Goal: Transaction & Acquisition: Download file/media

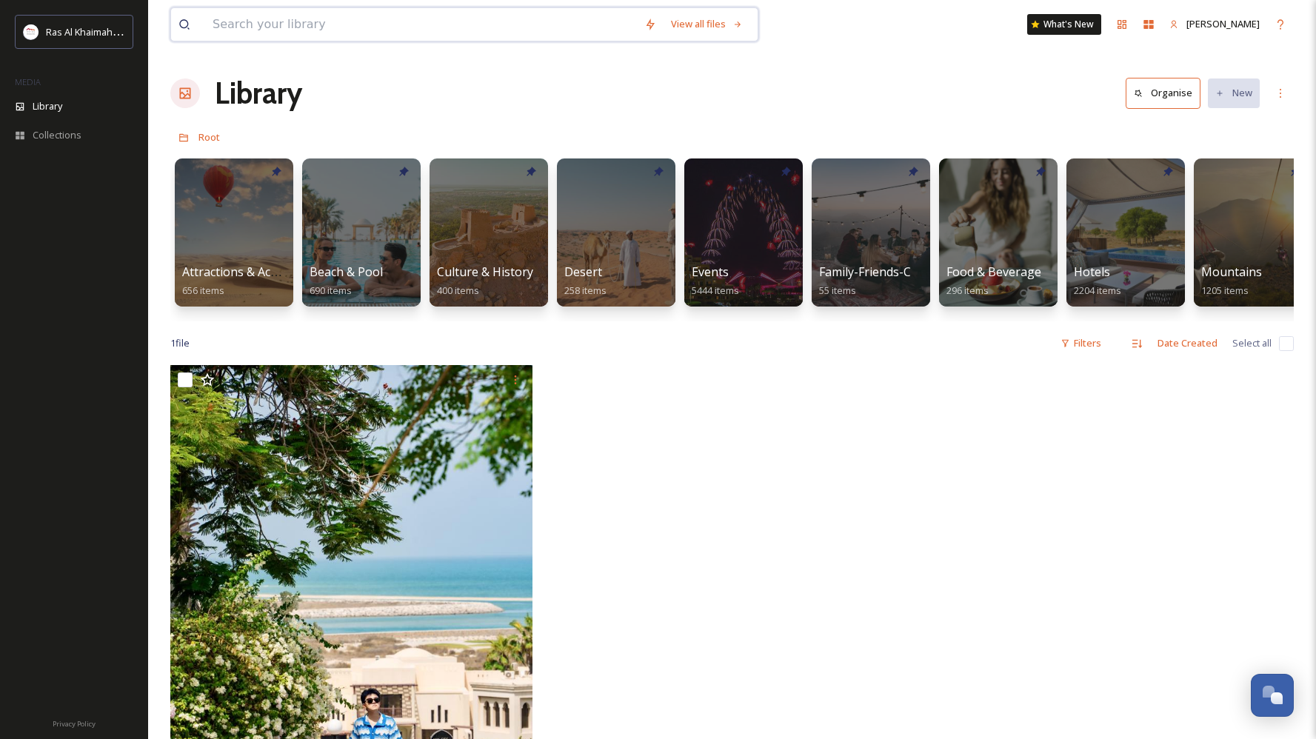
click at [416, 30] on input at bounding box center [421, 24] width 432 height 33
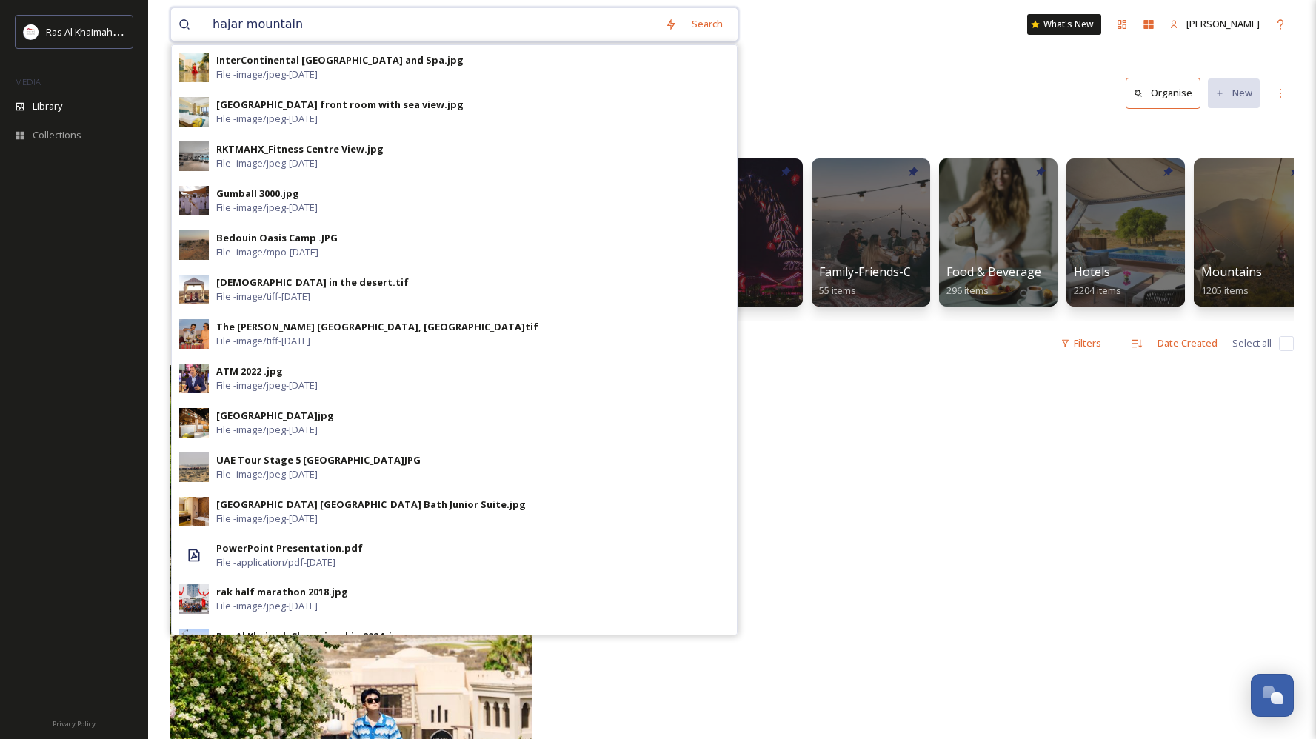
type input "hajar mountains"
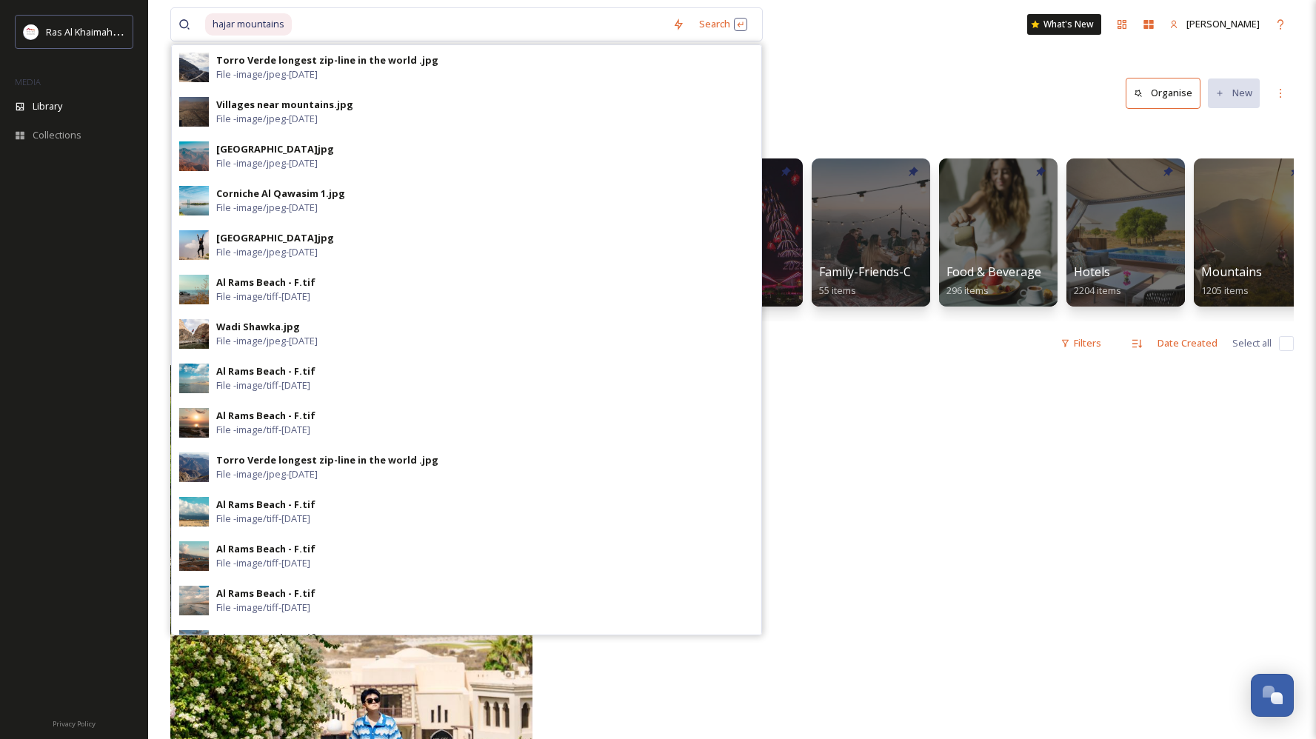
click at [968, 47] on div "hajar mountains Search Torro Verde longest zip-line in the world .jpg File - im…" at bounding box center [731, 24] width 1123 height 49
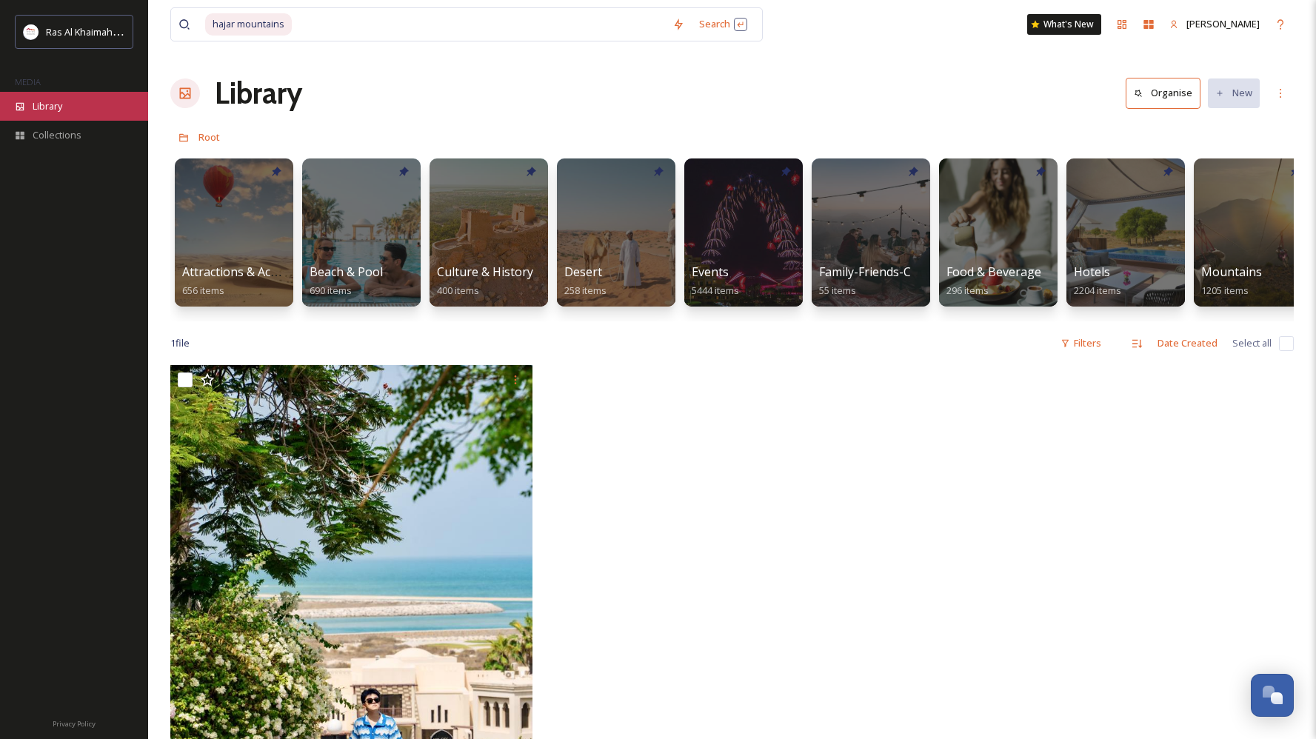
click at [61, 104] on span "Library" at bounding box center [48, 106] width 30 height 14
click at [70, 116] on div "Library" at bounding box center [74, 106] width 148 height 29
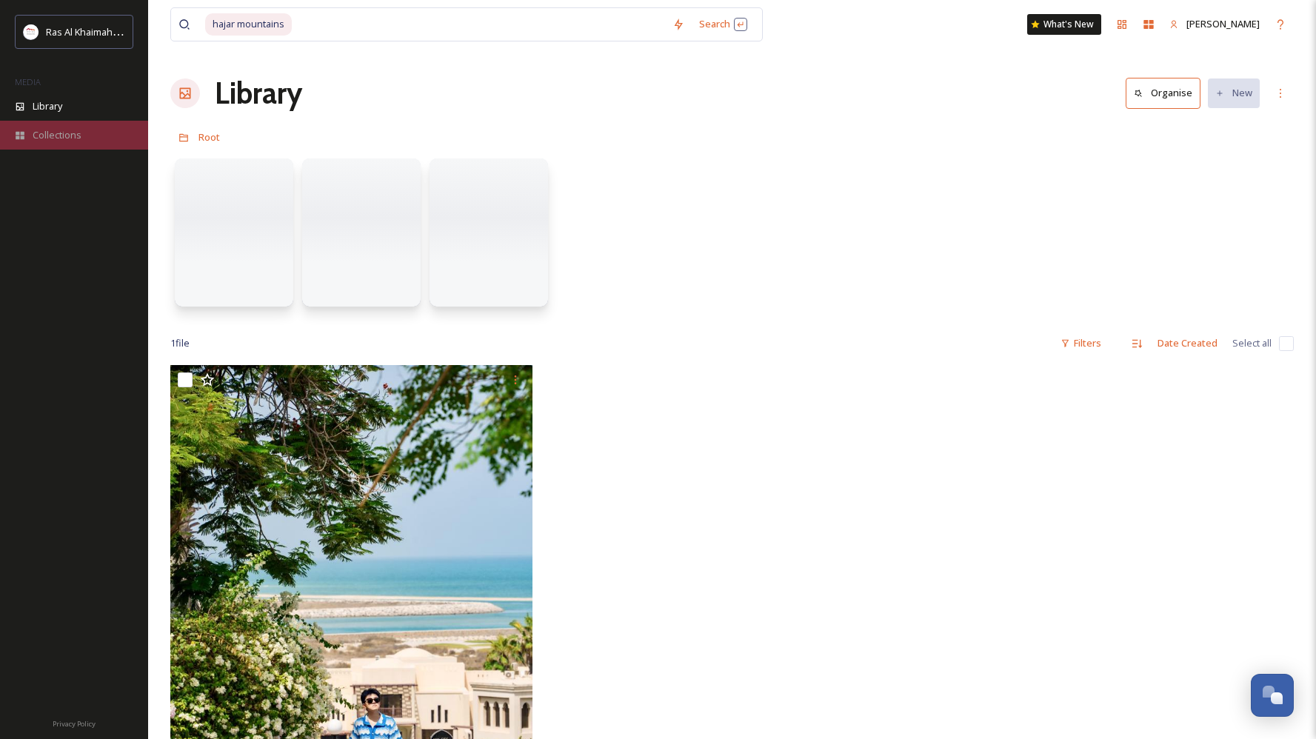
click at [70, 134] on span "Collections" at bounding box center [57, 135] width 49 height 14
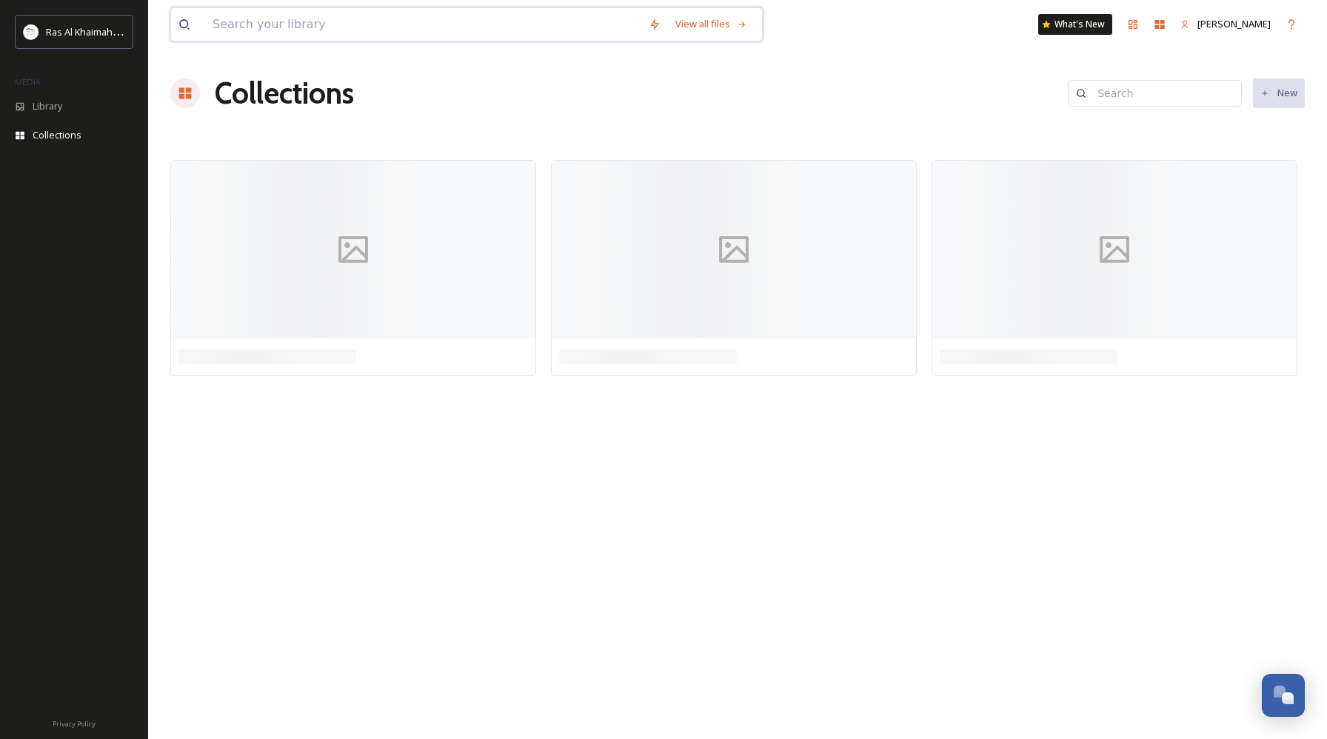
click at [301, 23] on input at bounding box center [423, 24] width 436 height 33
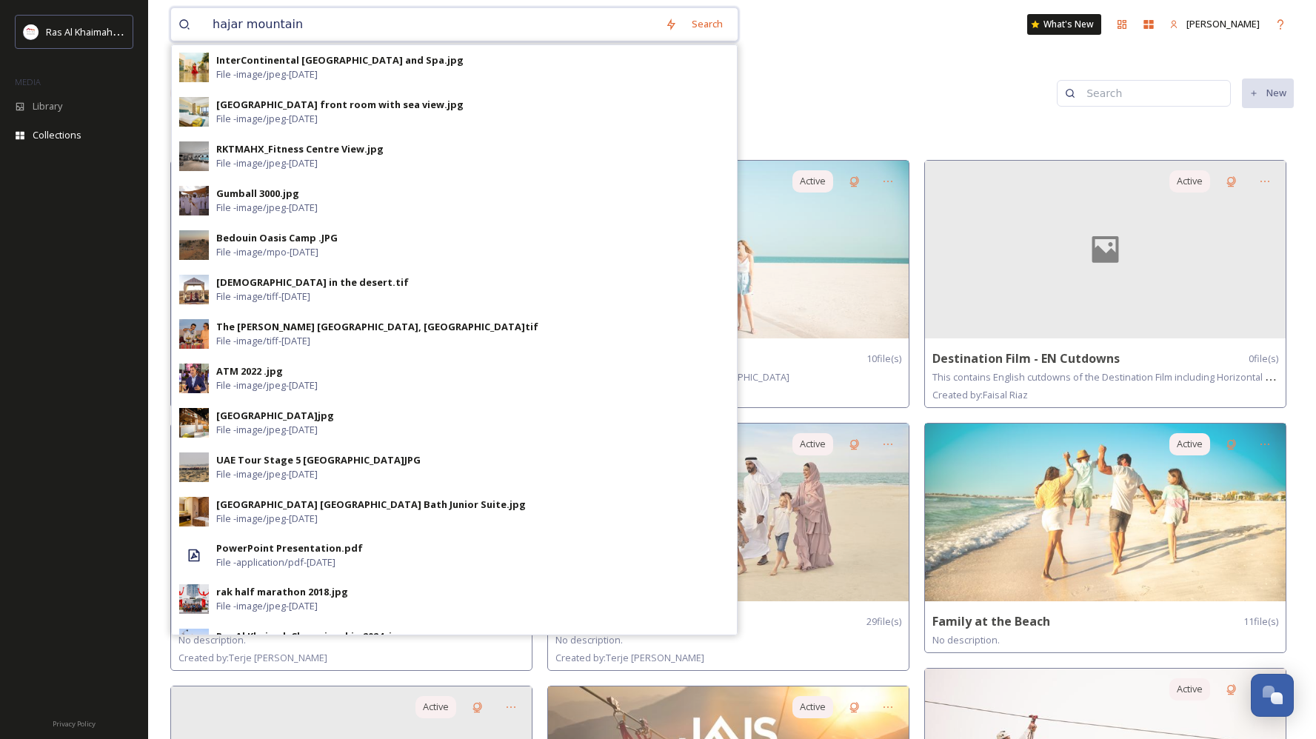
type input "hajar mountains"
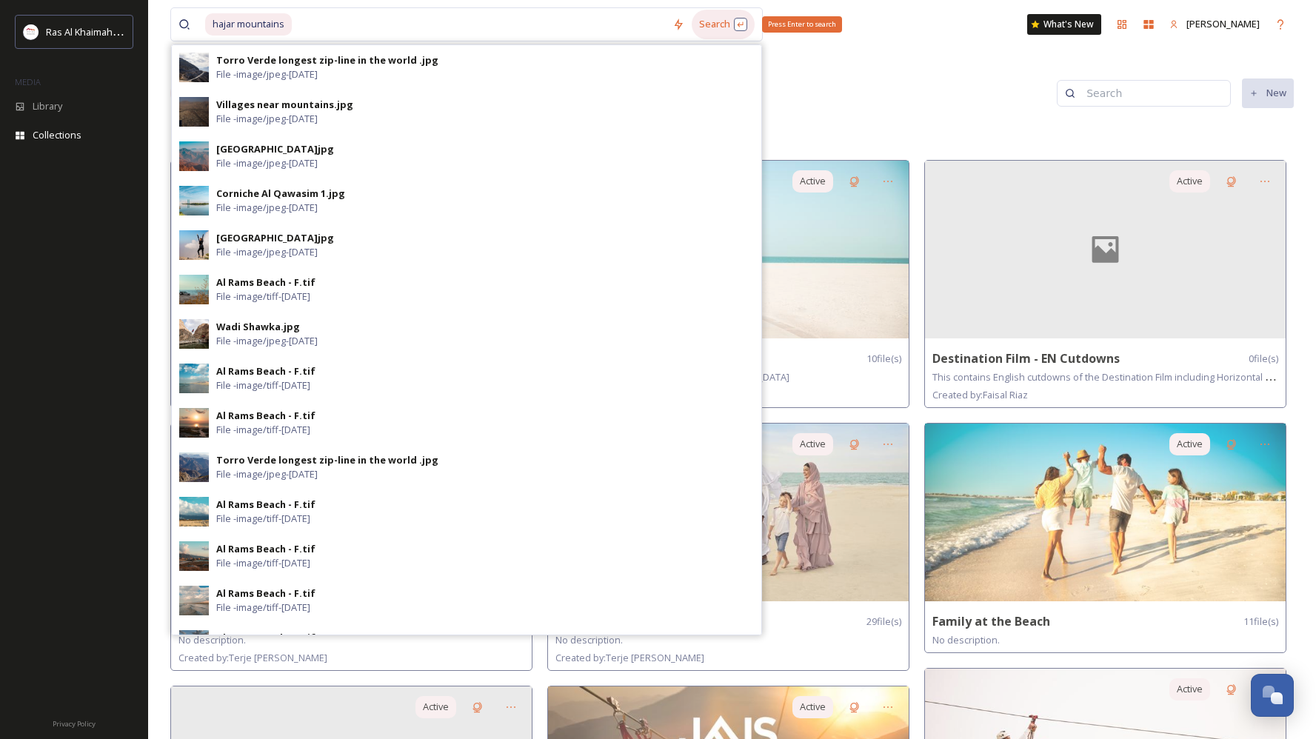
click at [713, 27] on div "Search Press Enter to search" at bounding box center [723, 24] width 63 height 29
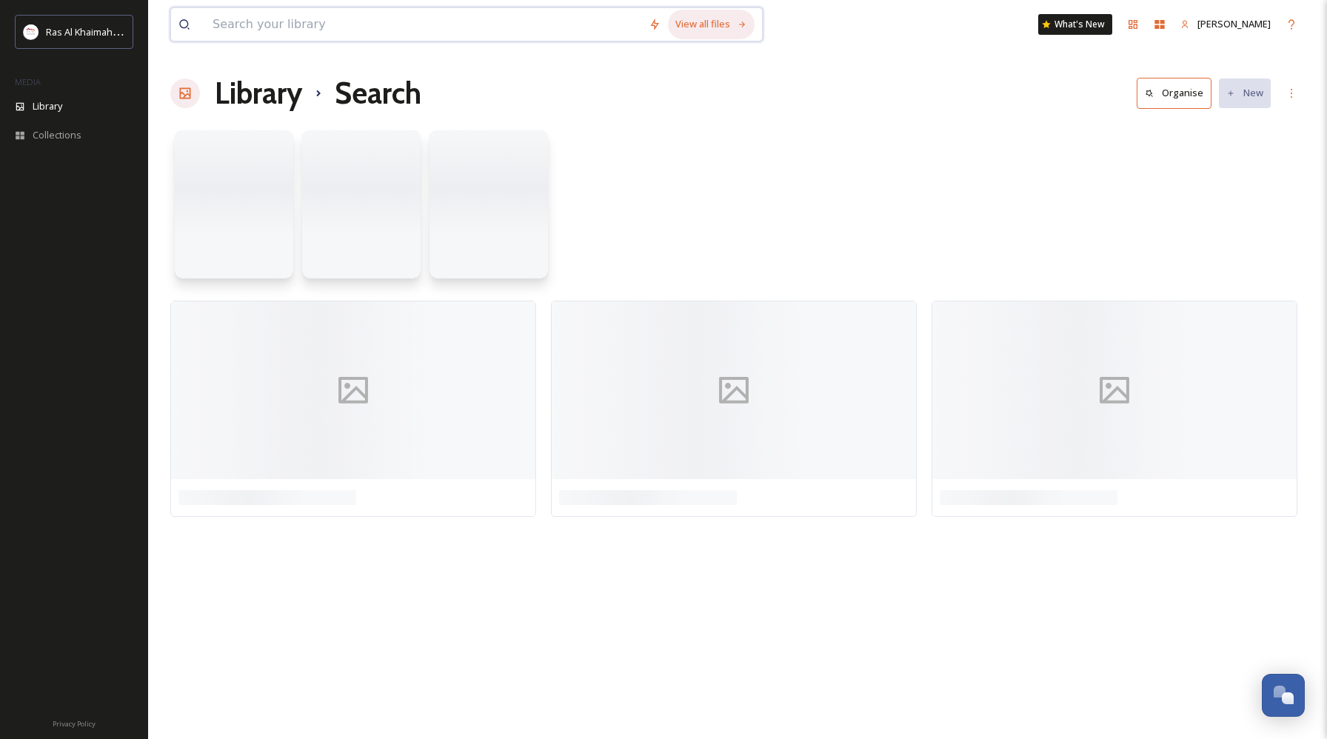
click at [744, 21] on icon at bounding box center [743, 25] width 10 height 10
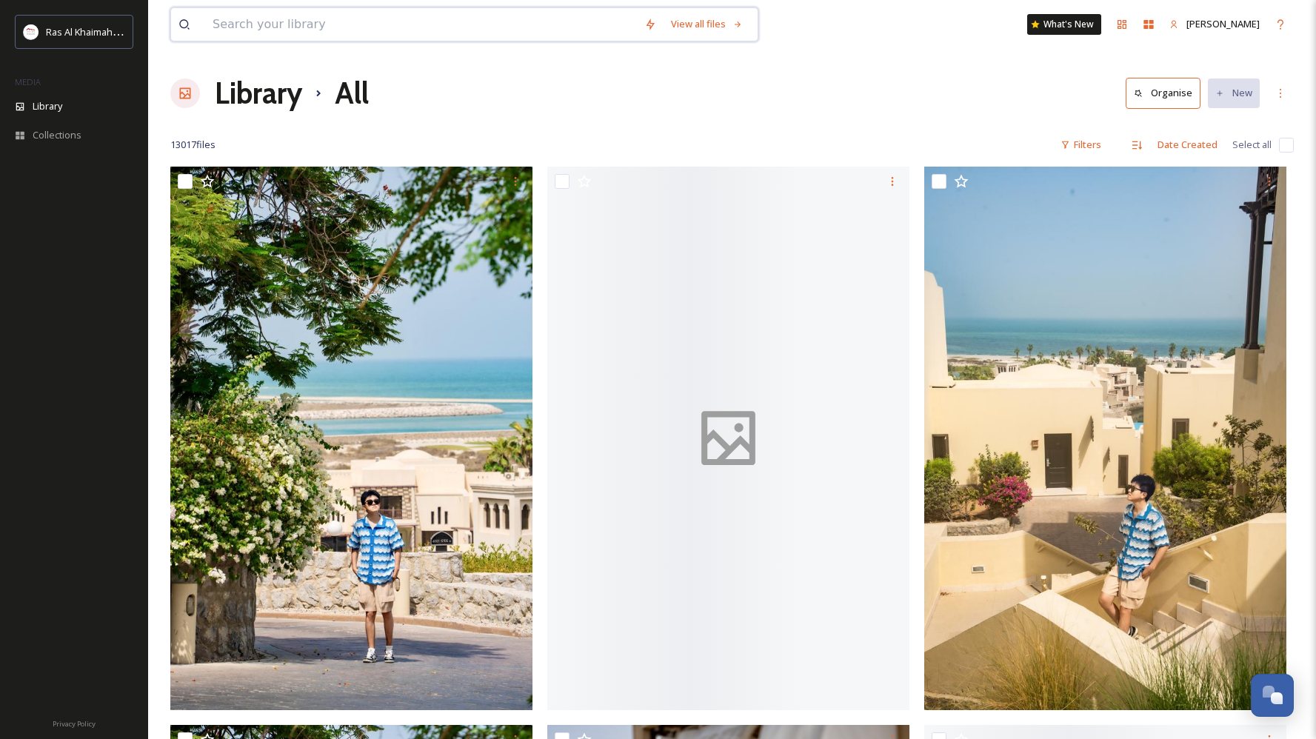
click at [362, 9] on input at bounding box center [421, 24] width 432 height 33
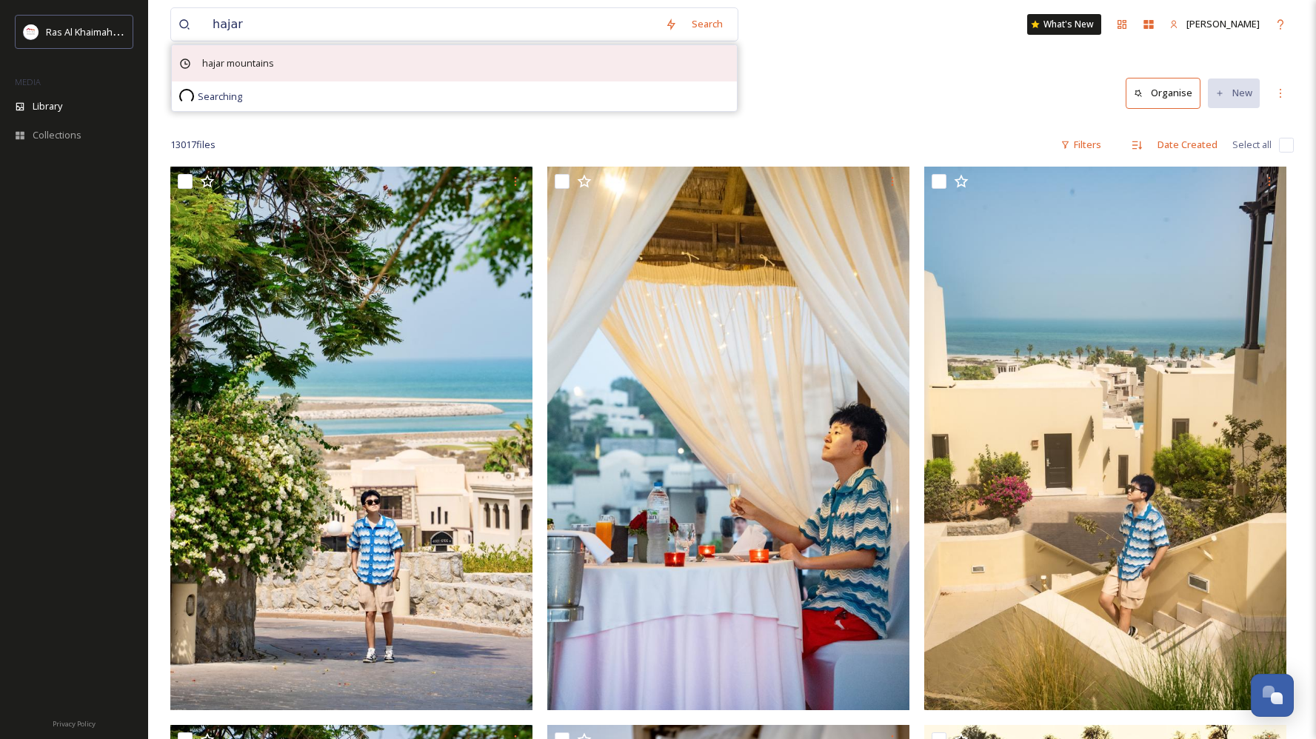
click at [256, 61] on span "hajar mountains" at bounding box center [238, 63] width 87 height 21
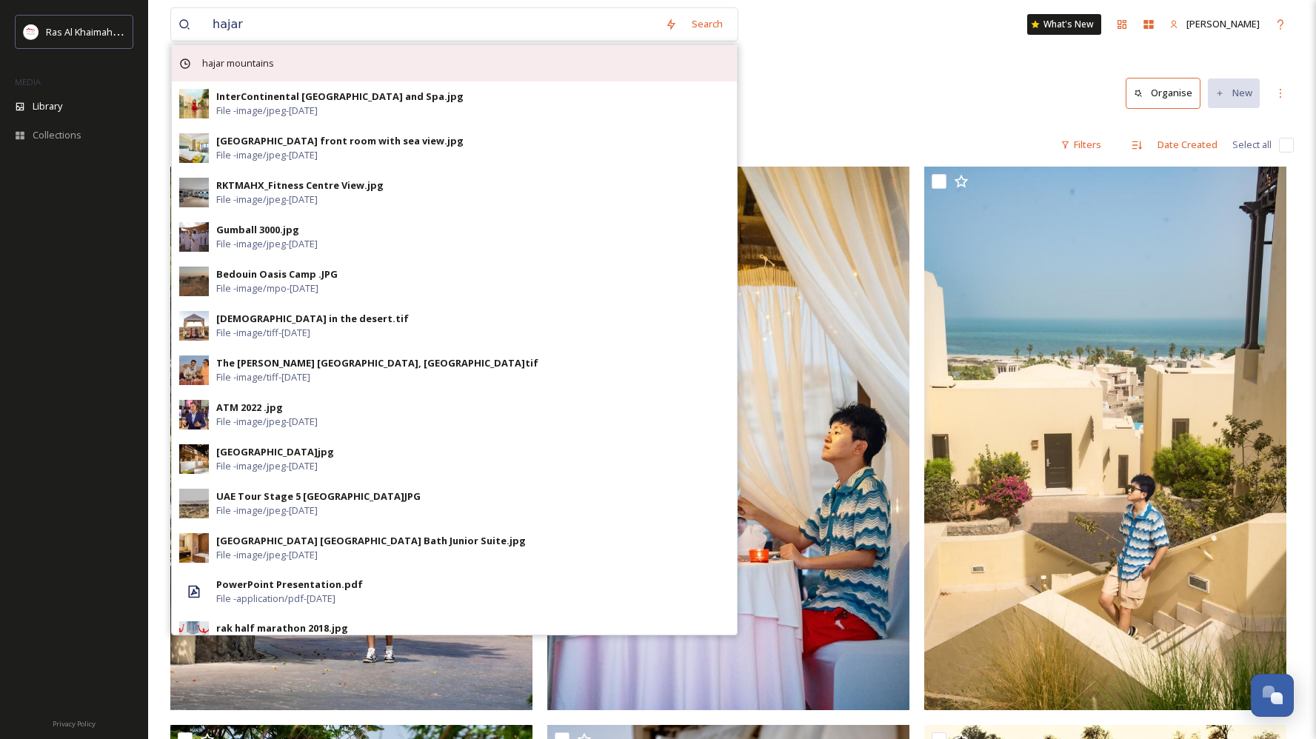
click at [265, 60] on span "hajar mountains" at bounding box center [238, 63] width 87 height 21
click at [241, 61] on span "hajar mountains" at bounding box center [238, 63] width 87 height 21
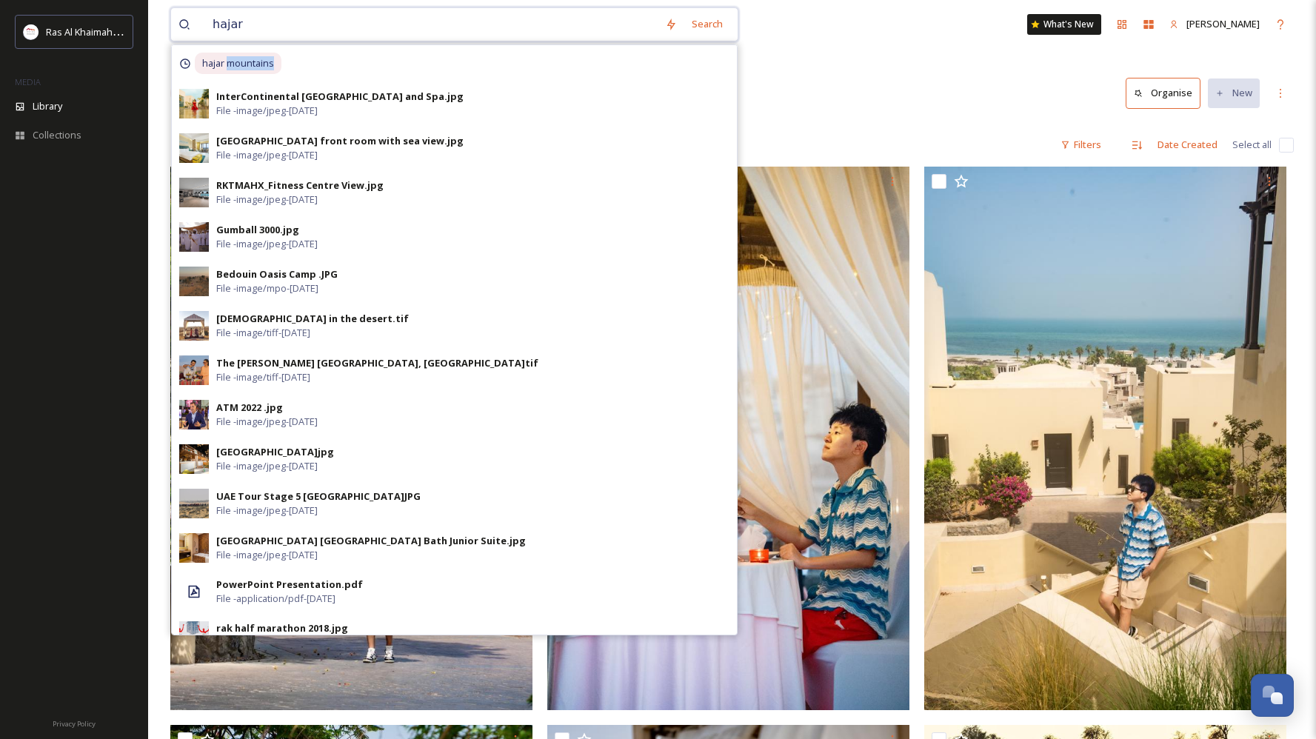
click at [255, 25] on input "hajar" at bounding box center [431, 24] width 453 height 33
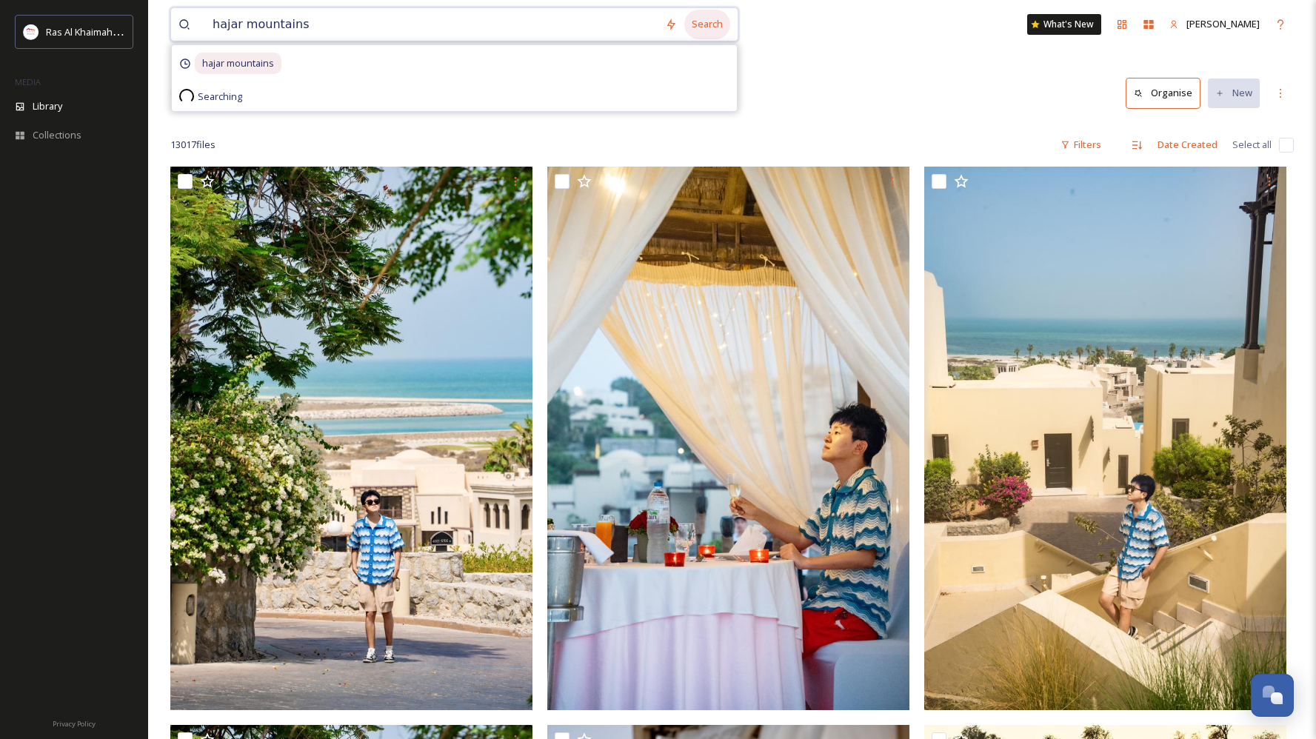
type input "hajar mountains"
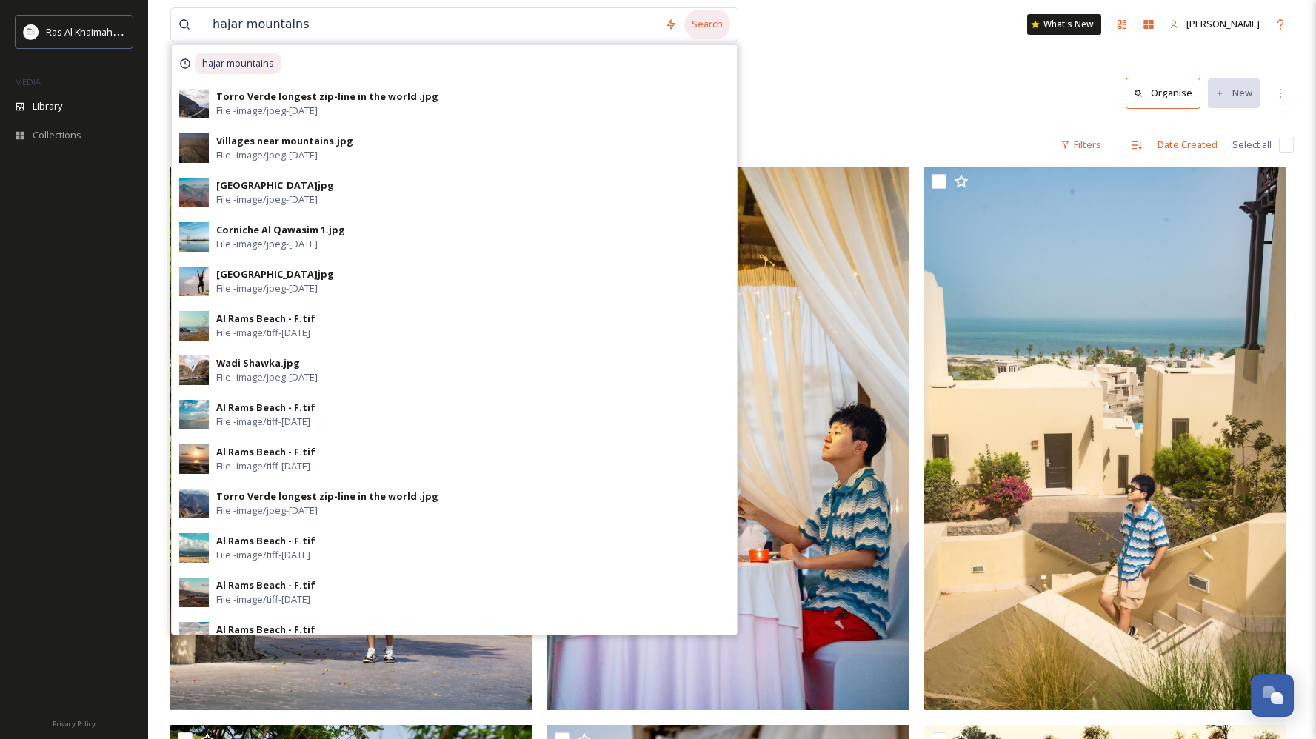
click at [721, 19] on div "Search" at bounding box center [707, 24] width 46 height 29
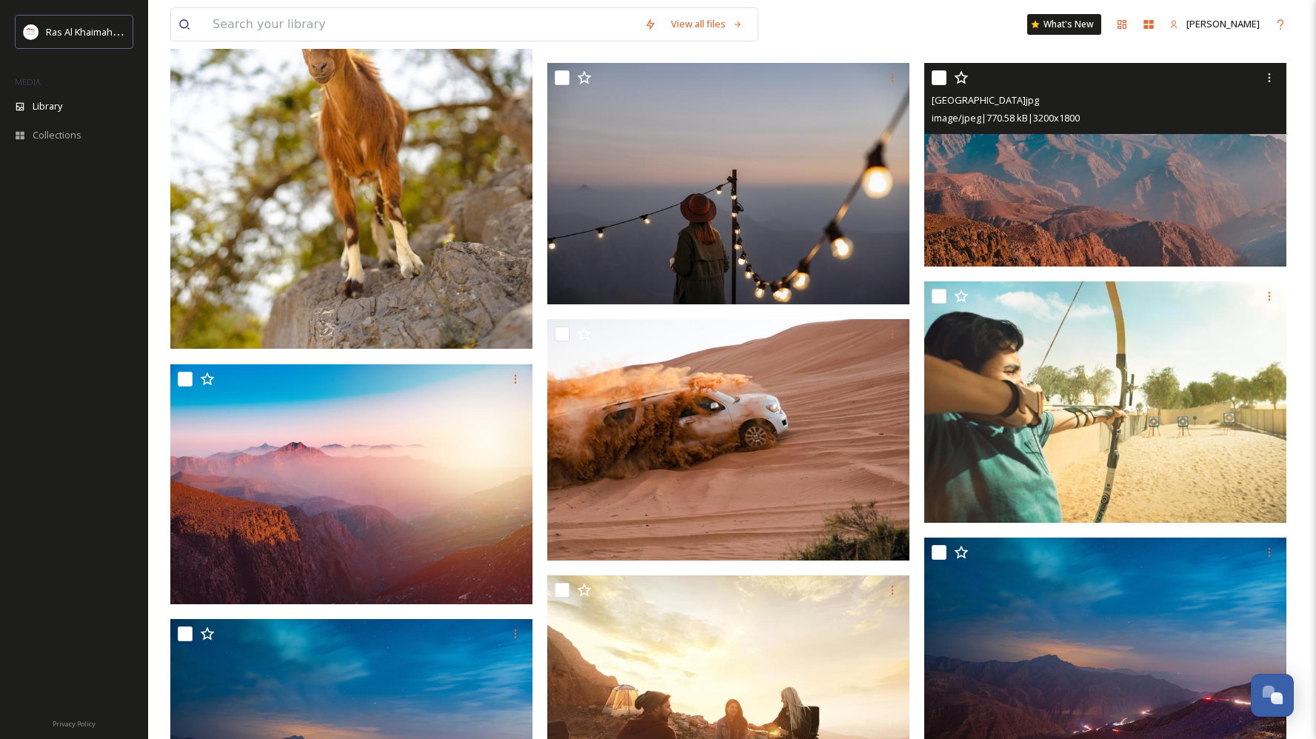
scroll to position [1172, 0]
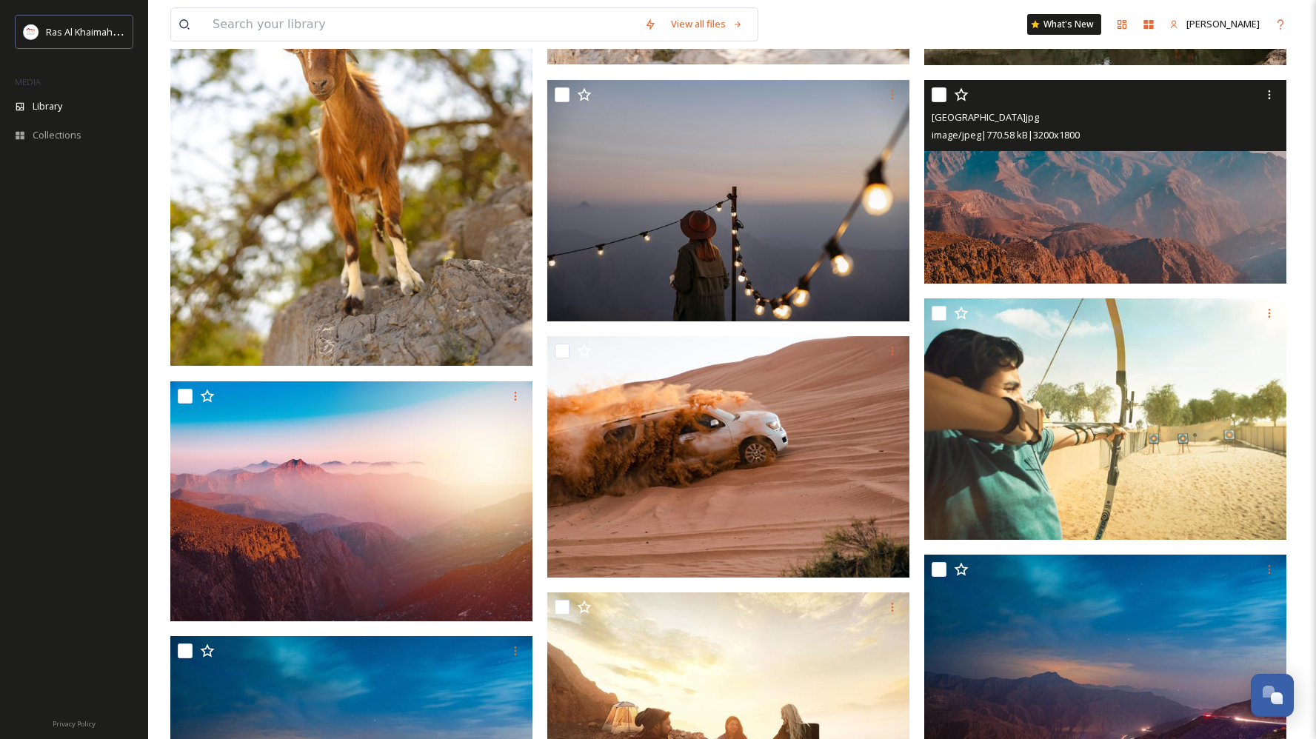
click at [938, 97] on input "checkbox" at bounding box center [939, 94] width 15 height 15
checkbox input "true"
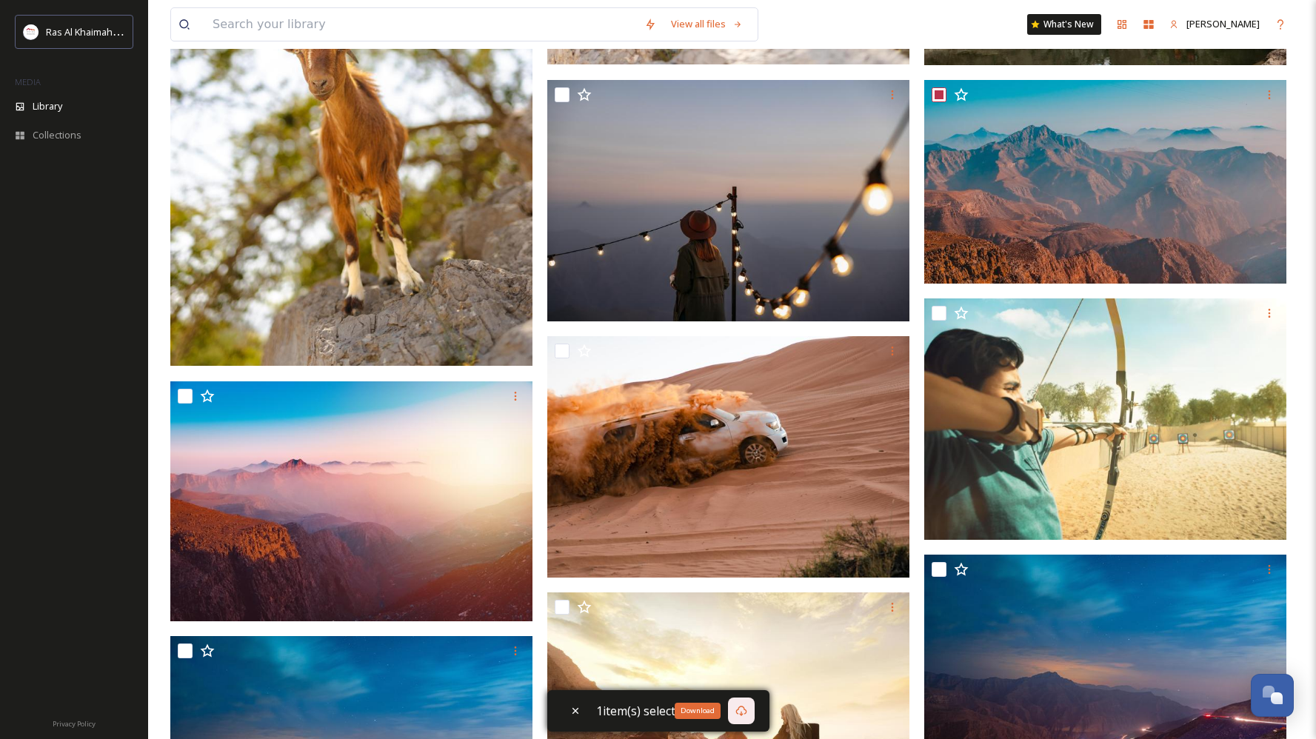
click at [738, 709] on icon at bounding box center [741, 711] width 12 height 12
click at [326, 22] on input at bounding box center [421, 24] width 432 height 33
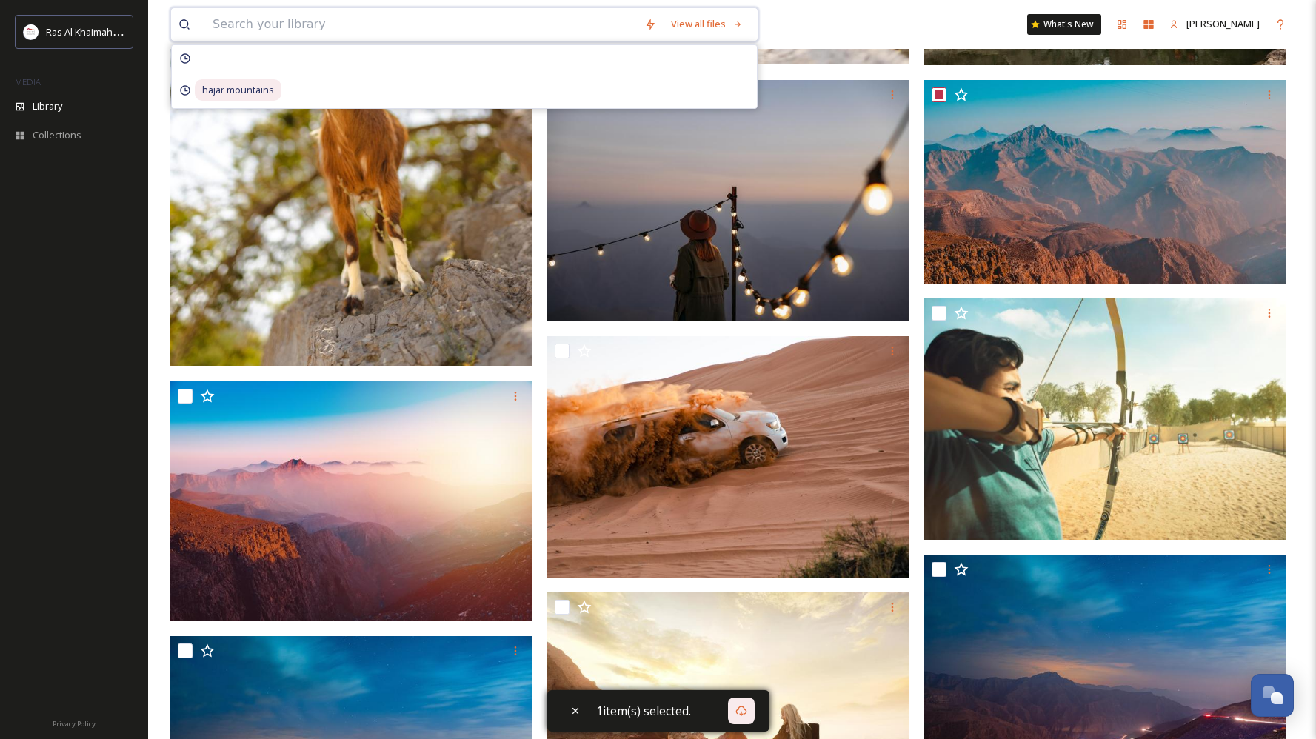
click at [402, 10] on input at bounding box center [421, 24] width 432 height 33
type input "Dhayah fort"
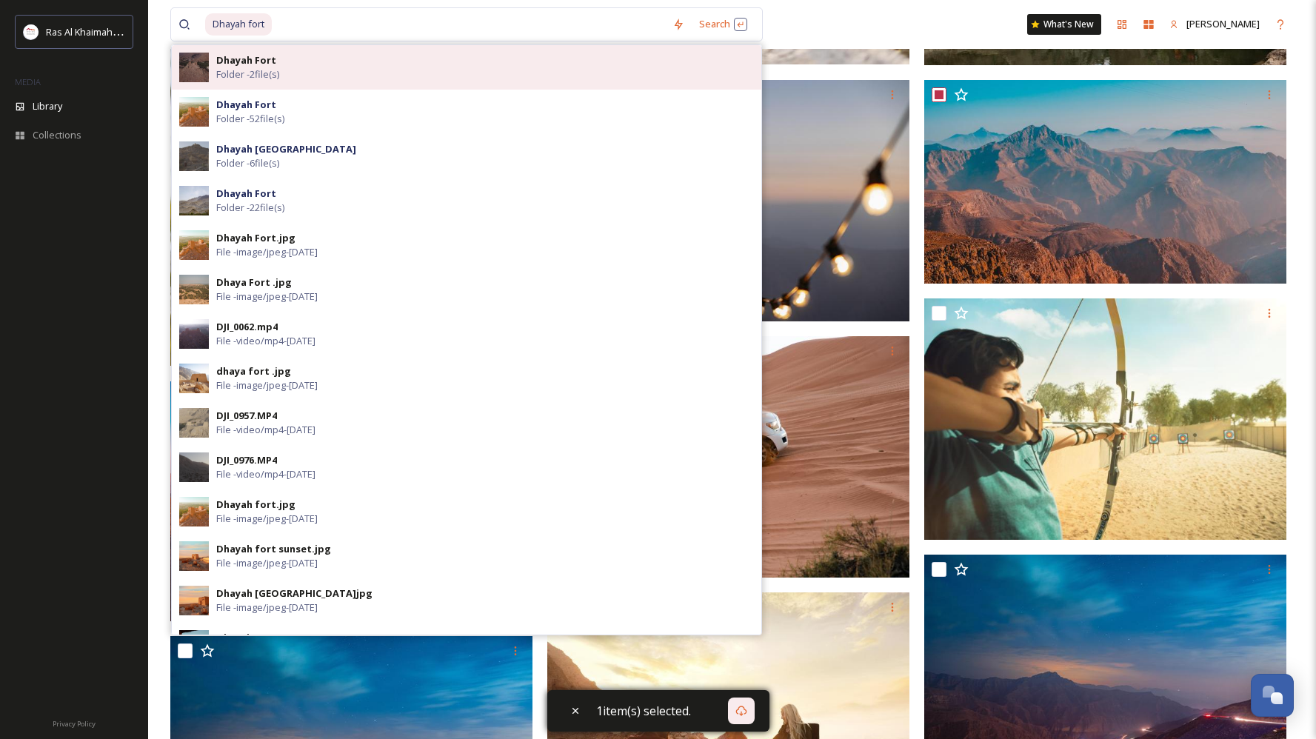
click at [643, 50] on div "Dhayah Fort Folder - 2 file(s)" at bounding box center [467, 67] width 590 height 44
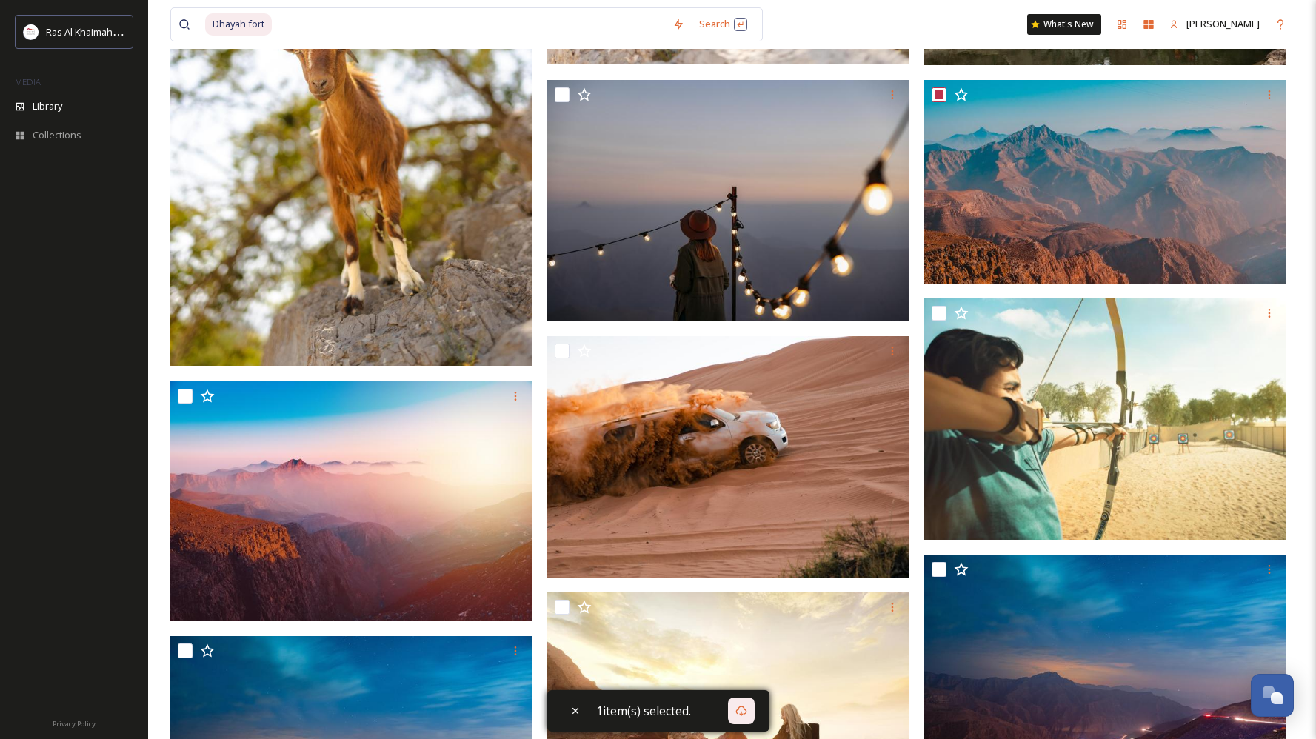
click at [864, 36] on div "Dhayah fort Search What's New [PERSON_NAME]" at bounding box center [731, 24] width 1123 height 49
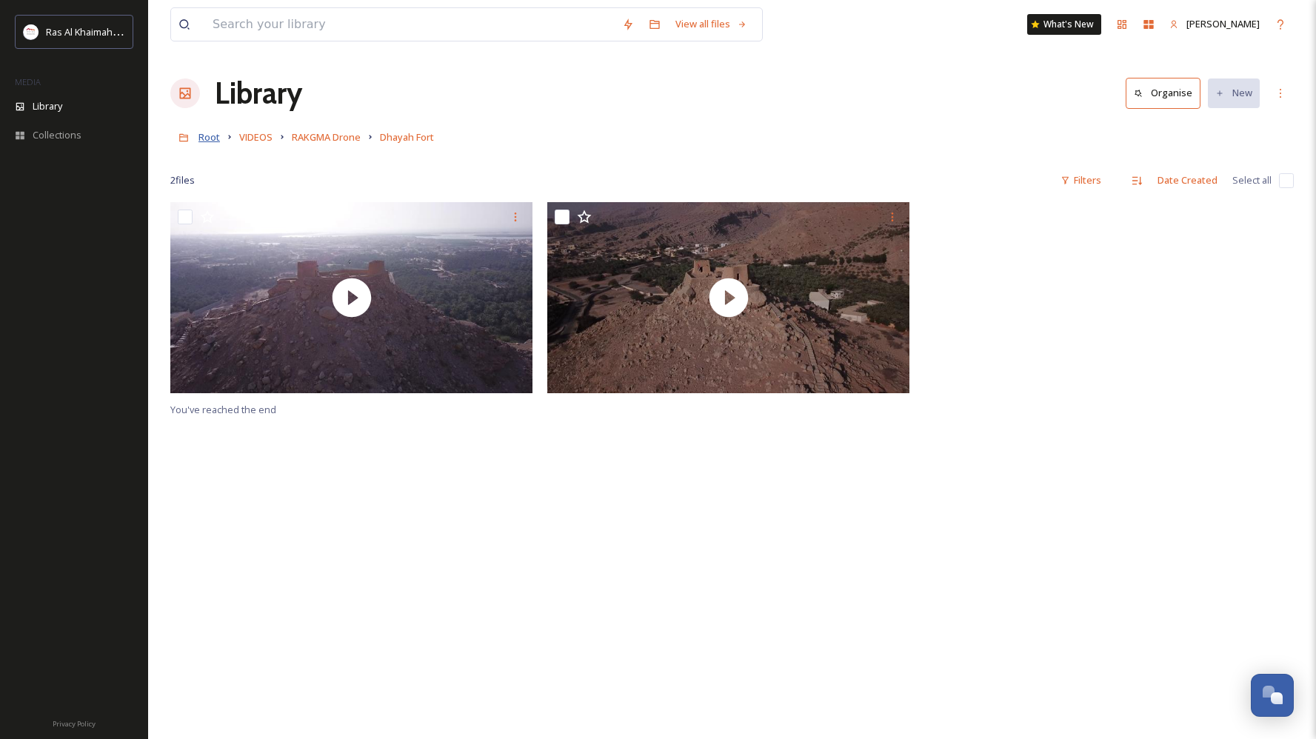
click at [210, 138] on span "Root" at bounding box center [208, 136] width 21 height 13
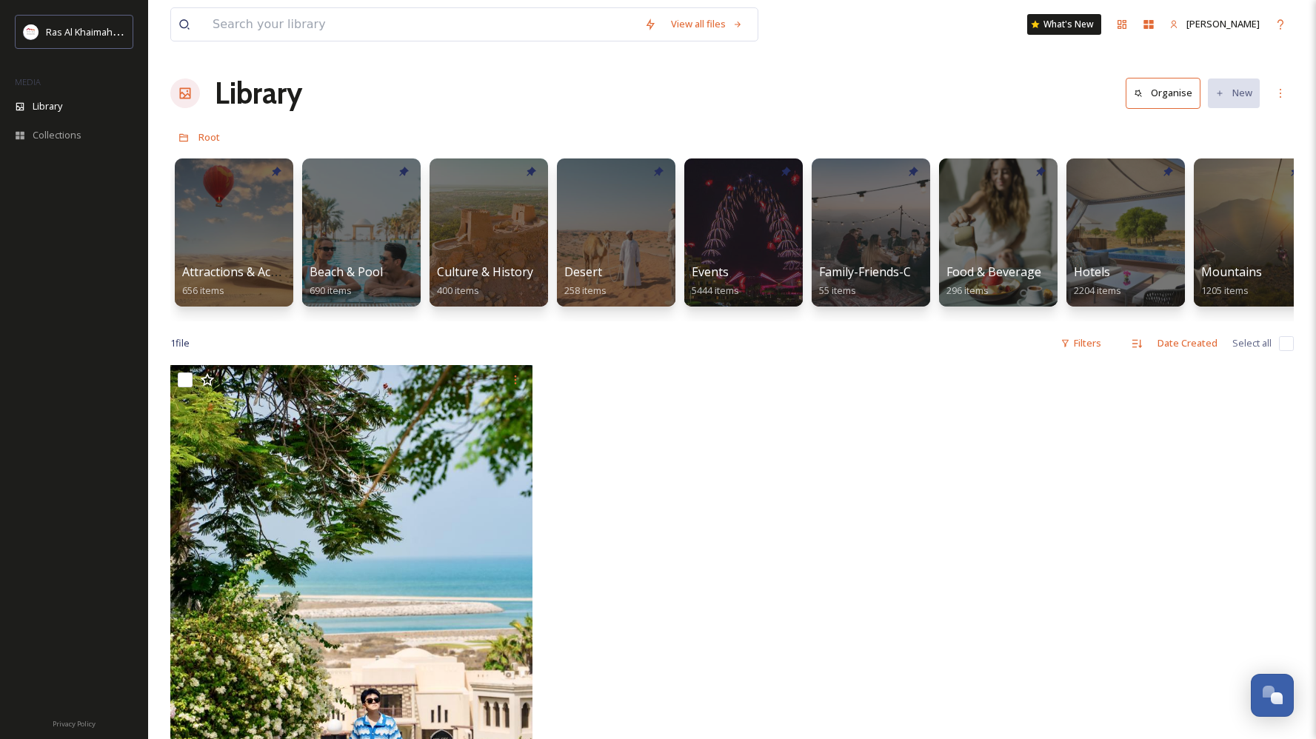
click at [183, 93] on icon at bounding box center [185, 93] width 11 height 11
click at [656, 20] on icon at bounding box center [650, 25] width 12 height 12
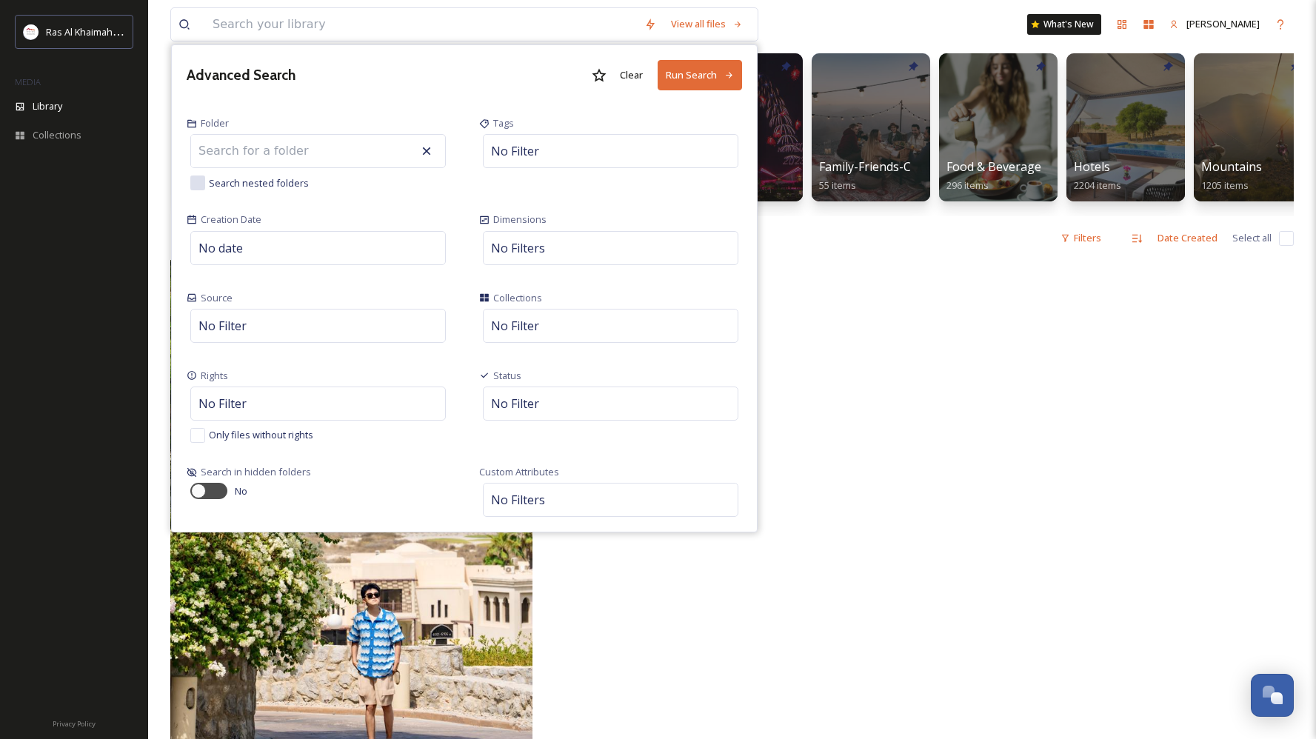
scroll to position [101, 0]
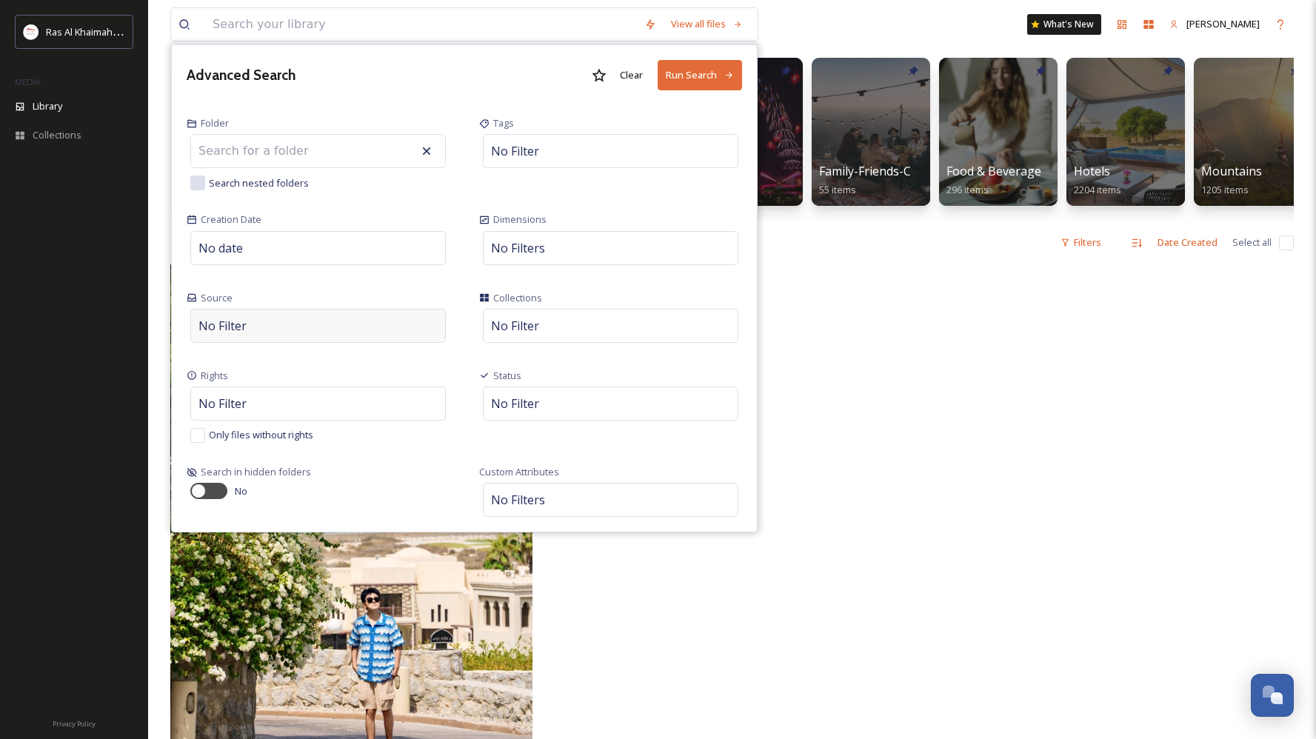
click at [213, 318] on span "No Filter" at bounding box center [222, 326] width 48 height 18
click at [524, 341] on div "No Filter" at bounding box center [611, 326] width 256 height 34
click at [539, 314] on input at bounding box center [565, 326] width 163 height 33
click at [310, 399] on div "No Filter" at bounding box center [318, 404] width 256 height 34
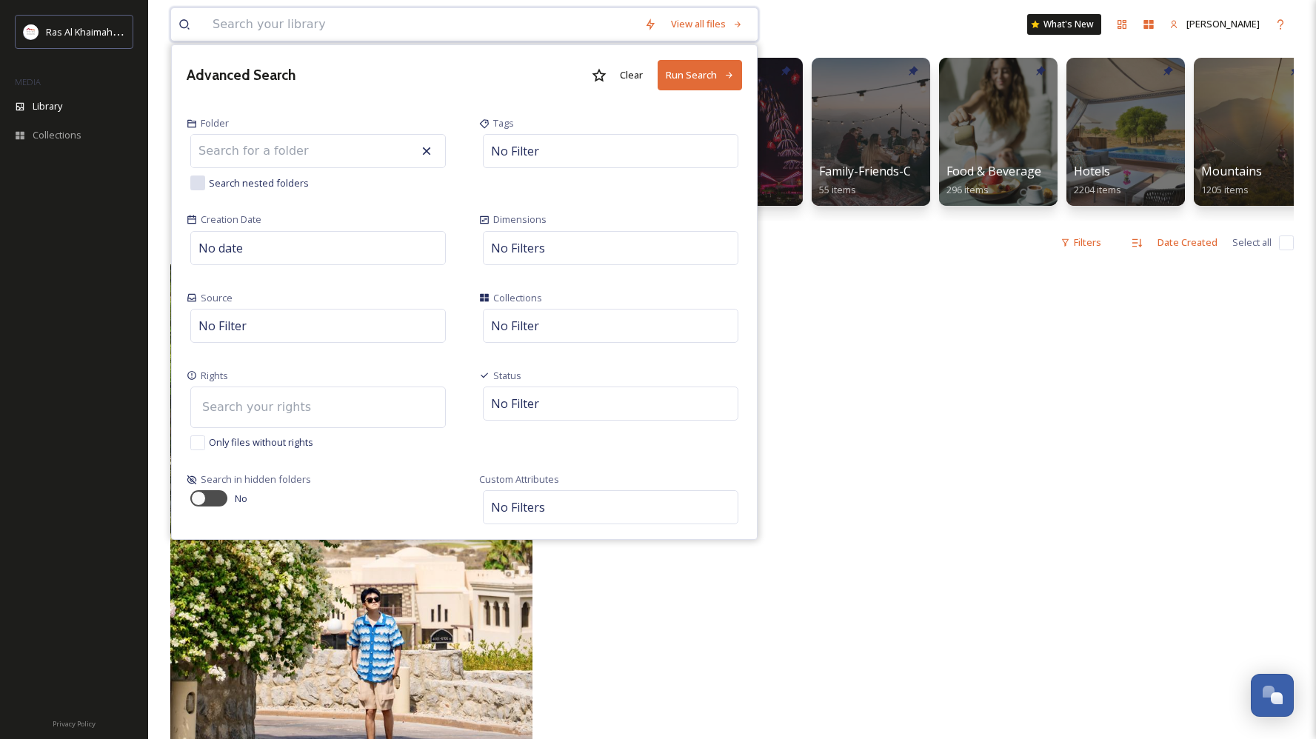
click at [310, 399] on input at bounding box center [276, 407] width 163 height 33
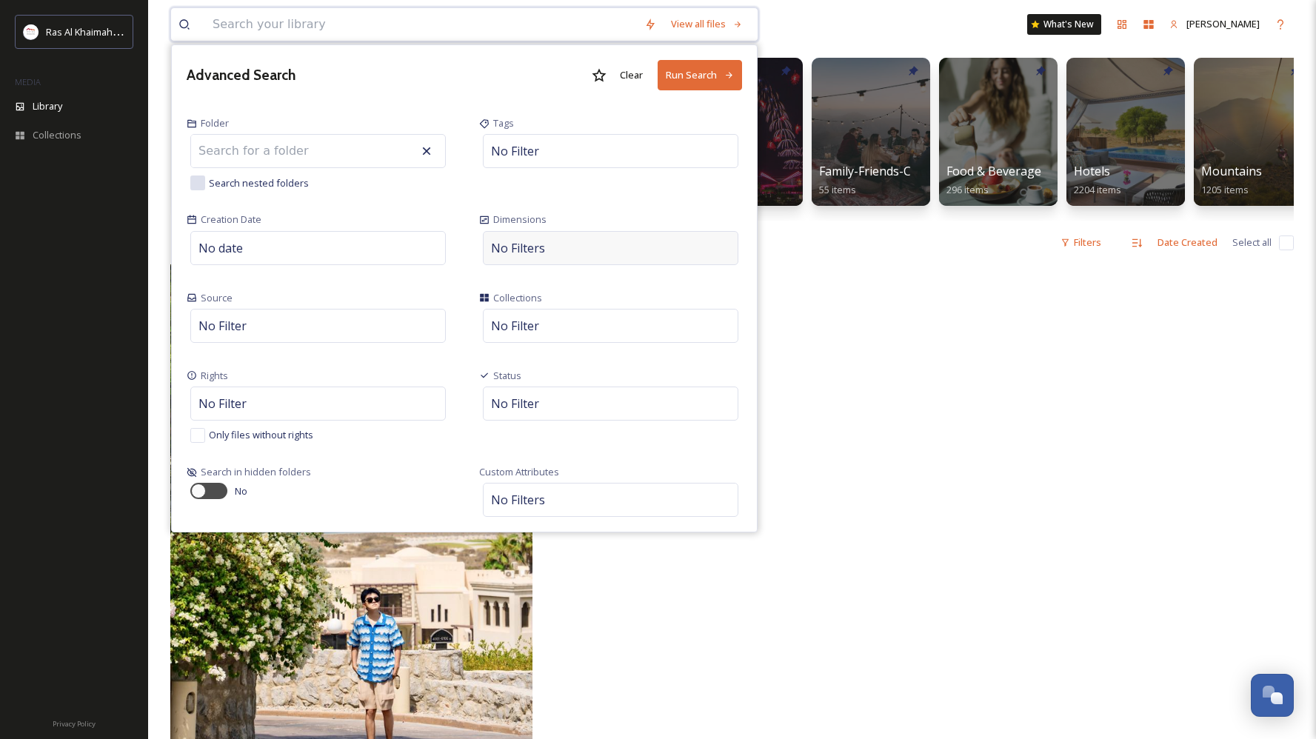
click at [564, 241] on div "No Filters" at bounding box center [611, 248] width 256 height 34
click at [275, 248] on div "No date" at bounding box center [318, 248] width 256 height 34
select select "8"
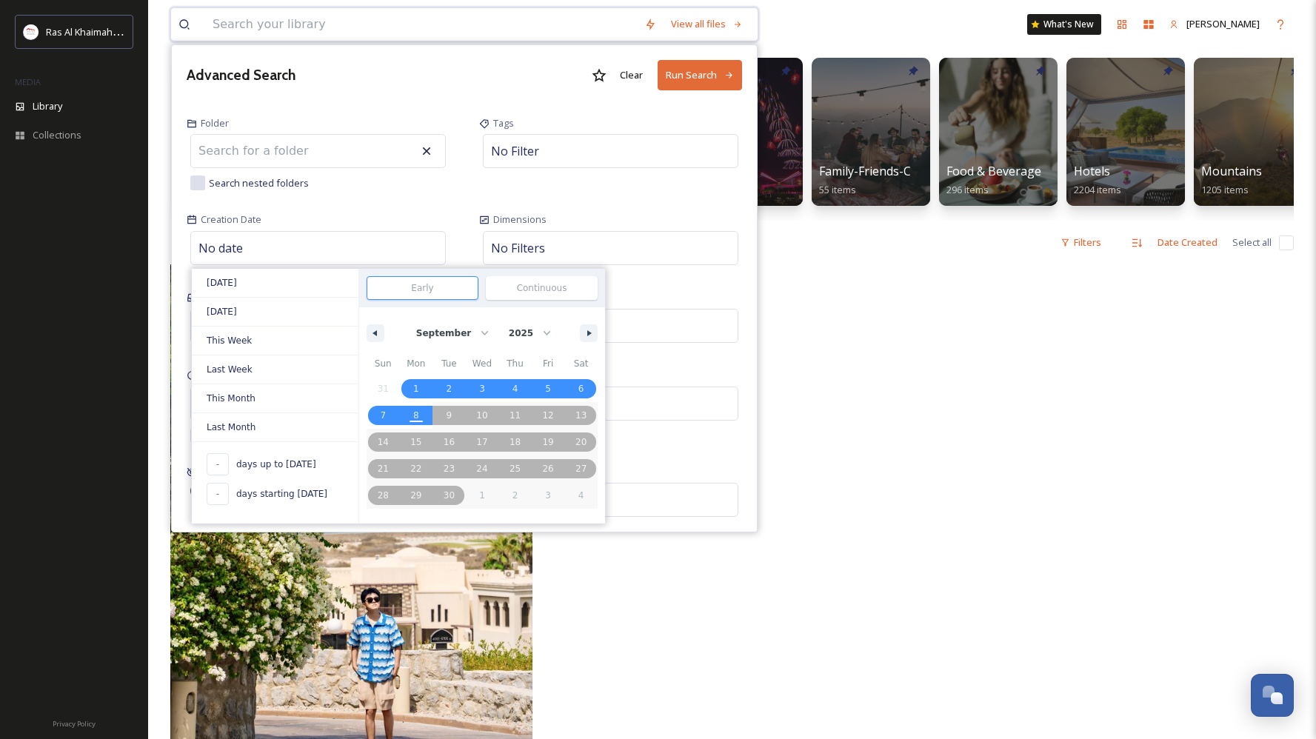
click at [302, 157] on input at bounding box center [272, 151] width 163 height 33
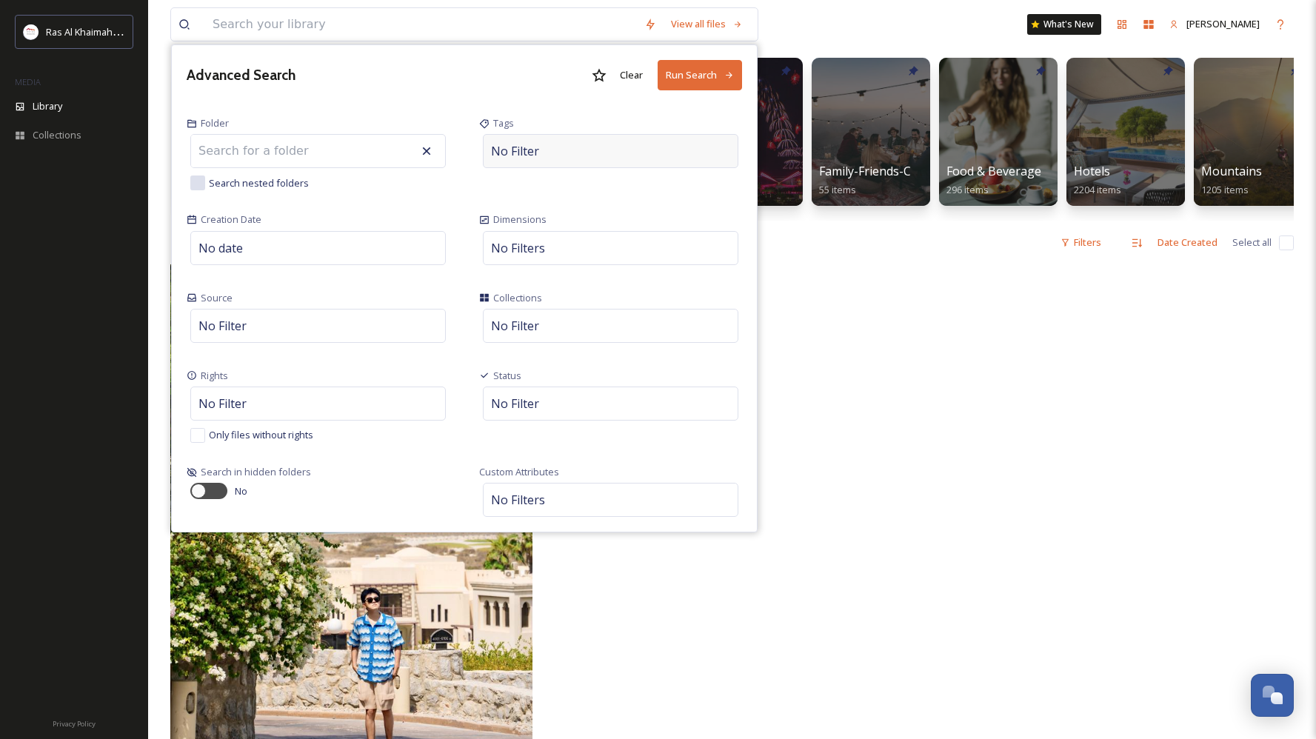
click at [570, 136] on div "No Filter" at bounding box center [611, 151] width 256 height 34
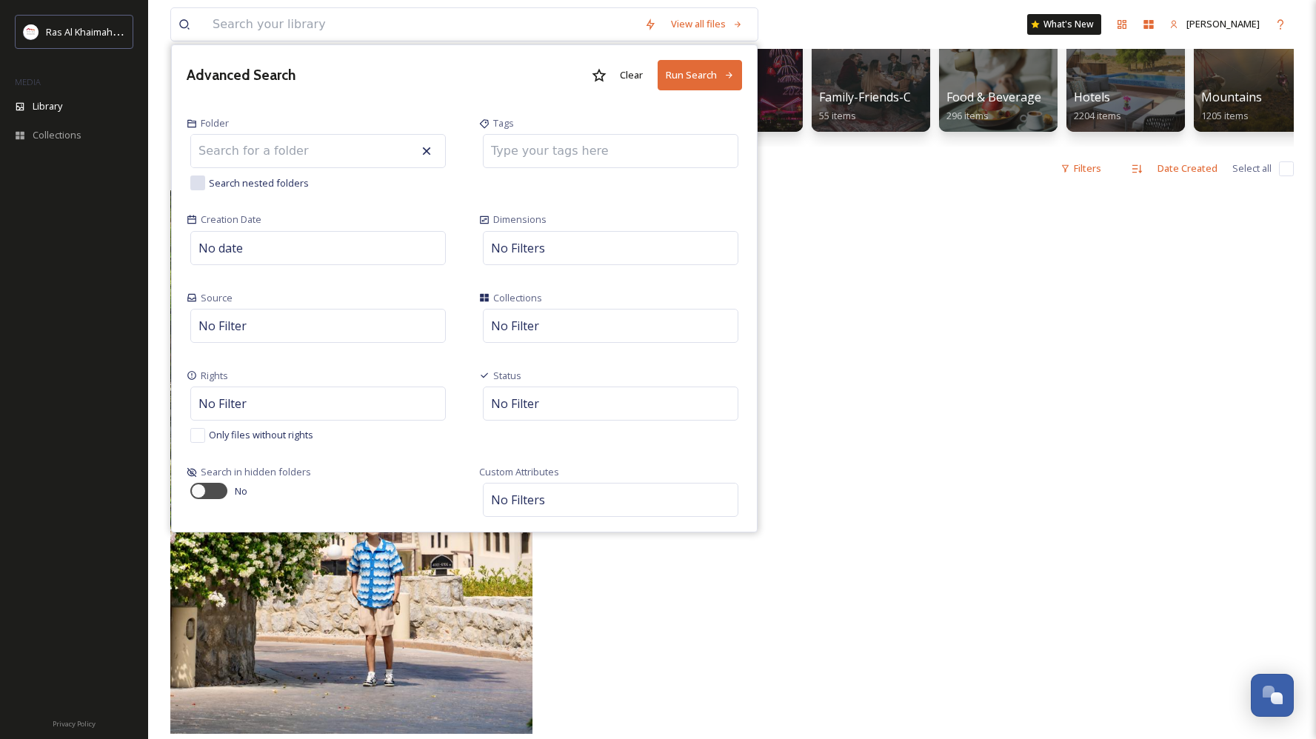
scroll to position [211, 0]
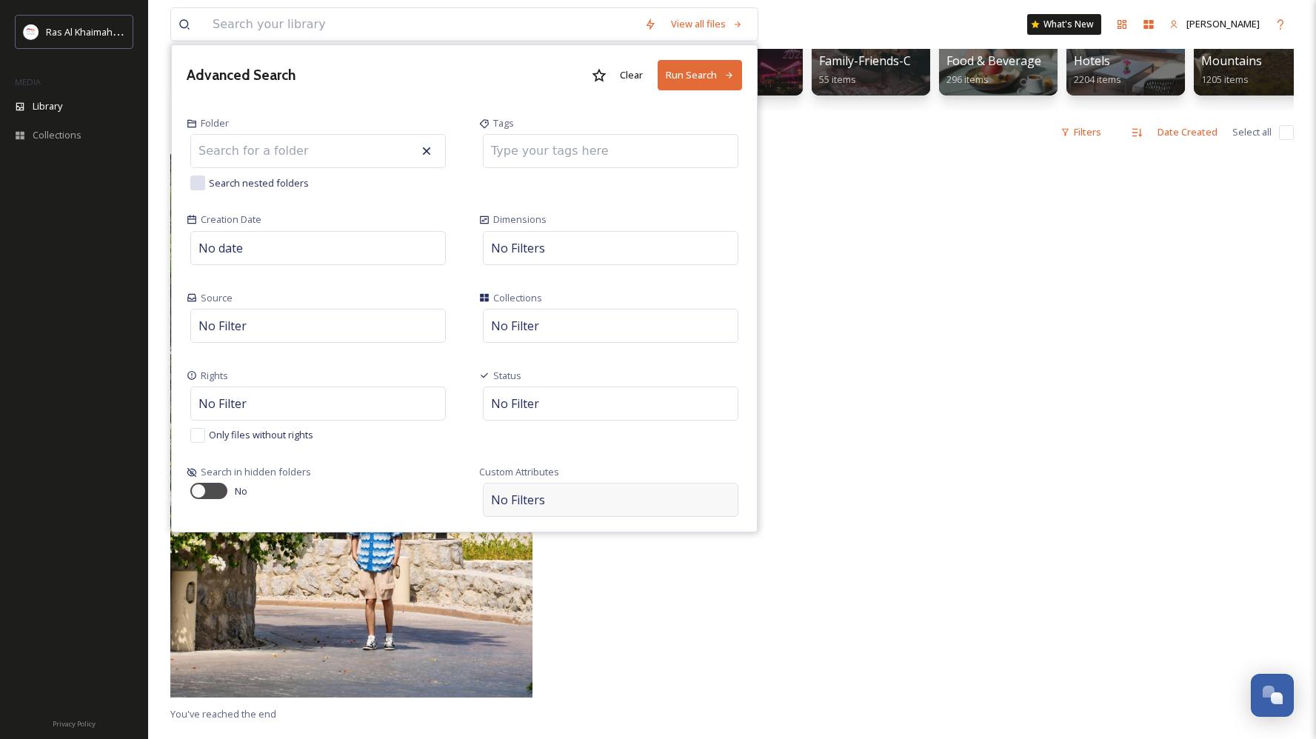
click at [542, 492] on span "No Filters" at bounding box center [518, 500] width 54 height 18
click at [548, 458] on div "Select Attribute" at bounding box center [543, 457] width 103 height 29
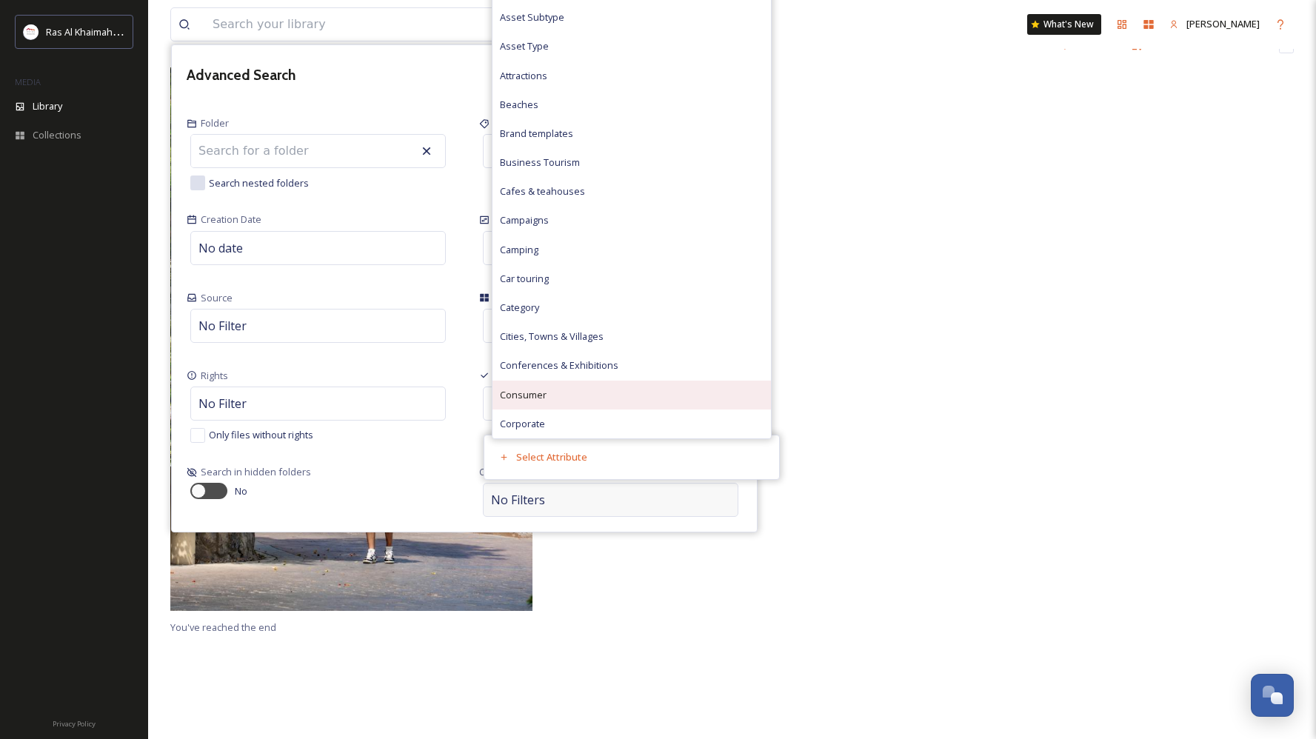
scroll to position [376, 0]
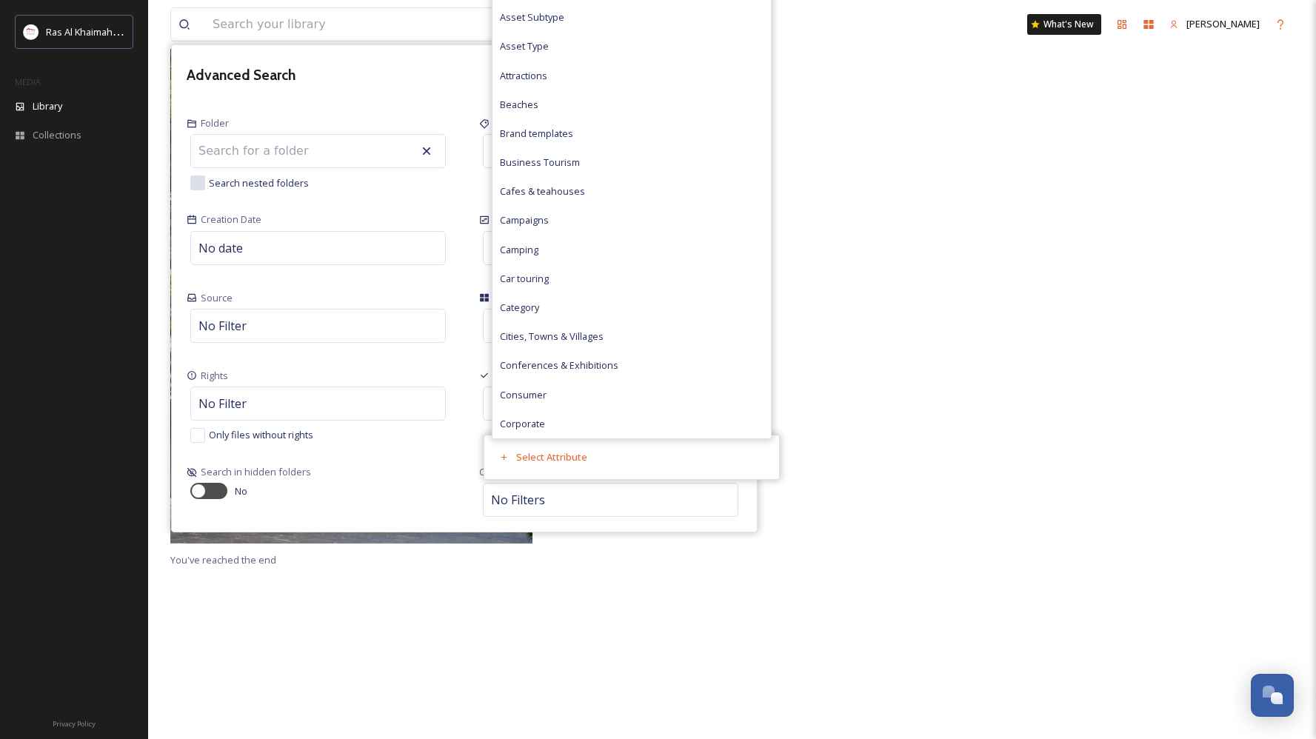
click at [938, 371] on div at bounding box center [1109, 275] width 370 height 551
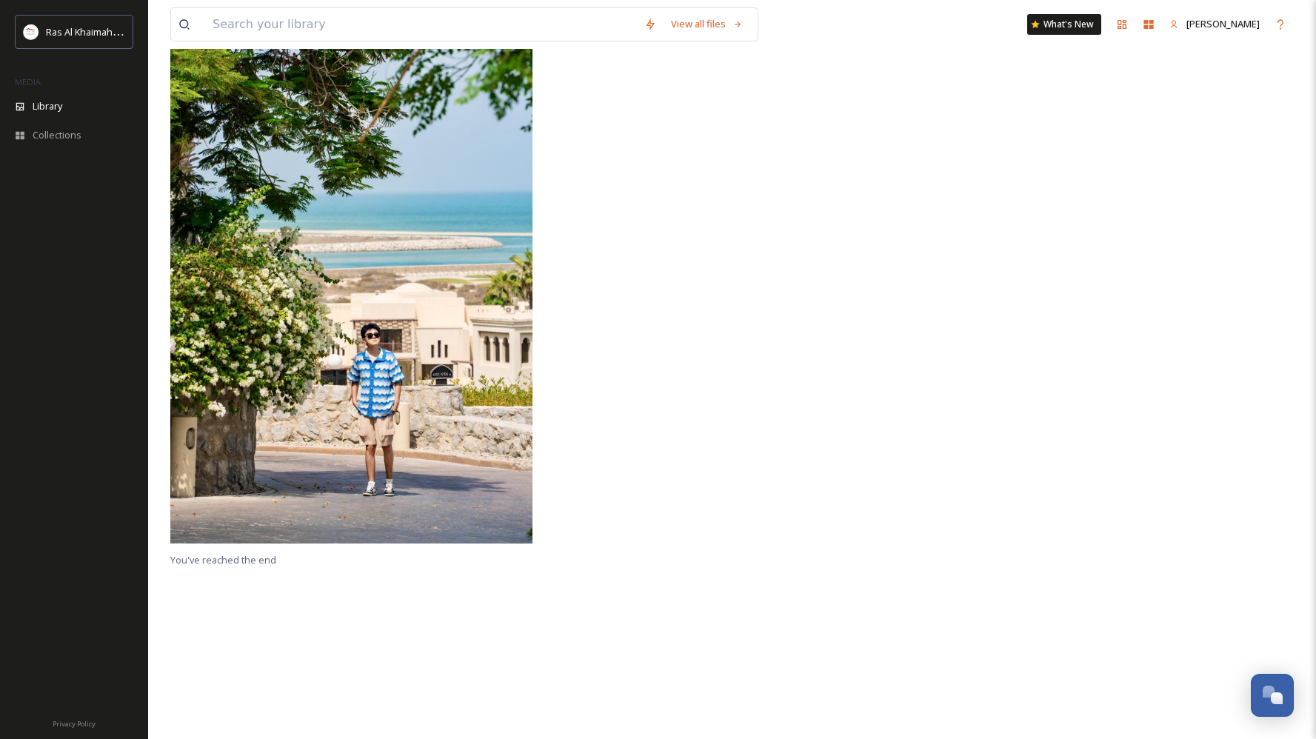
click at [938, 371] on div at bounding box center [1109, 275] width 370 height 551
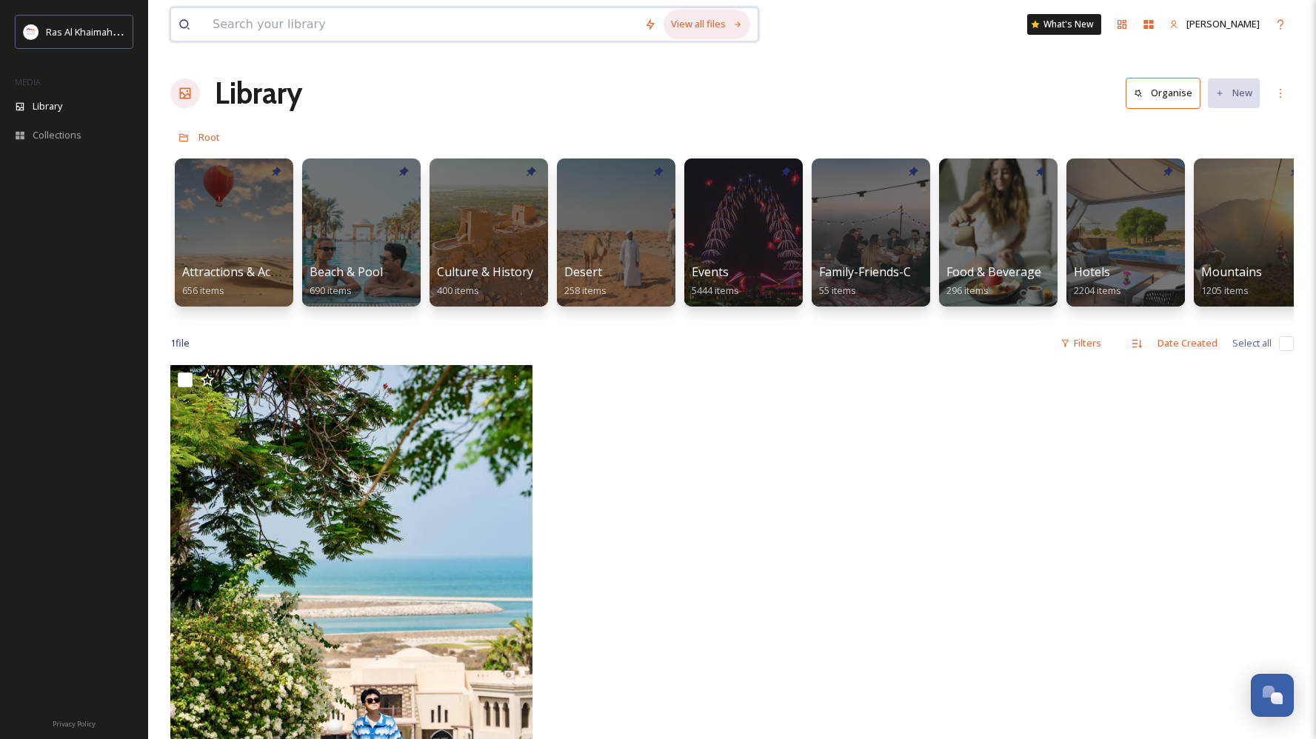
click at [713, 17] on div "View all files" at bounding box center [707, 24] width 87 height 29
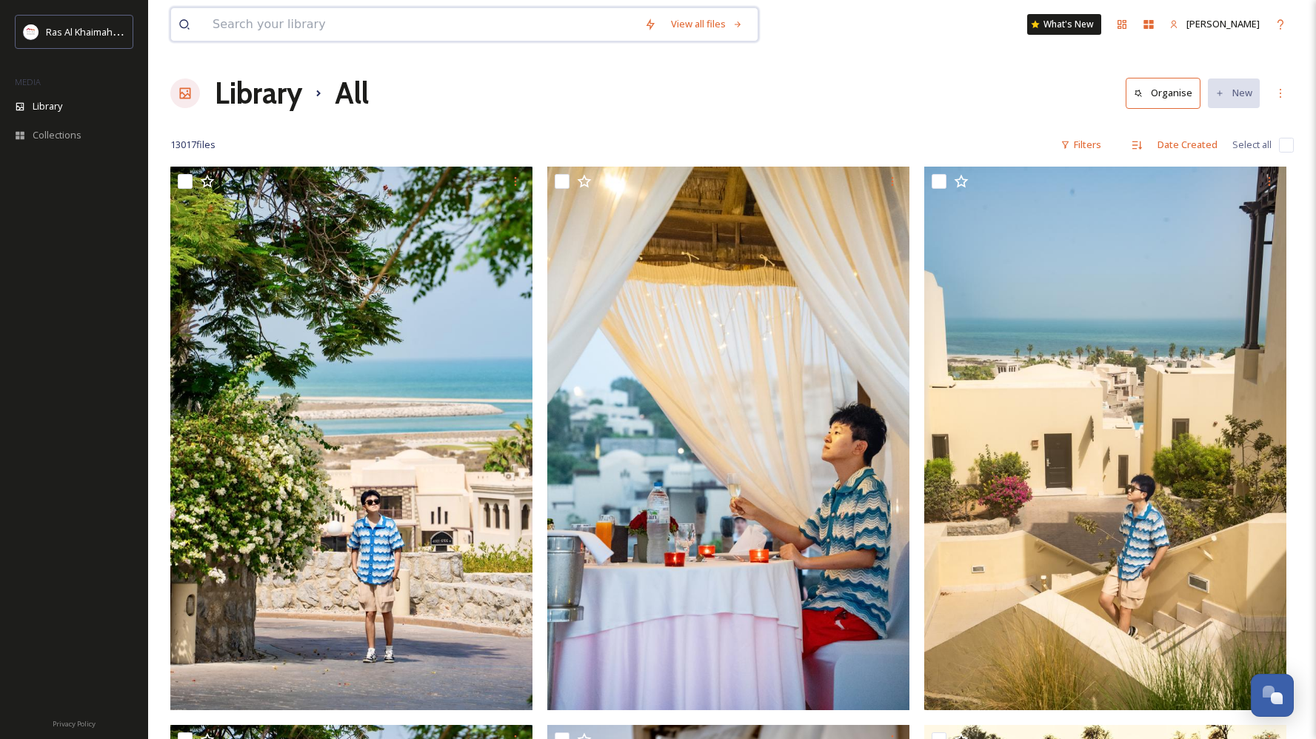
click at [475, 29] on input at bounding box center [421, 24] width 432 height 33
type input "dhayah fort"
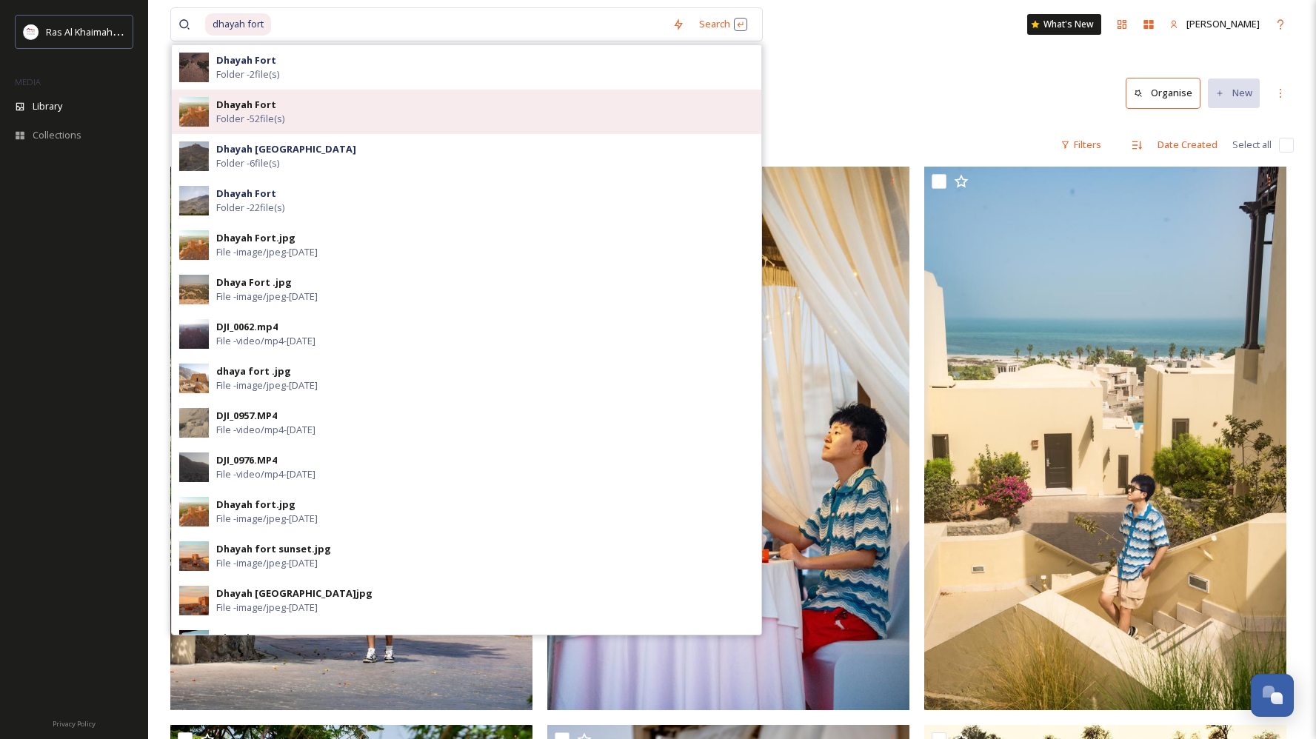
click at [250, 116] on span "Folder - 52 file(s)" at bounding box center [250, 119] width 68 height 14
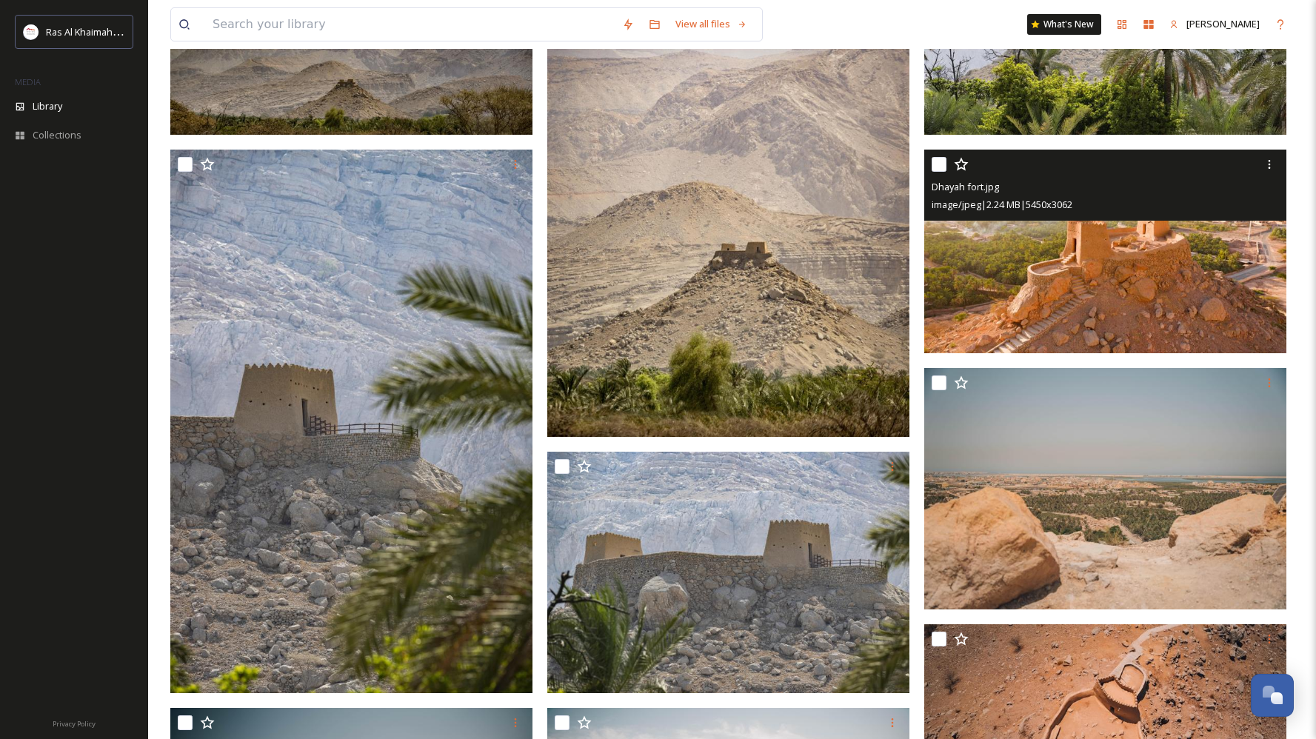
scroll to position [462, 0]
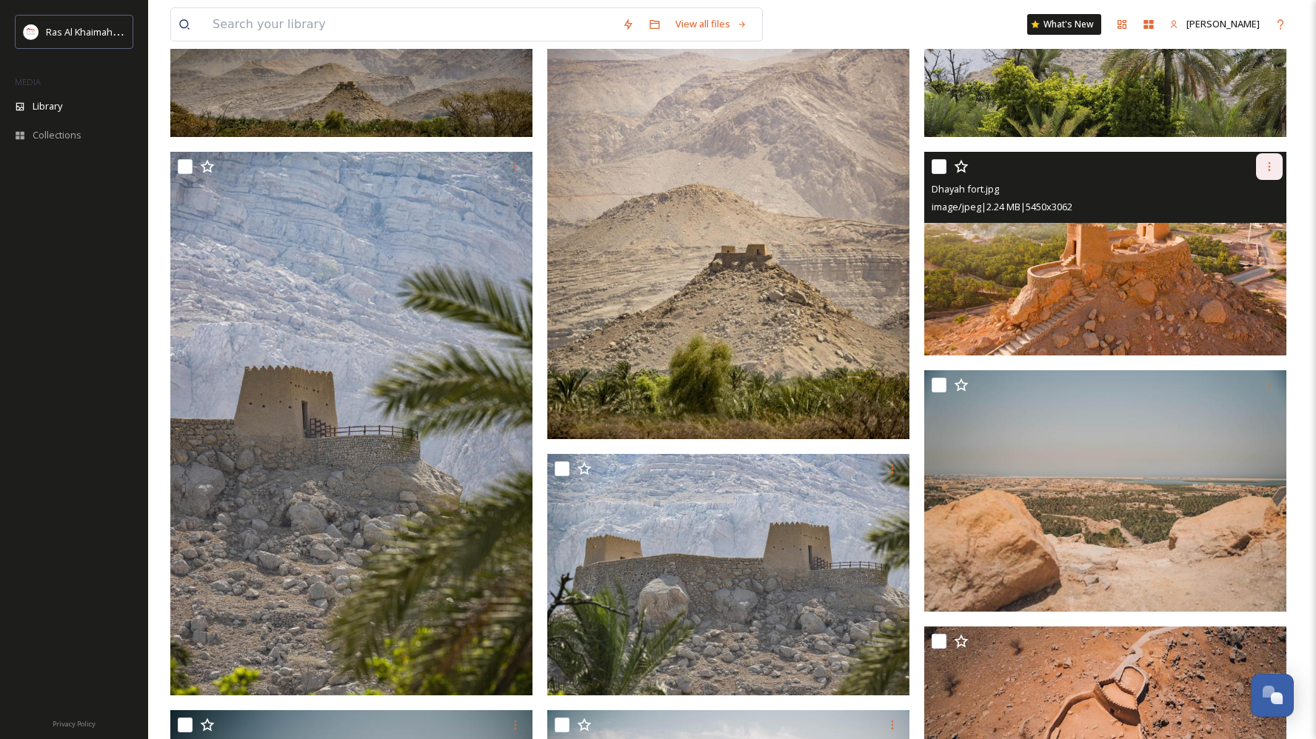
click at [1268, 167] on icon at bounding box center [1269, 167] width 12 height 12
click at [1247, 227] on span "Download" at bounding box center [1251, 228] width 45 height 14
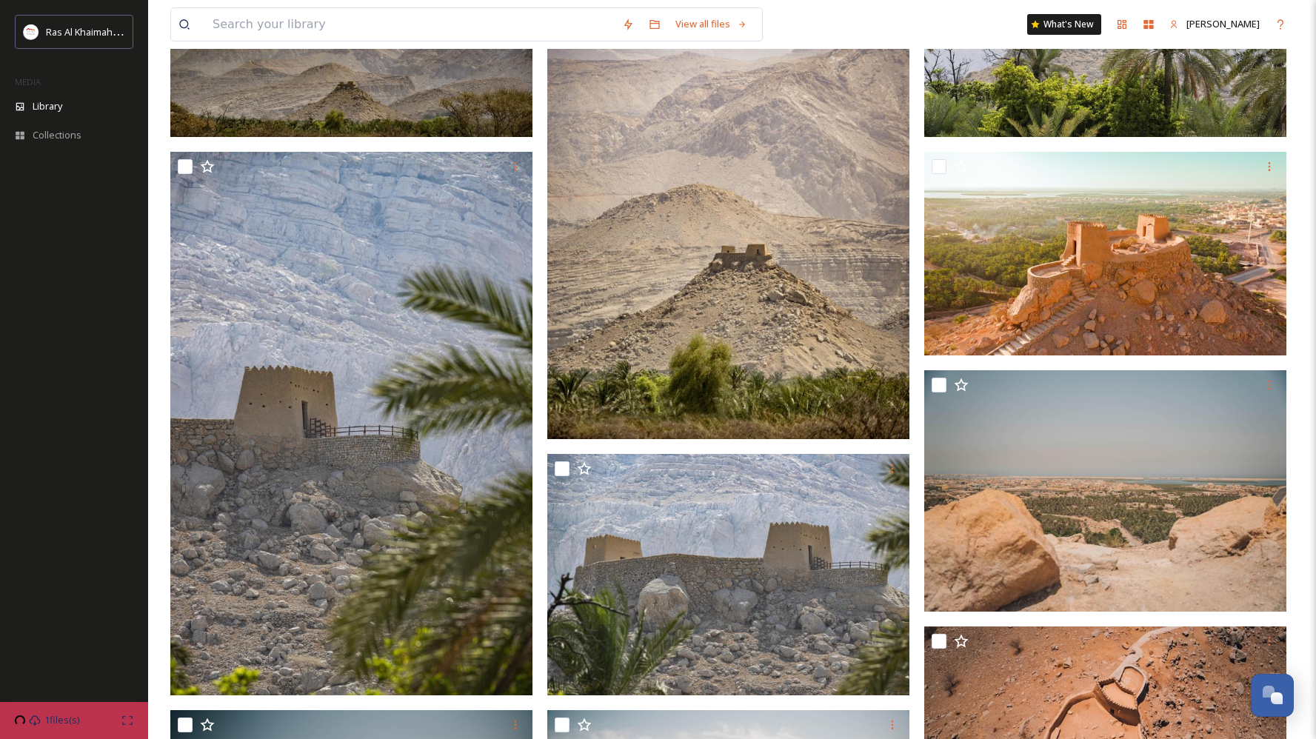
scroll to position [278, 0]
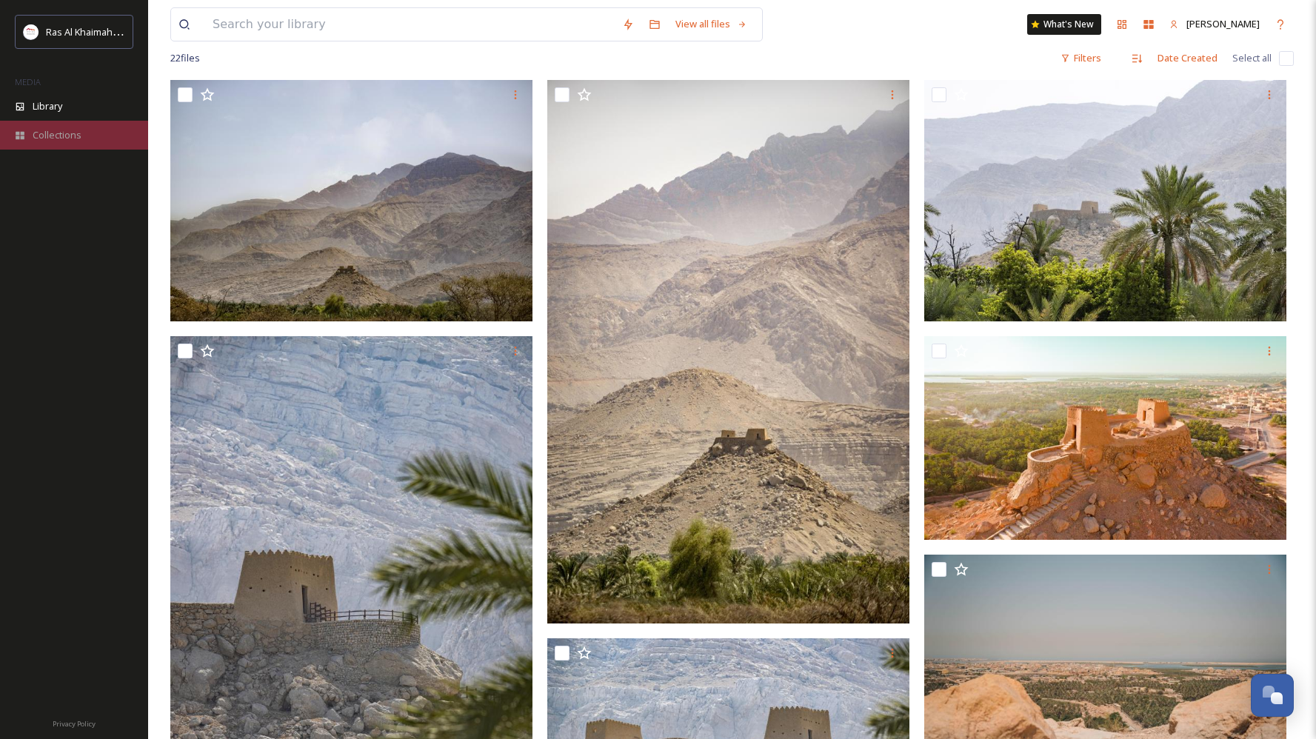
click at [68, 131] on span "Collections" at bounding box center [57, 135] width 49 height 14
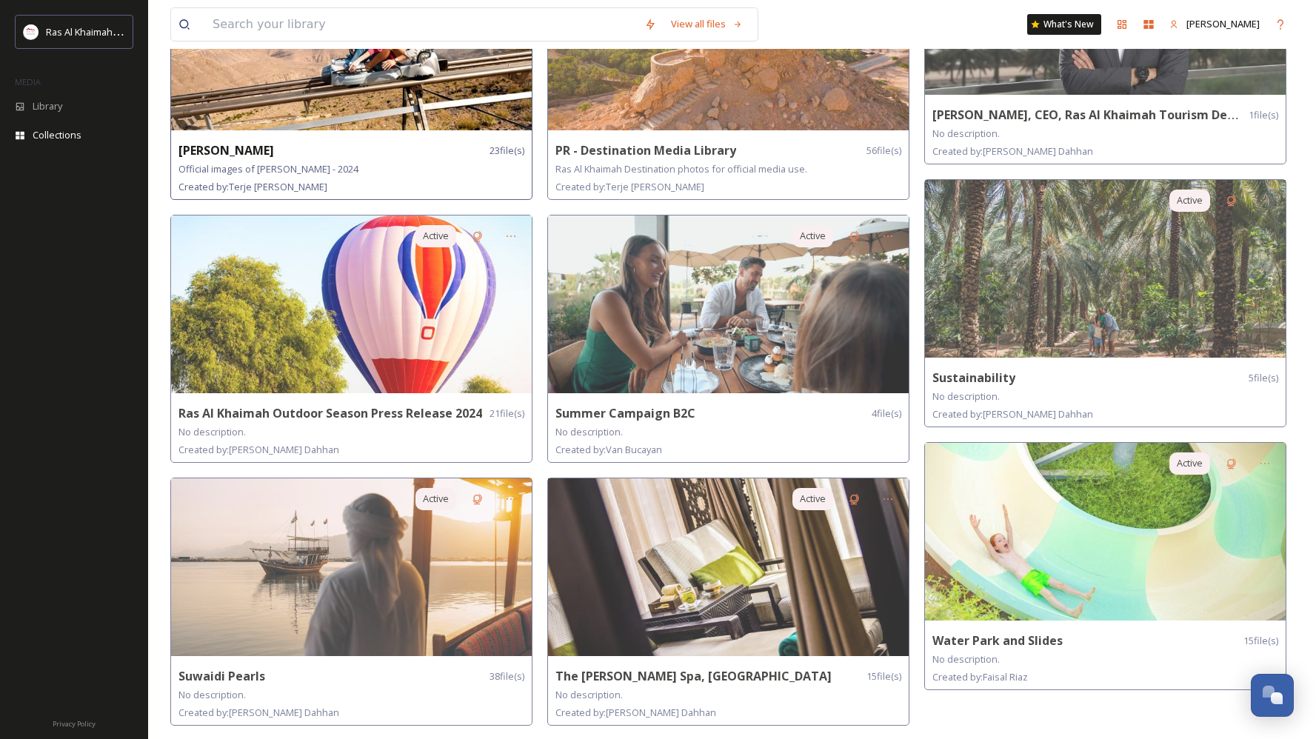
scroll to position [981, 0]
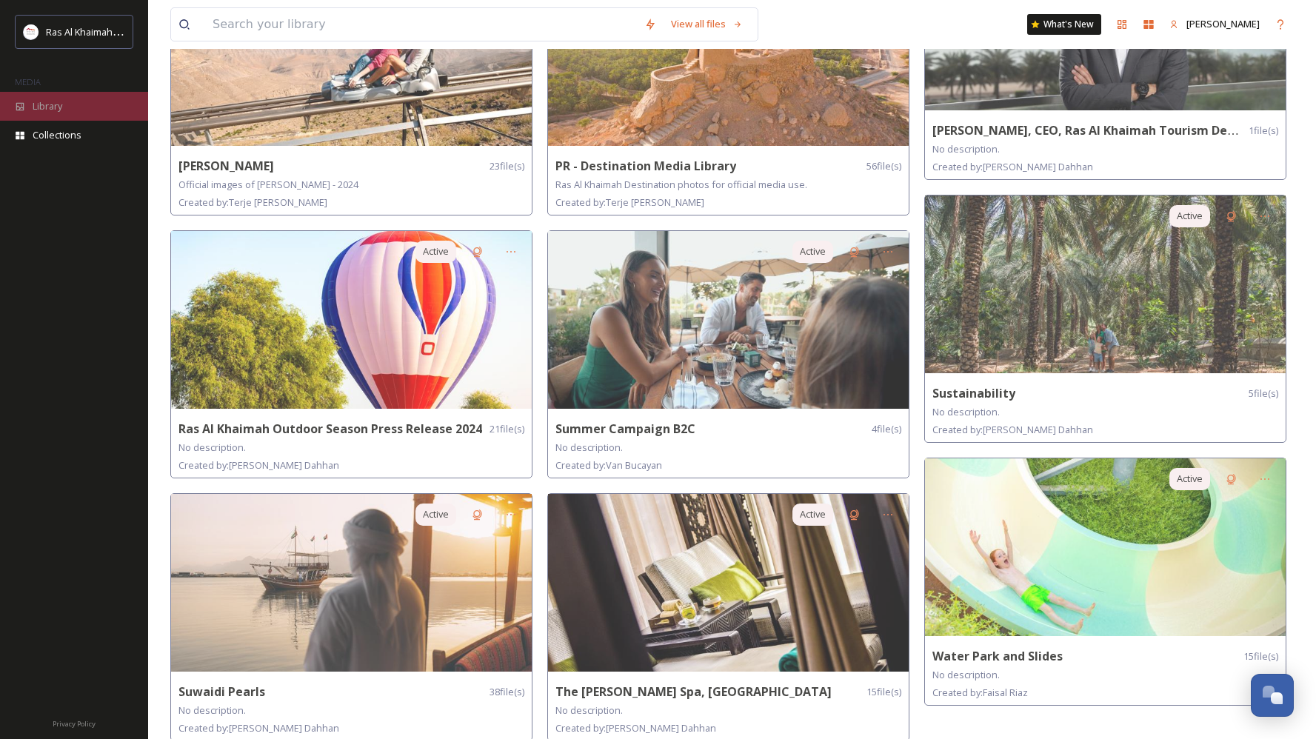
click at [60, 107] on span "Library" at bounding box center [48, 106] width 30 height 14
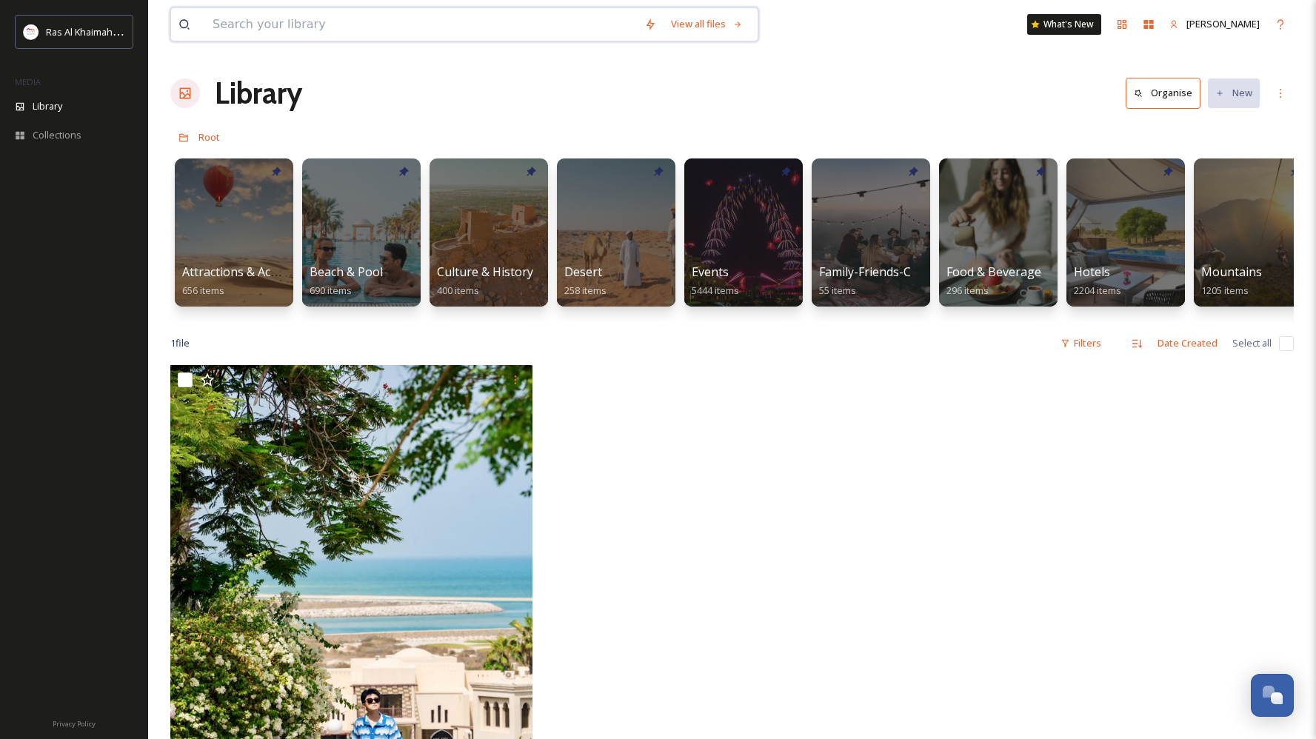
click at [317, 26] on input at bounding box center [421, 24] width 432 height 33
click at [909, 82] on div "Library Organise New" at bounding box center [731, 93] width 1123 height 44
click at [432, 14] on input at bounding box center [421, 24] width 432 height 33
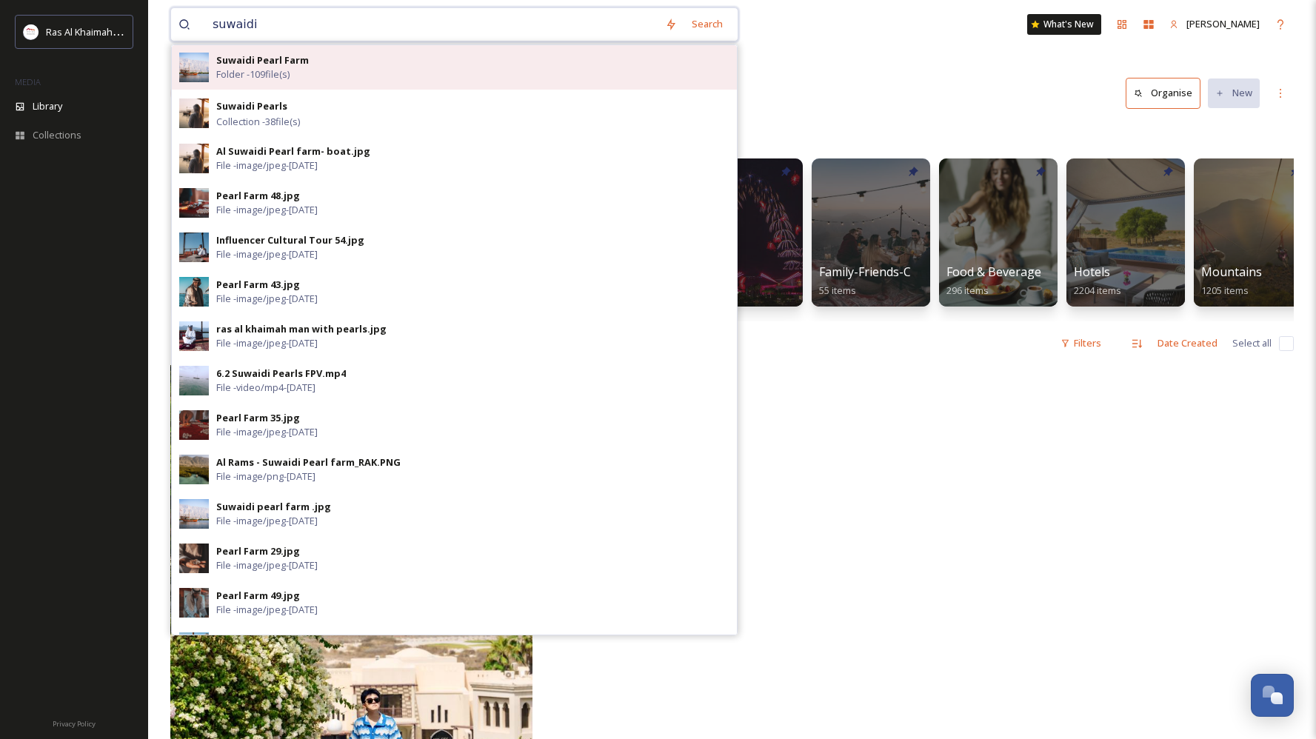
type input "suwaidi"
click at [446, 75] on div "Suwaidi Pearl Farm Folder - 109 file(s)" at bounding box center [472, 67] width 513 height 28
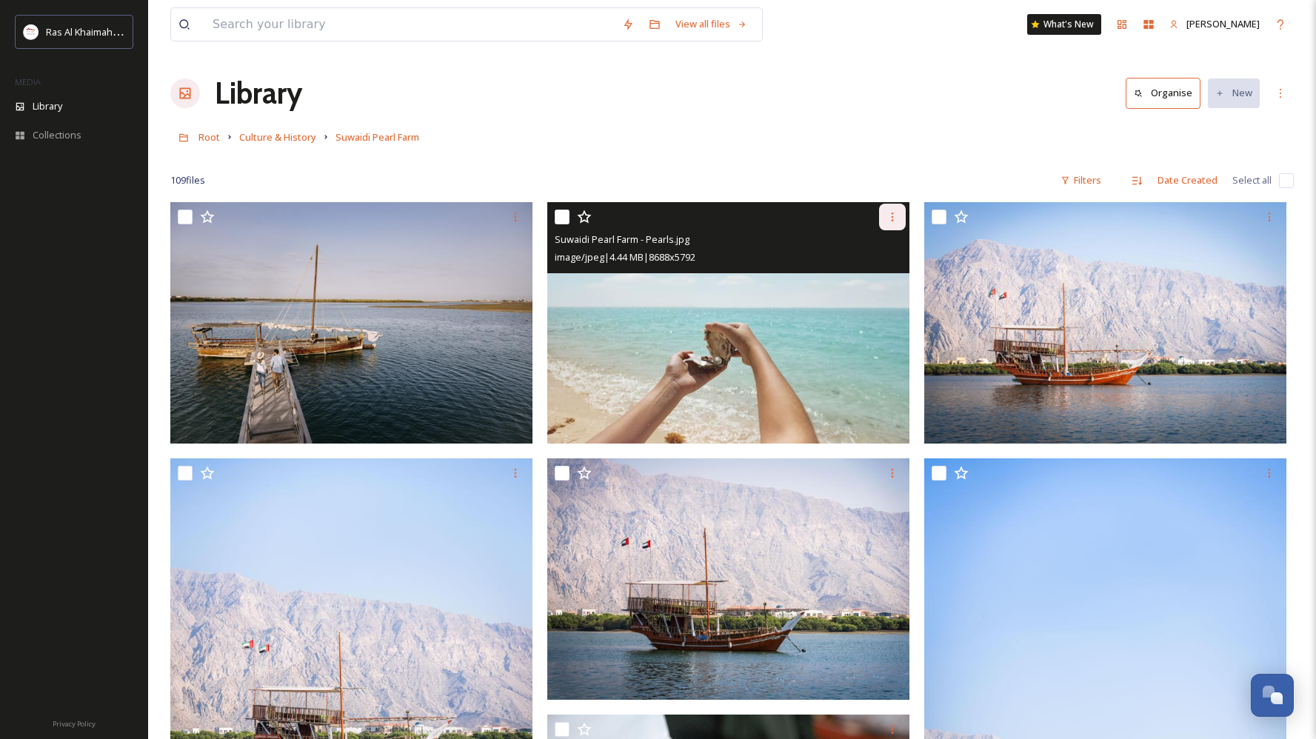
click at [889, 218] on icon at bounding box center [892, 217] width 12 height 12
click at [871, 282] on span "Download" at bounding box center [874, 278] width 45 height 14
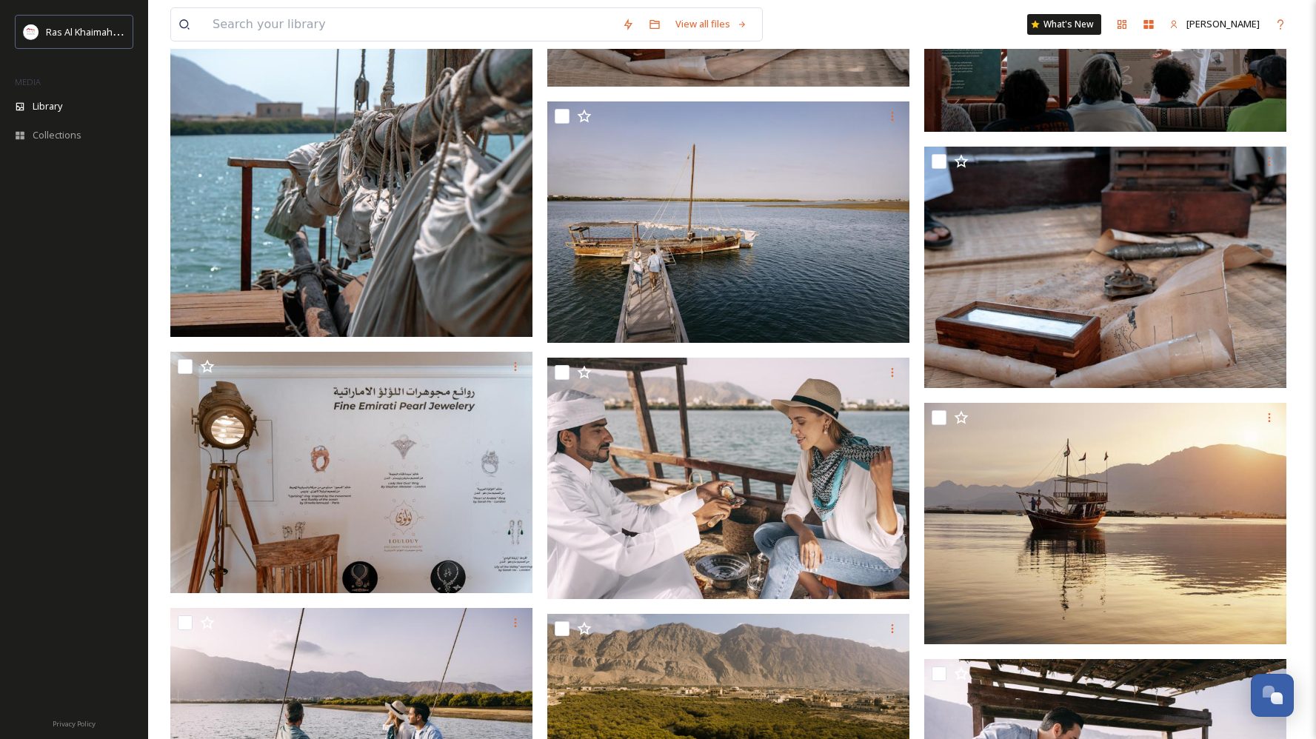
scroll to position [1688, 0]
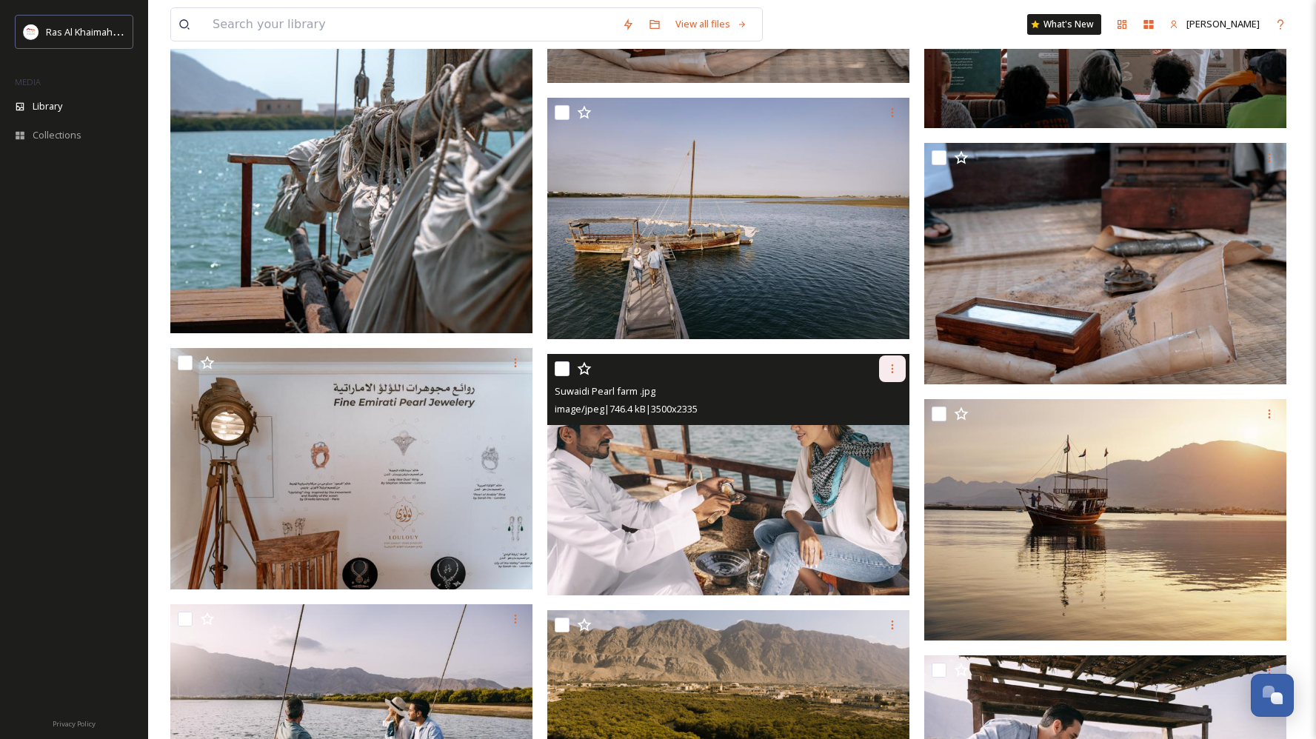
click at [895, 368] on icon at bounding box center [892, 369] width 12 height 12
click at [893, 437] on div "Download" at bounding box center [875, 429] width 60 height 29
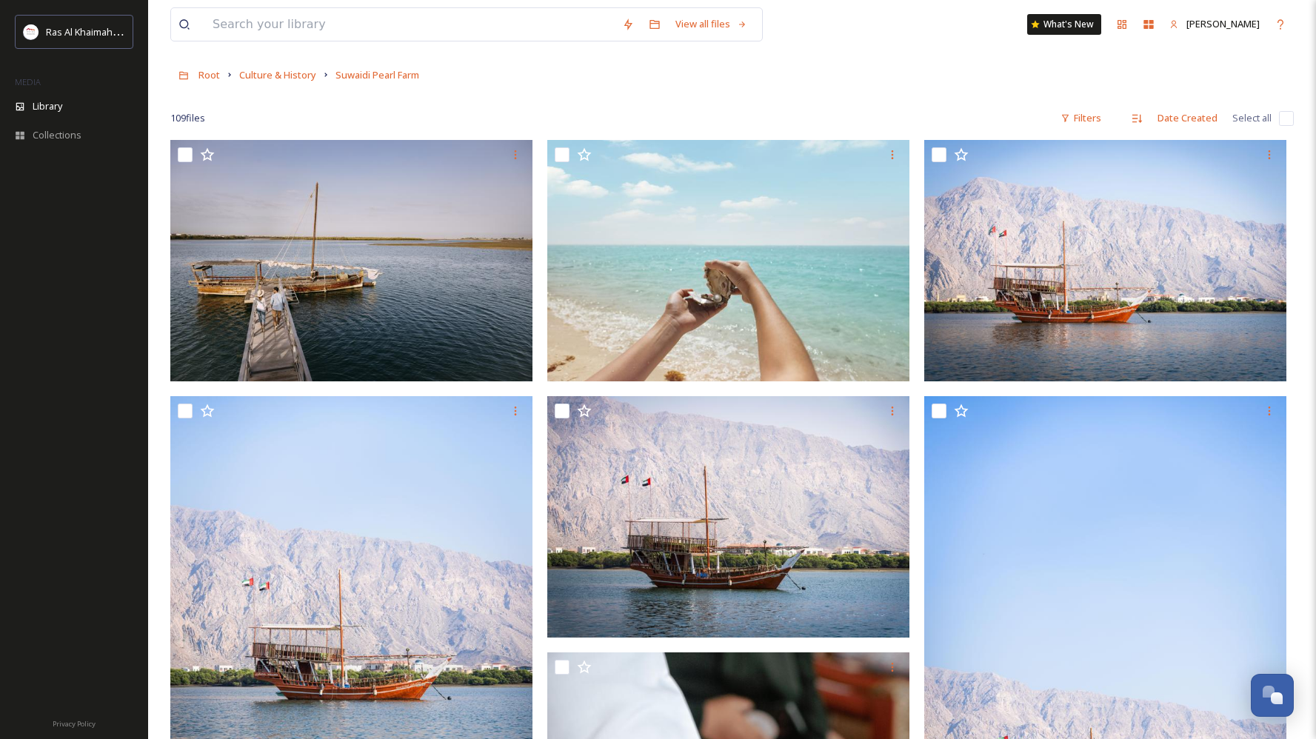
scroll to position [0, 0]
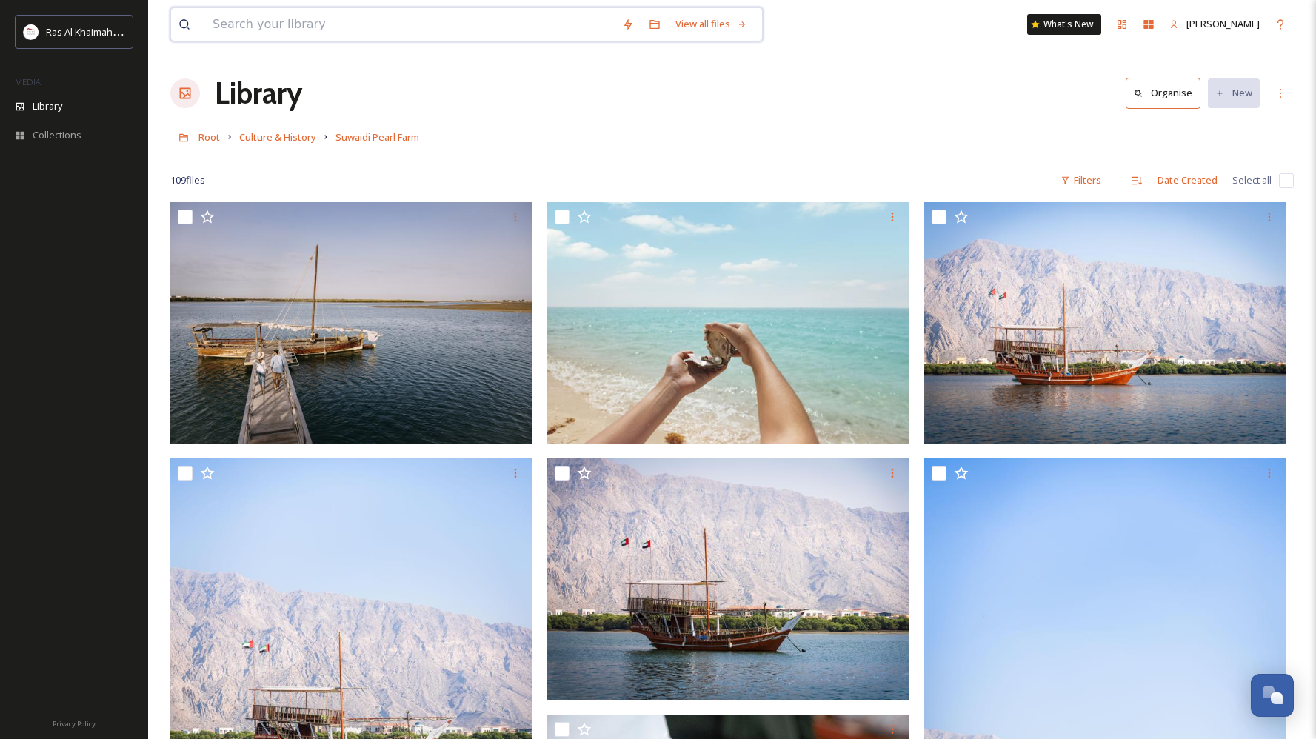
click at [421, 31] on input at bounding box center [410, 24] width 410 height 33
type input "i"
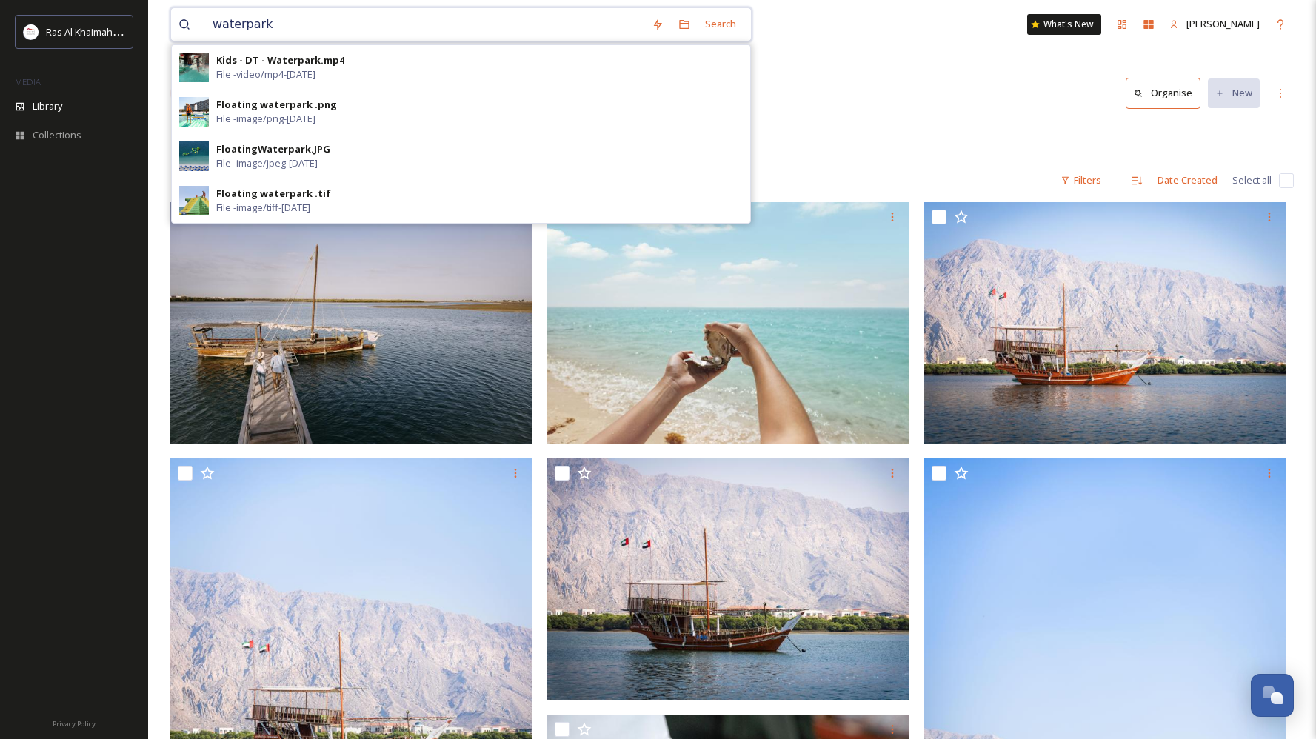
type input "waterpark"
click at [785, 164] on div at bounding box center [731, 158] width 1123 height 15
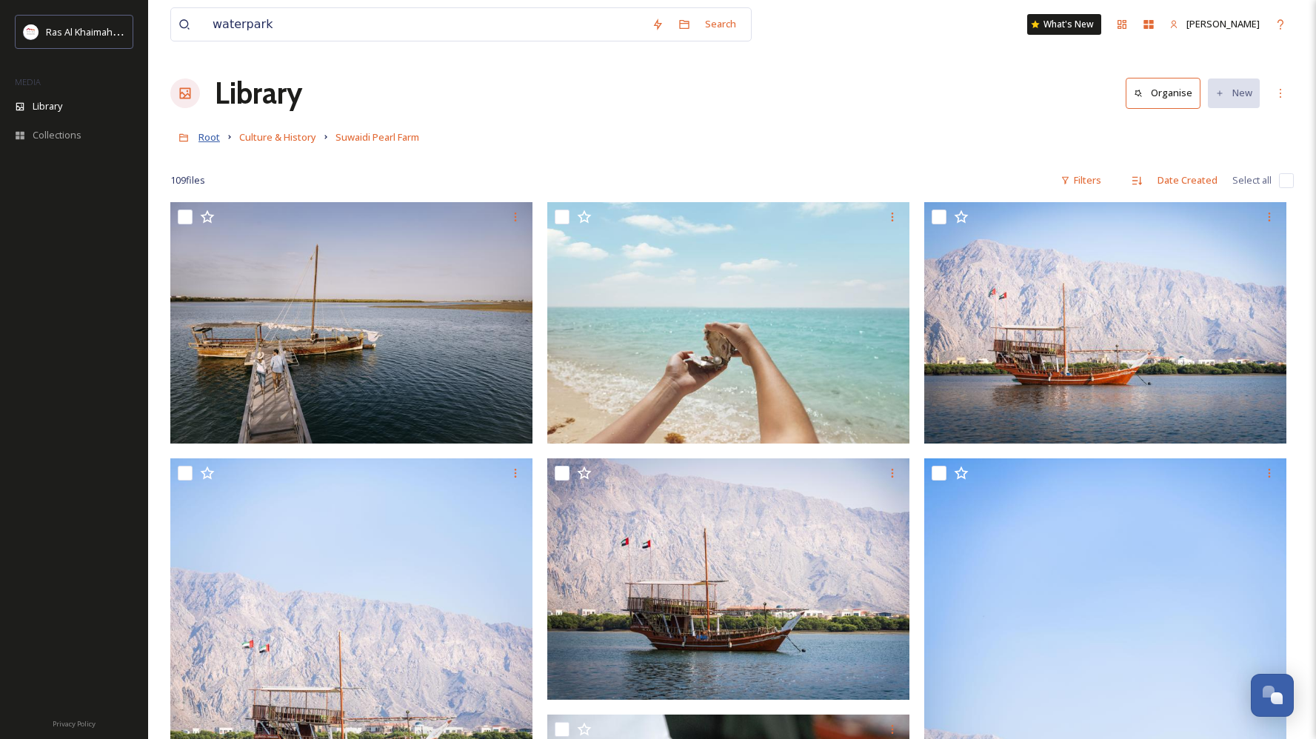
click at [212, 136] on span "Root" at bounding box center [208, 136] width 21 height 13
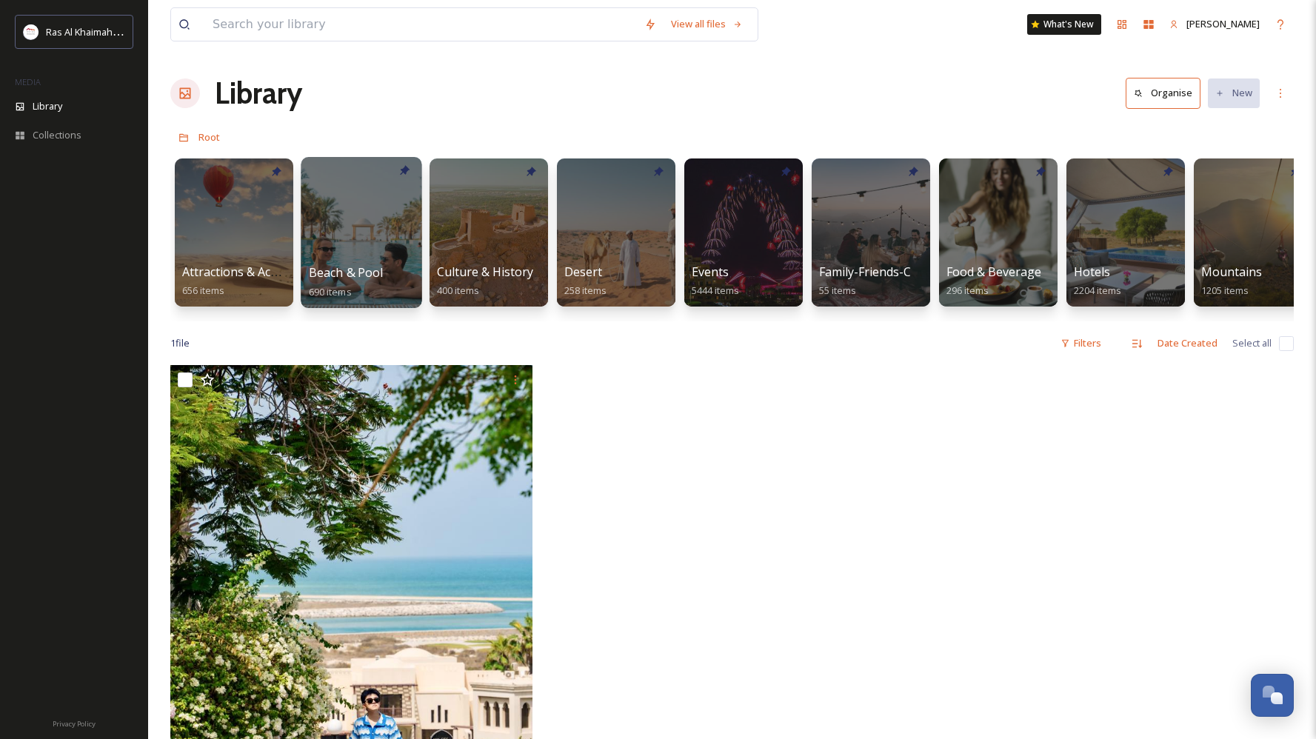
click at [364, 270] on span "Beach & Pool" at bounding box center [346, 272] width 75 height 16
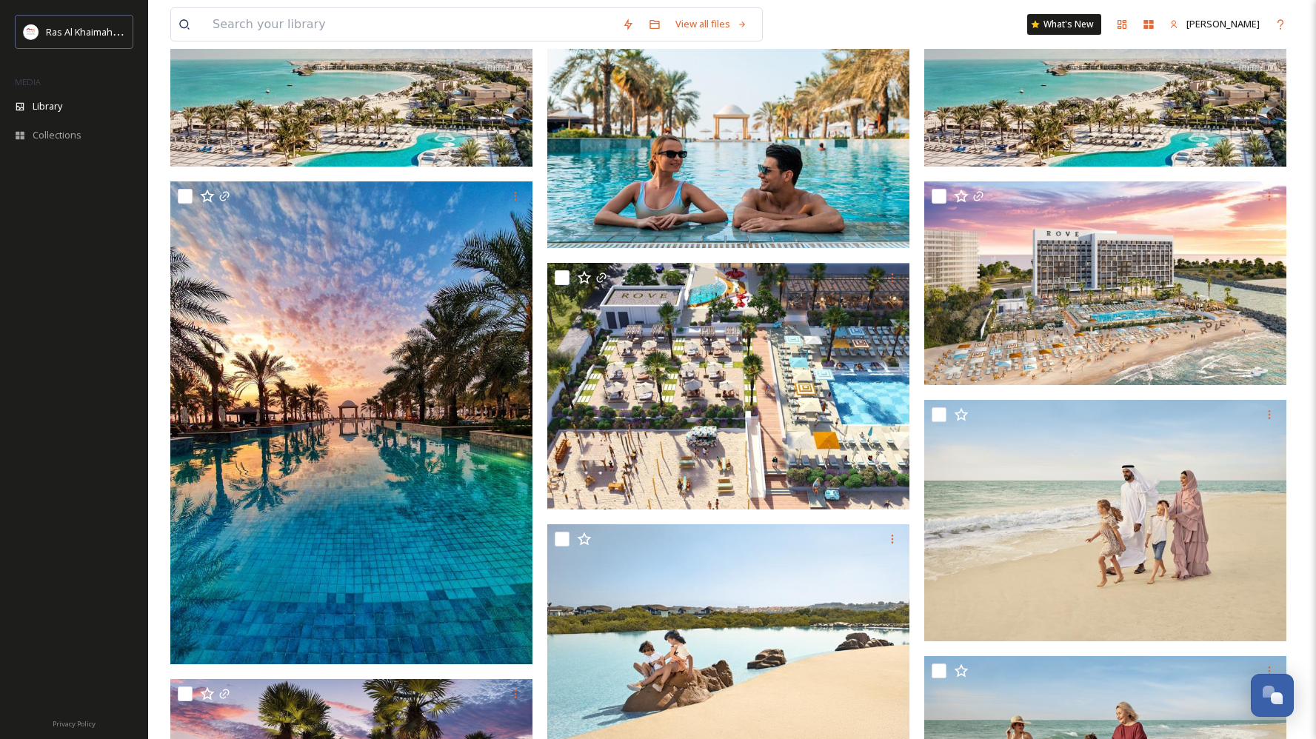
scroll to position [158, 0]
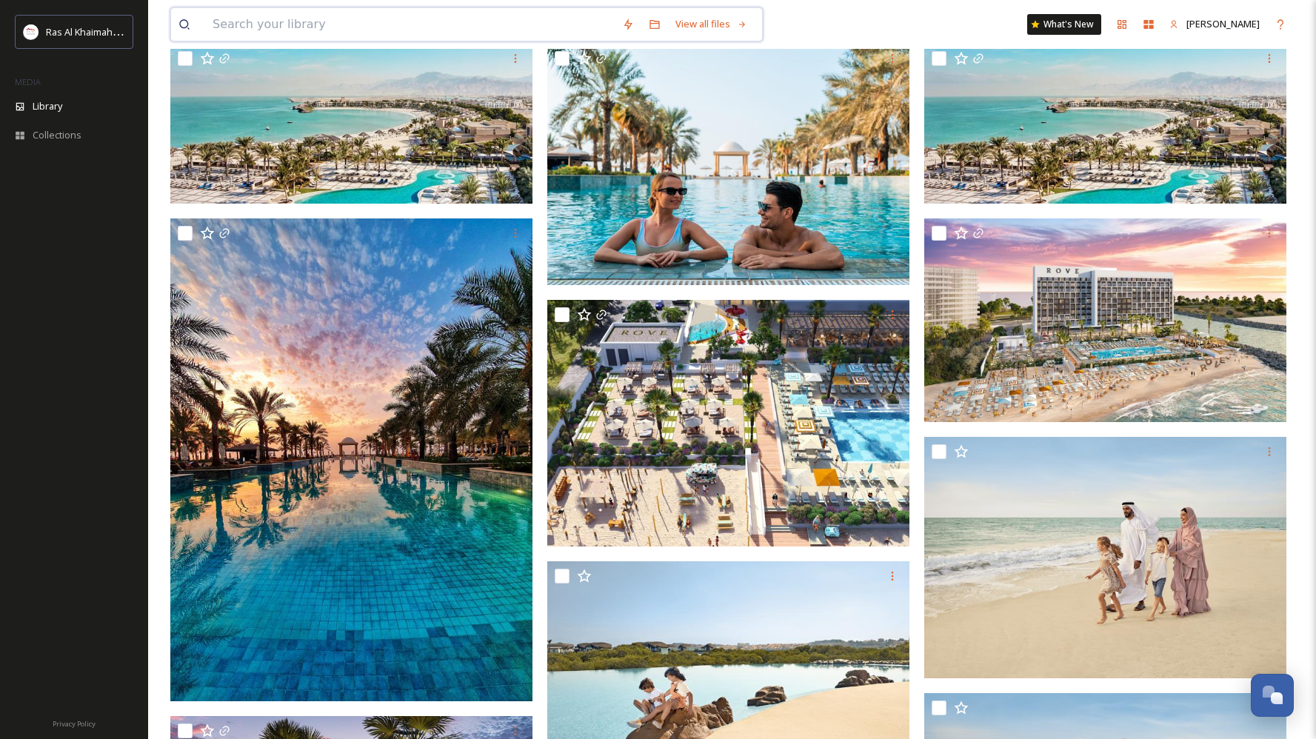
click at [408, 30] on input at bounding box center [410, 24] width 410 height 33
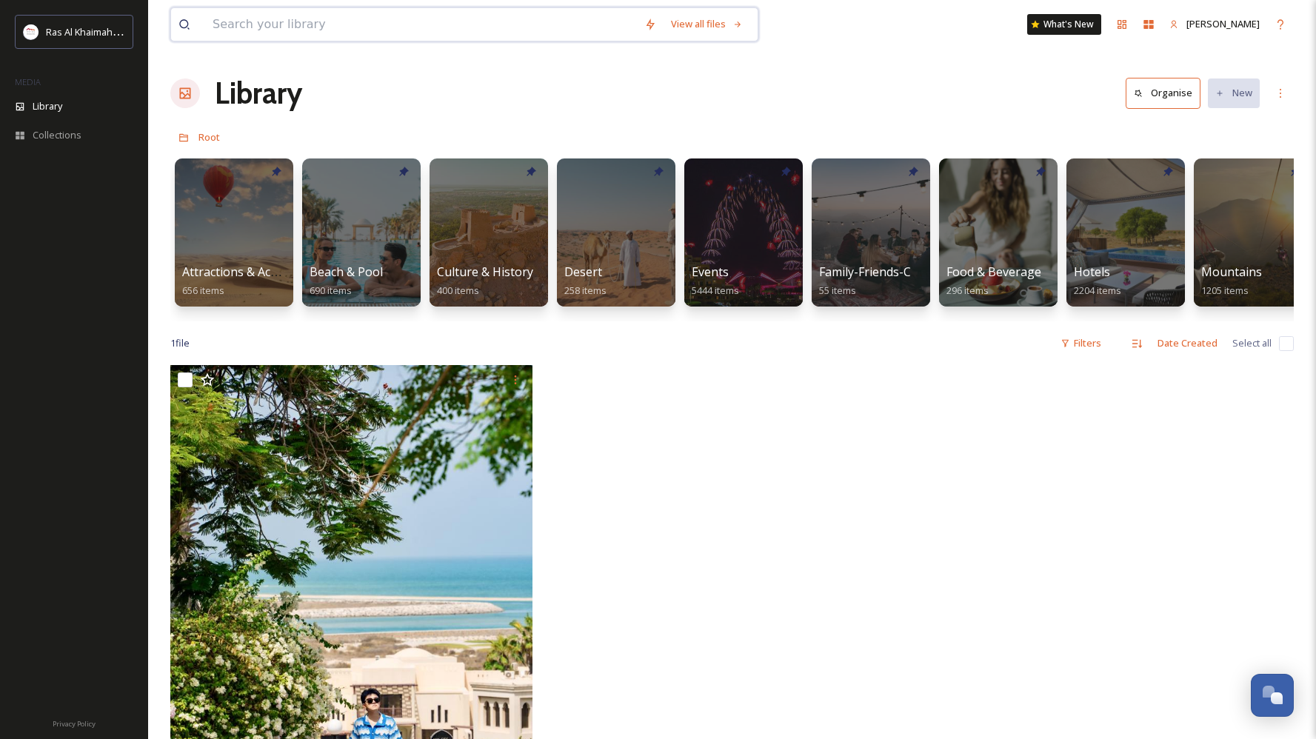
click at [363, 26] on input at bounding box center [421, 24] width 432 height 33
type input "[GEOGRAPHIC_DATA]"
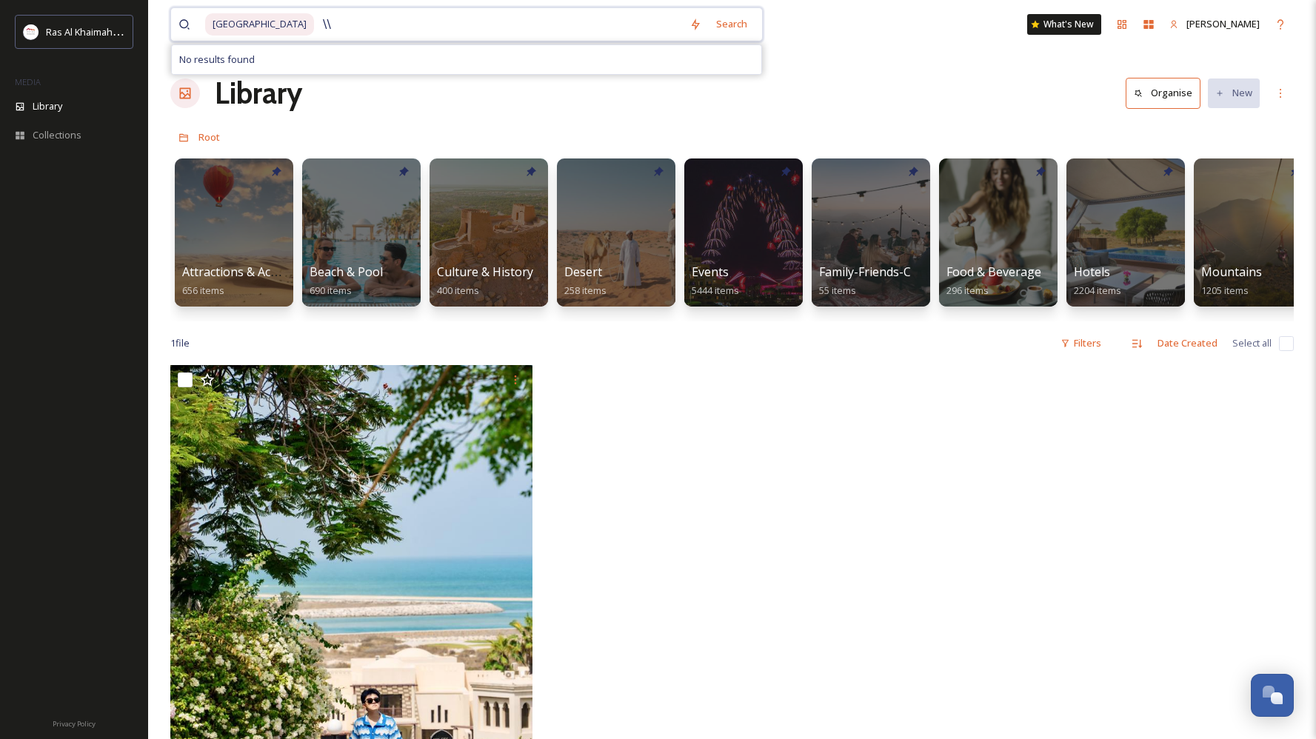
type input "\"
type input "I"
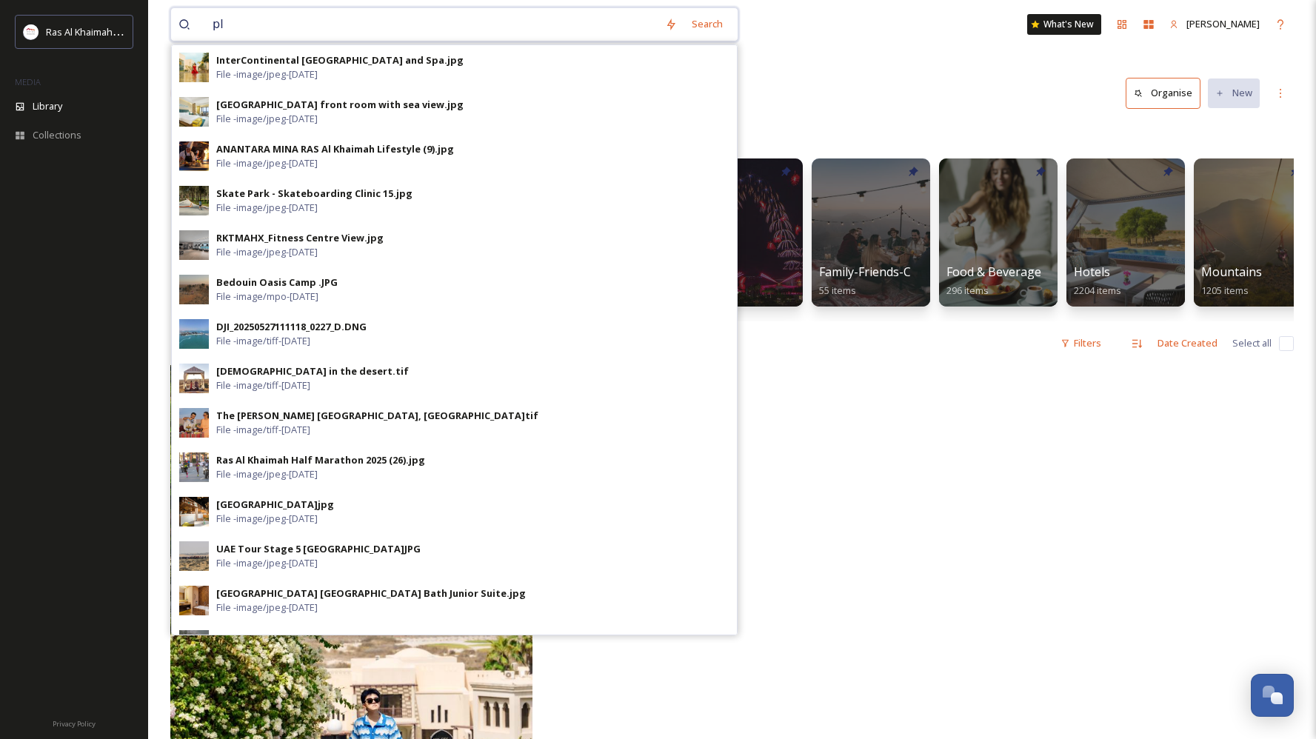
type input "p"
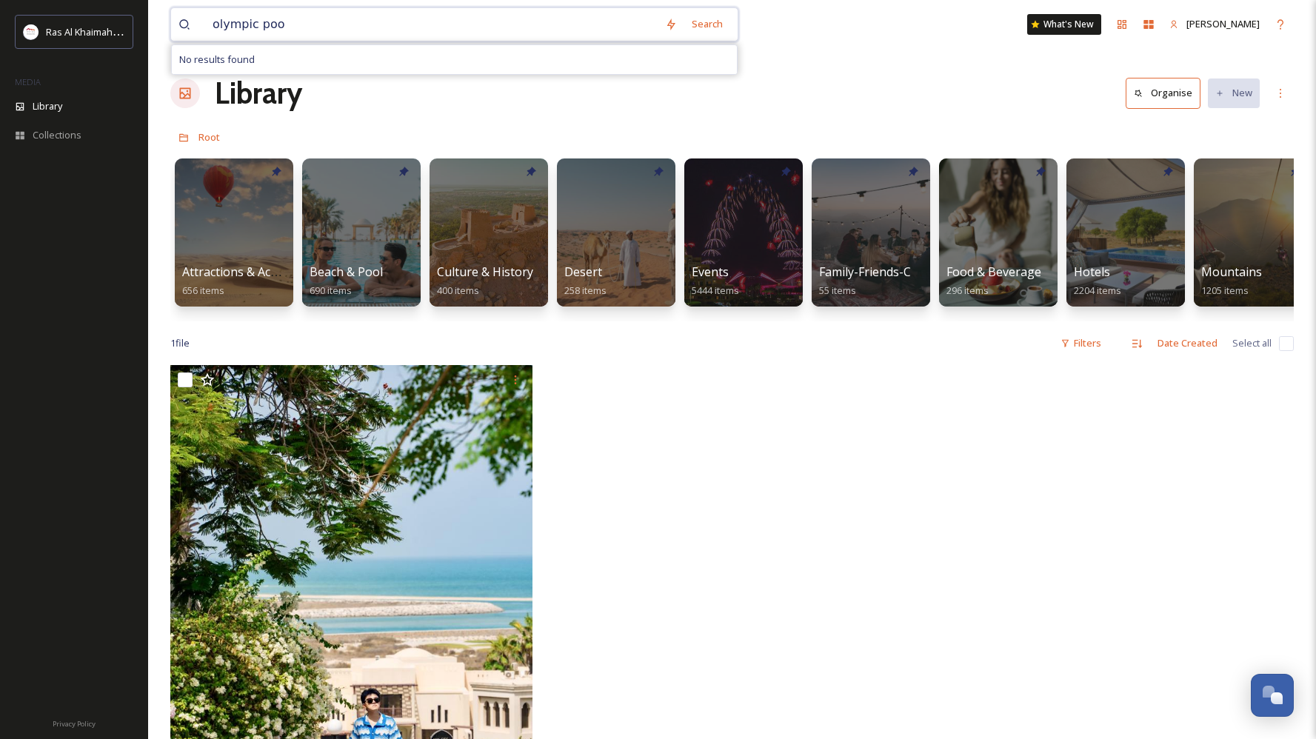
type input "olympic pool"
type input "o"
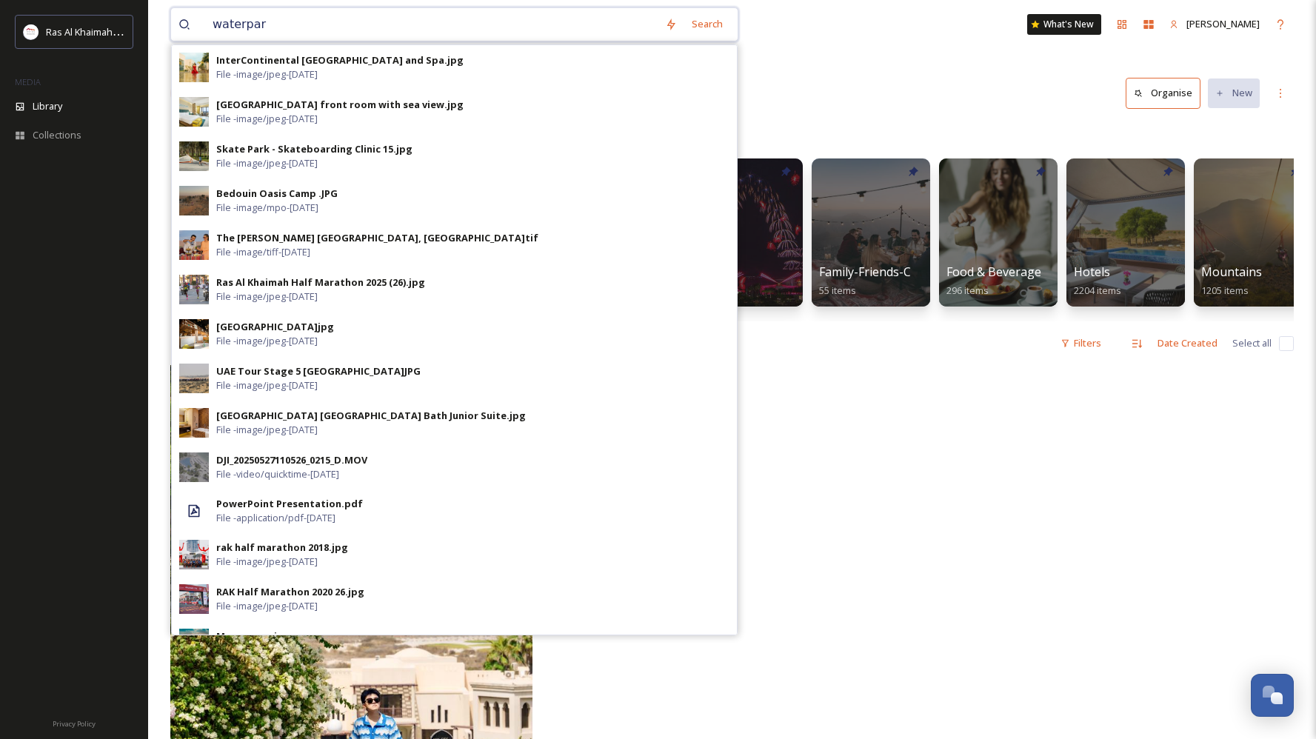
type input "waterpark"
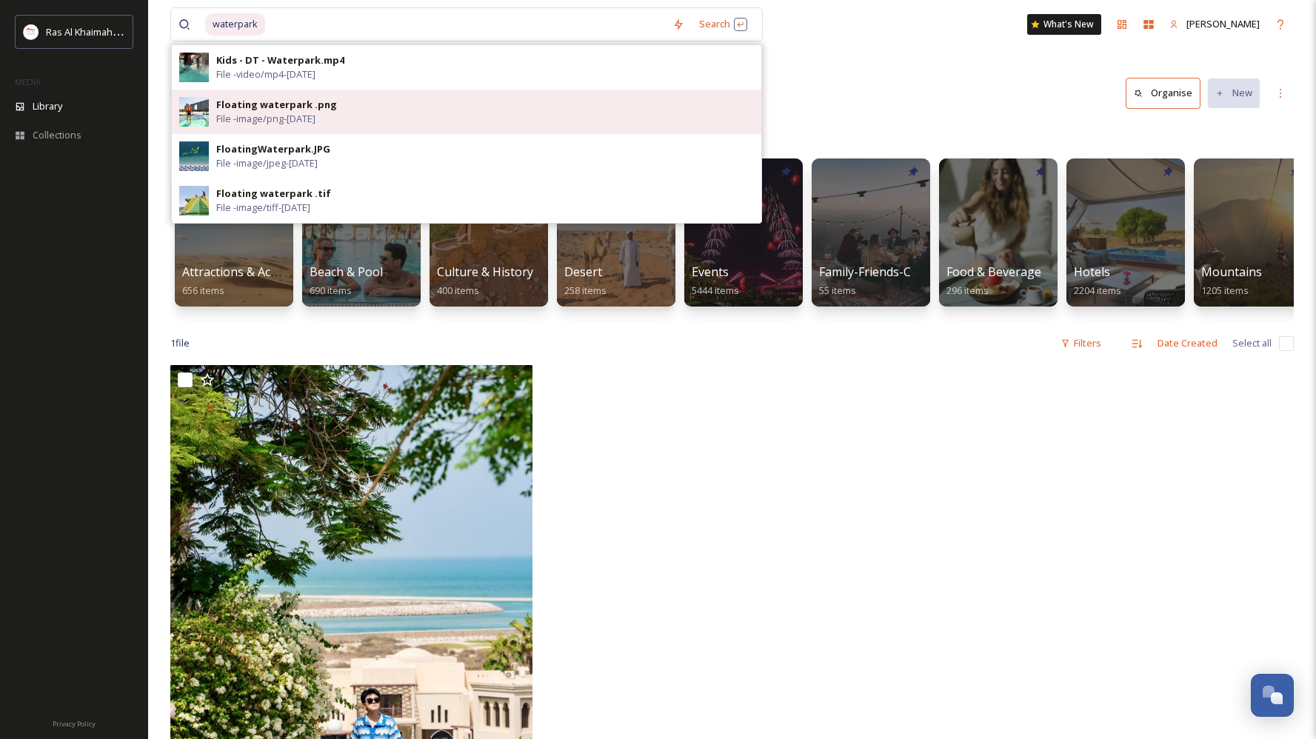
click at [298, 119] on span "File - image/png - [DATE]" at bounding box center [265, 119] width 99 height 14
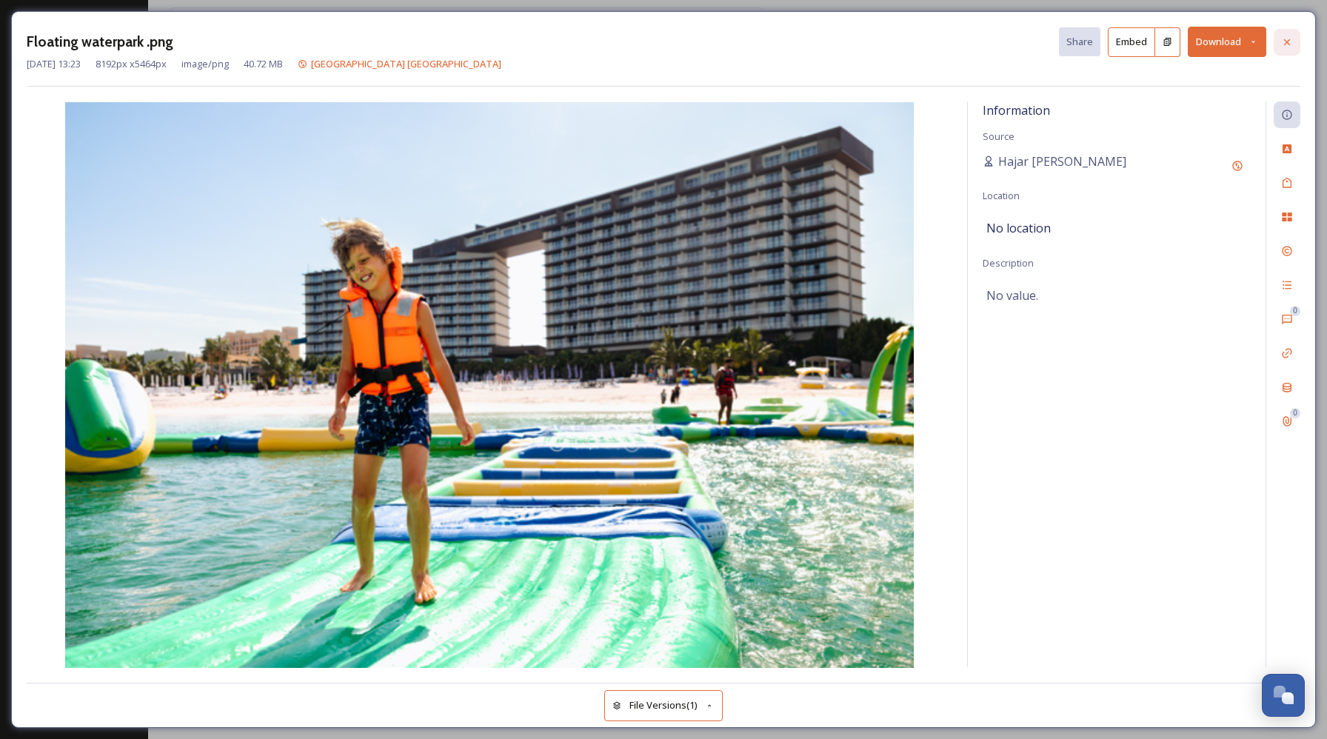
click at [1286, 43] on icon at bounding box center [1287, 42] width 12 height 12
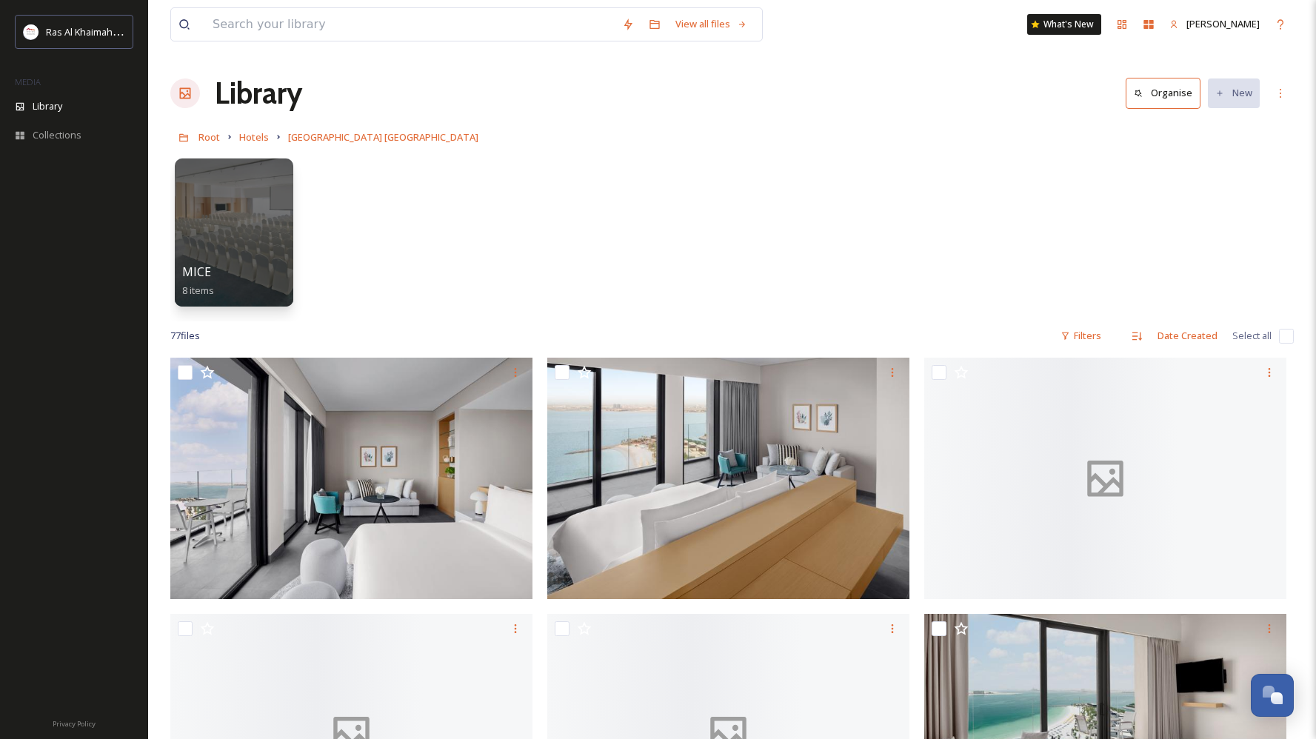
click at [220, 136] on div "Root Hotels [GEOGRAPHIC_DATA] [GEOGRAPHIC_DATA]" at bounding box center [731, 137] width 1123 height 28
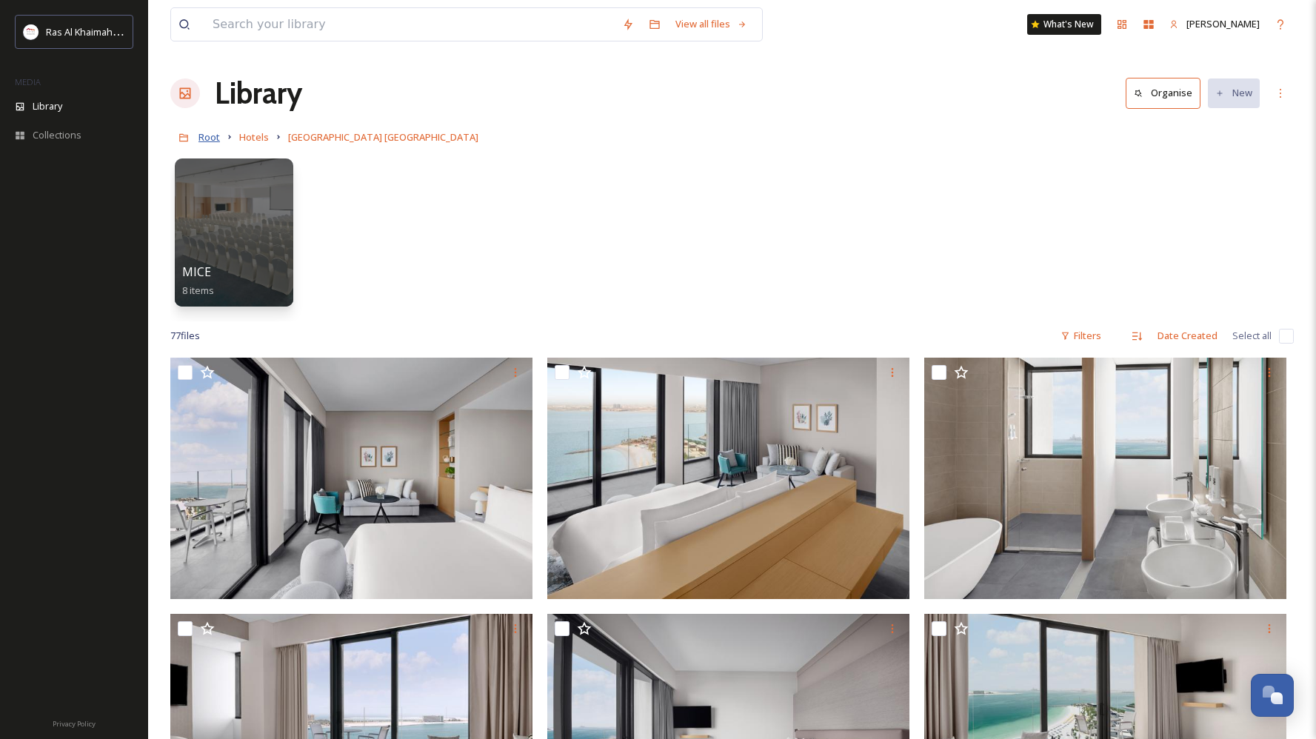
click at [216, 140] on span "Root" at bounding box center [208, 136] width 21 height 13
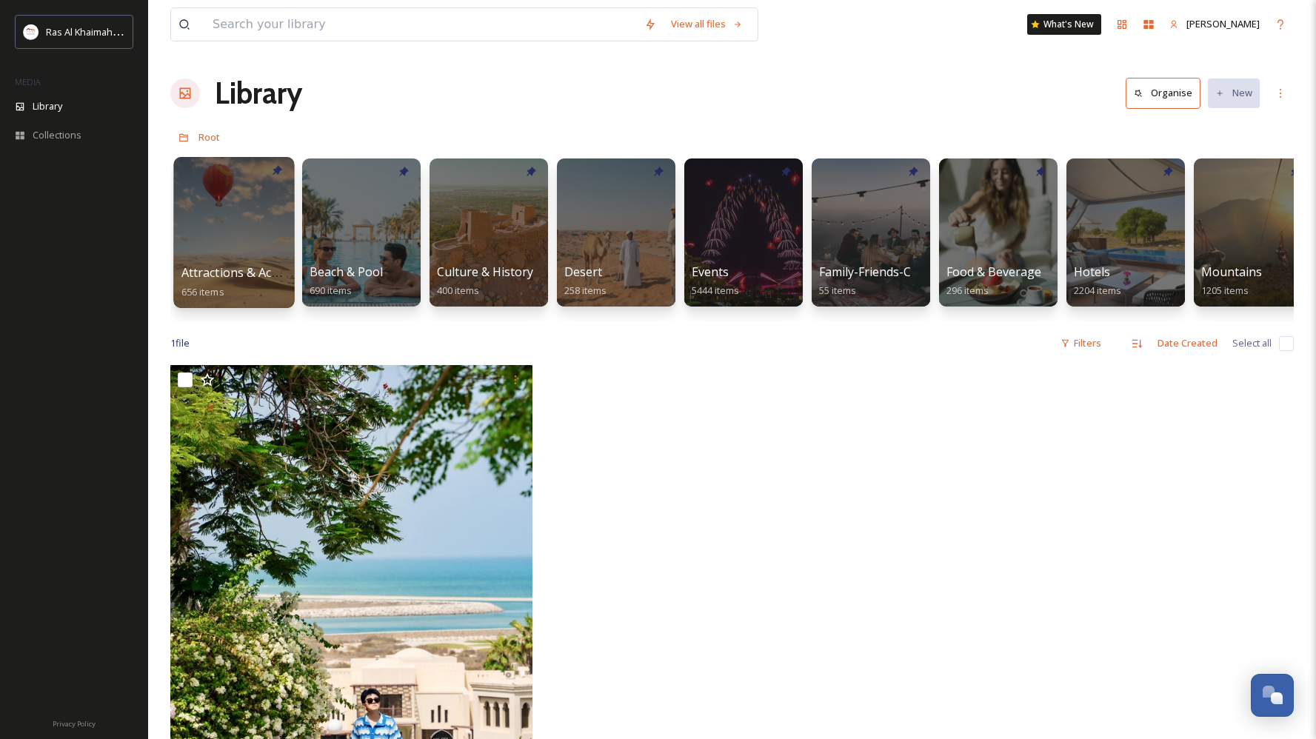
click at [238, 266] on span "Attractions & Activities" at bounding box center [244, 272] width 127 height 16
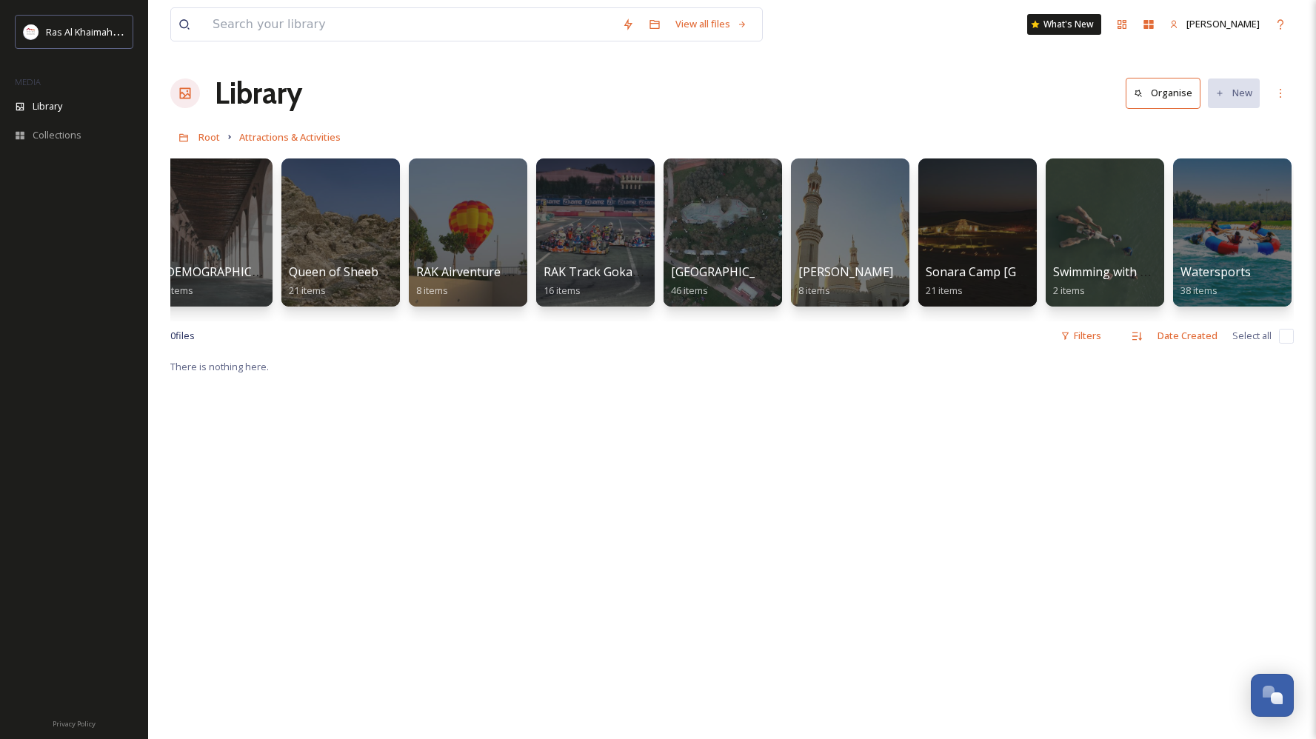
scroll to position [0, 1679]
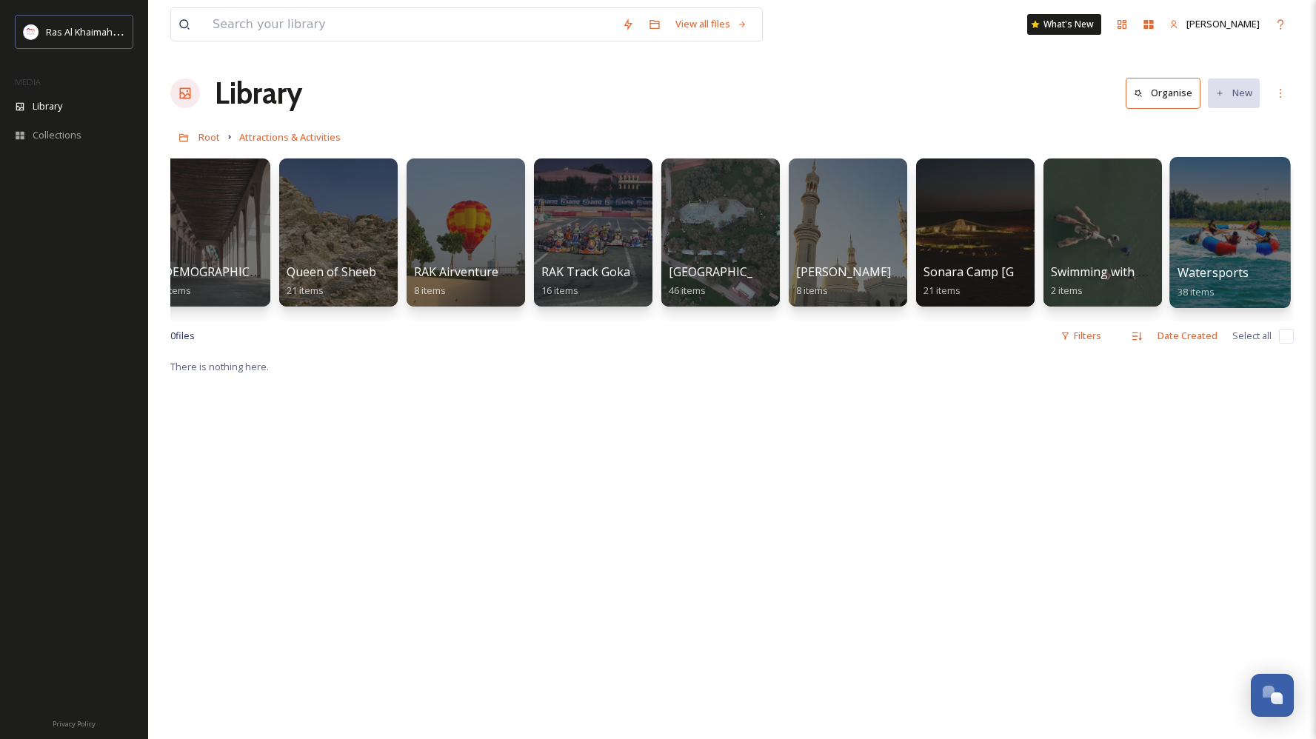
click at [1219, 264] on div "Watersports 38 items" at bounding box center [1231, 282] width 106 height 37
click at [1218, 288] on div "Watersports 38 items" at bounding box center [1231, 282] width 106 height 37
click at [1215, 273] on span "Watersports" at bounding box center [1214, 272] width 72 height 16
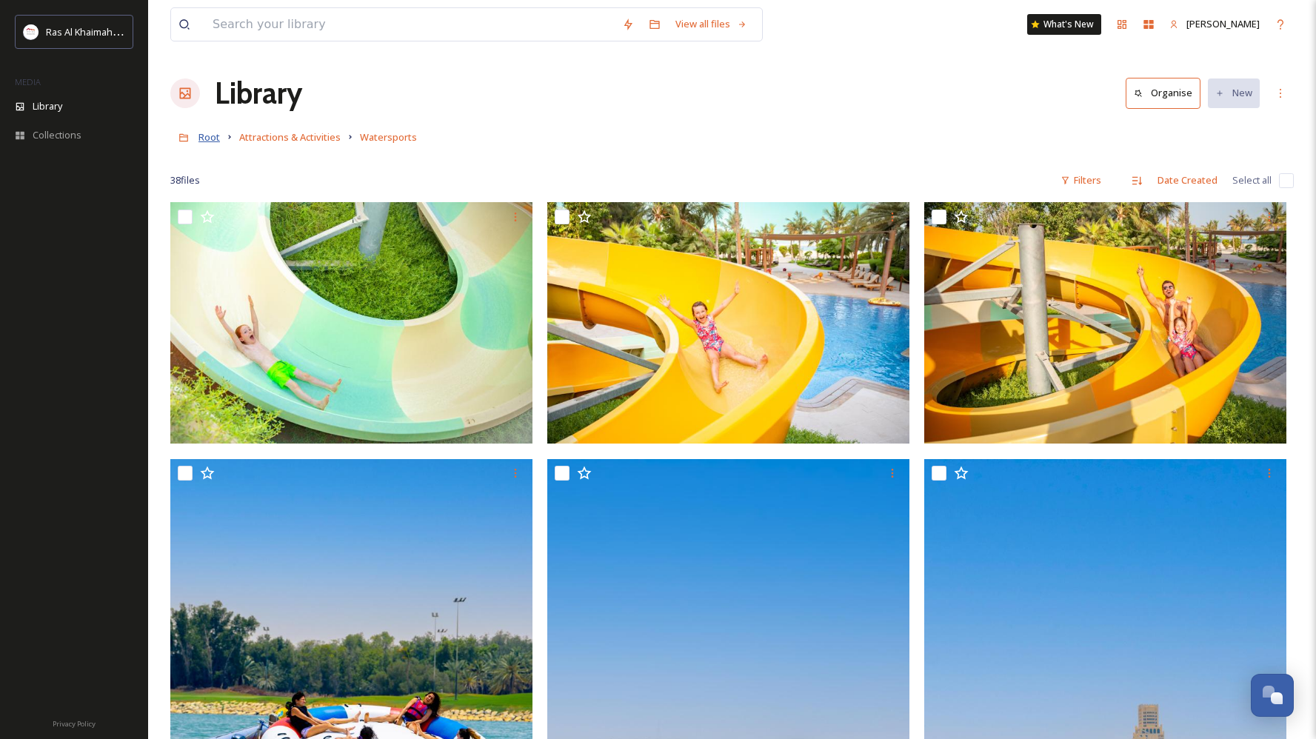
click at [210, 133] on span "Root" at bounding box center [208, 136] width 21 height 13
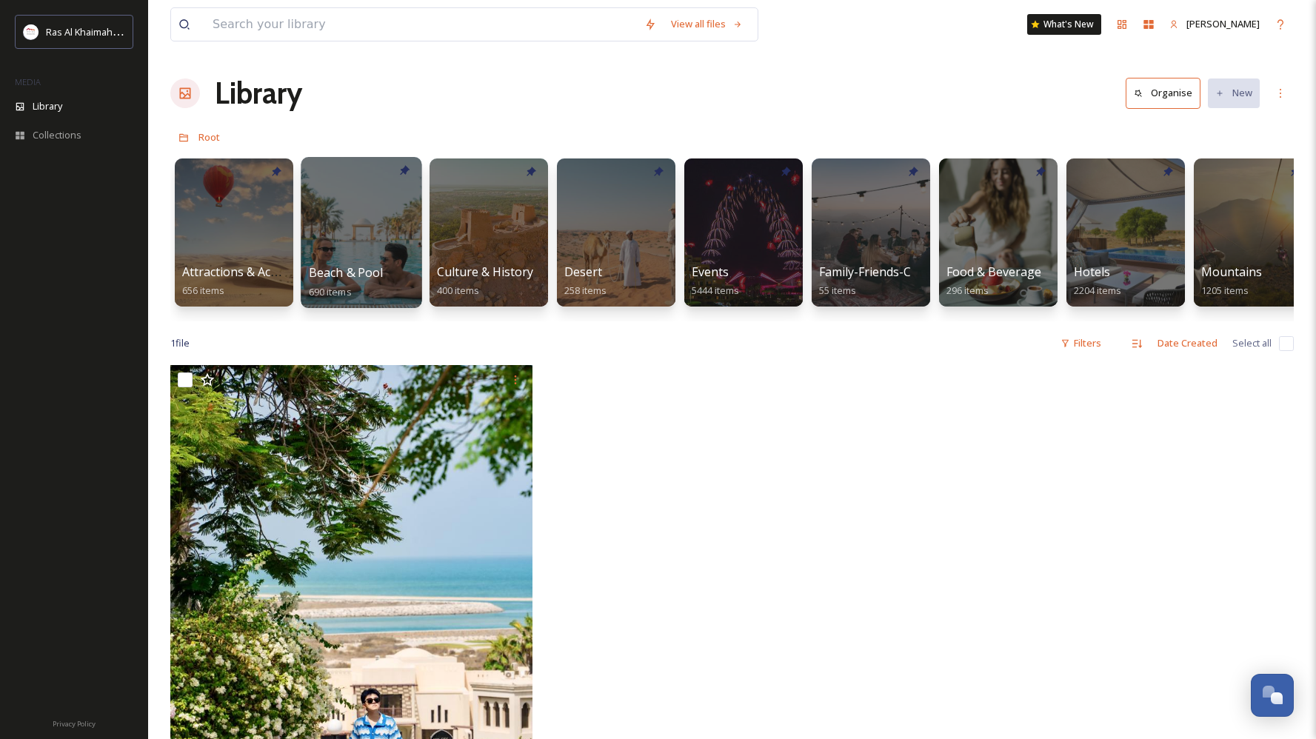
click at [372, 281] on div "Beach & Pool 690 items" at bounding box center [362, 282] width 106 height 37
click at [326, 261] on div at bounding box center [361, 232] width 121 height 151
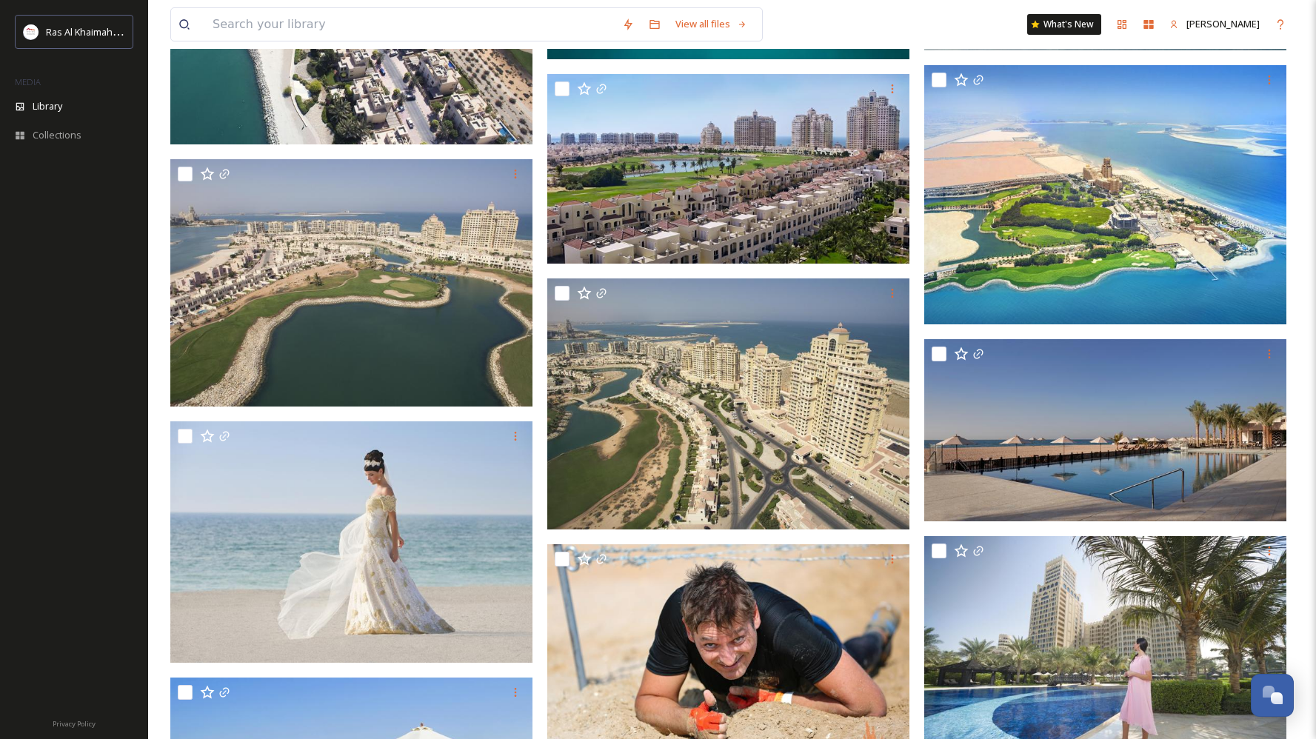
scroll to position [34010, 0]
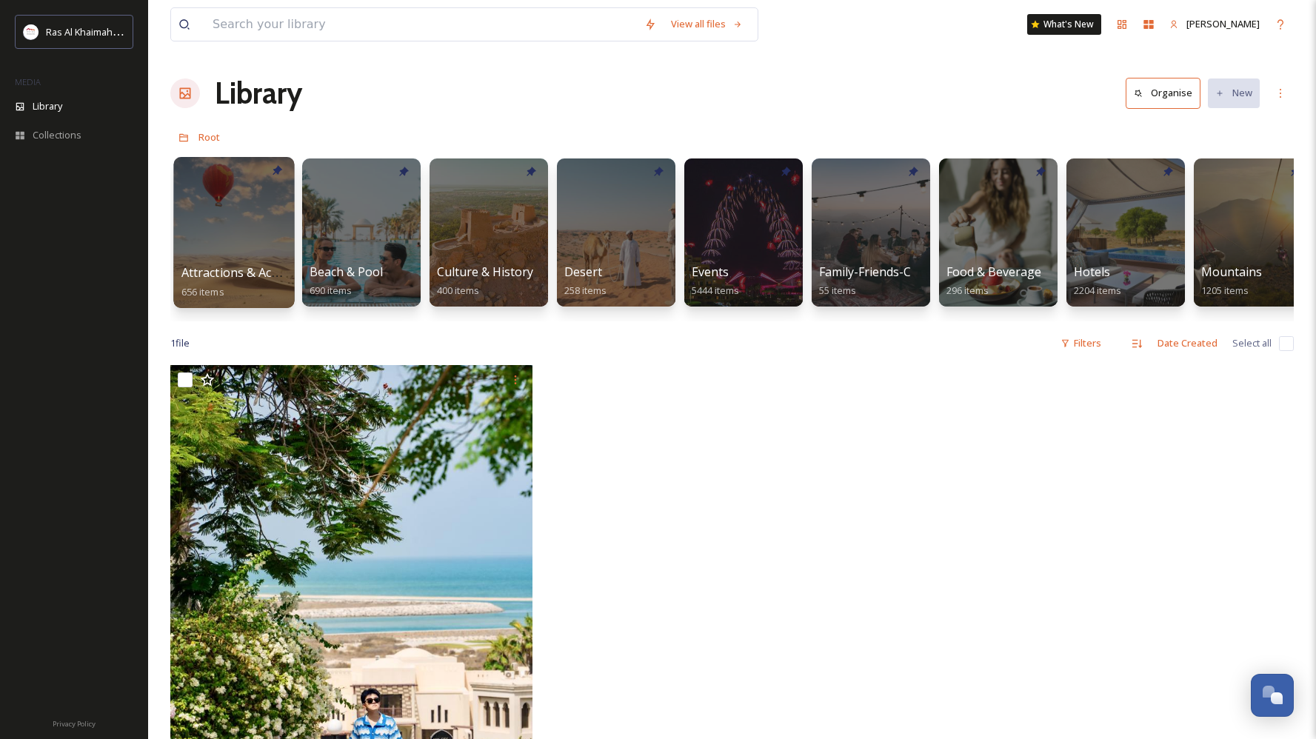
click at [230, 233] on div at bounding box center [233, 232] width 121 height 151
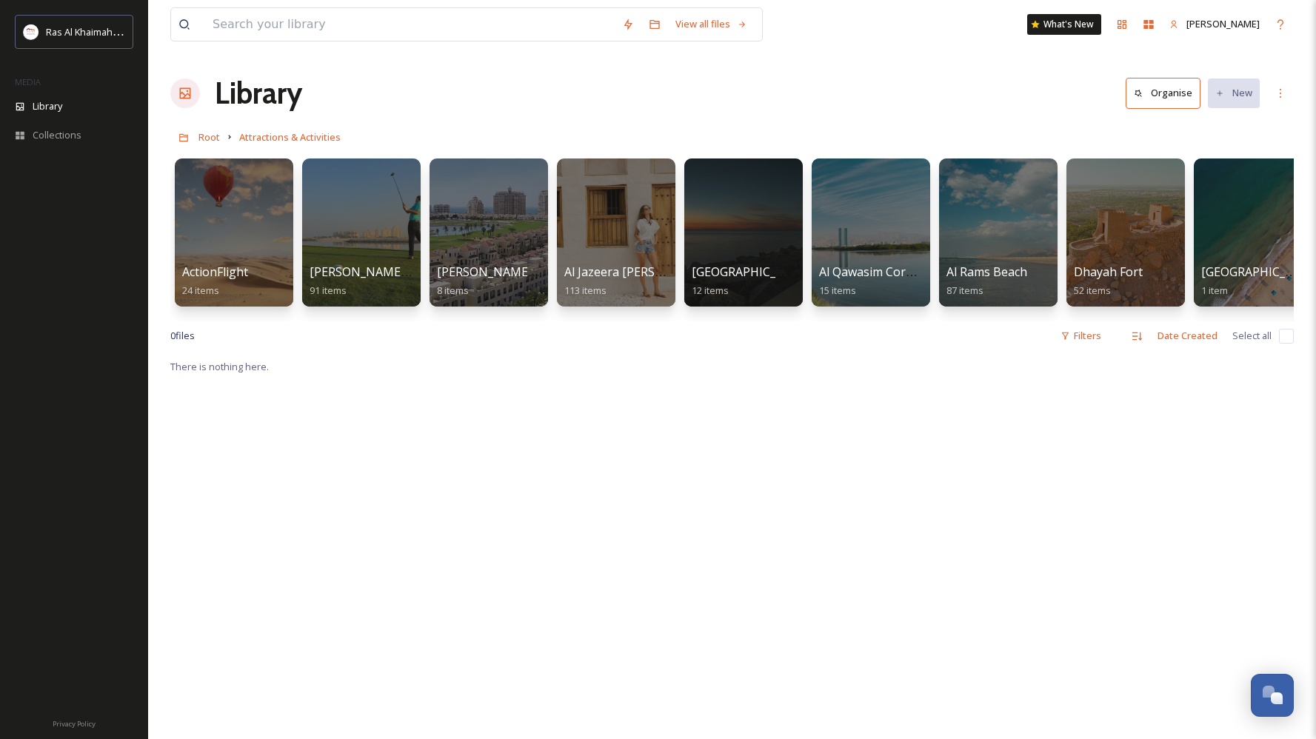
click at [243, 102] on h1 "Library" at bounding box center [258, 93] width 87 height 44
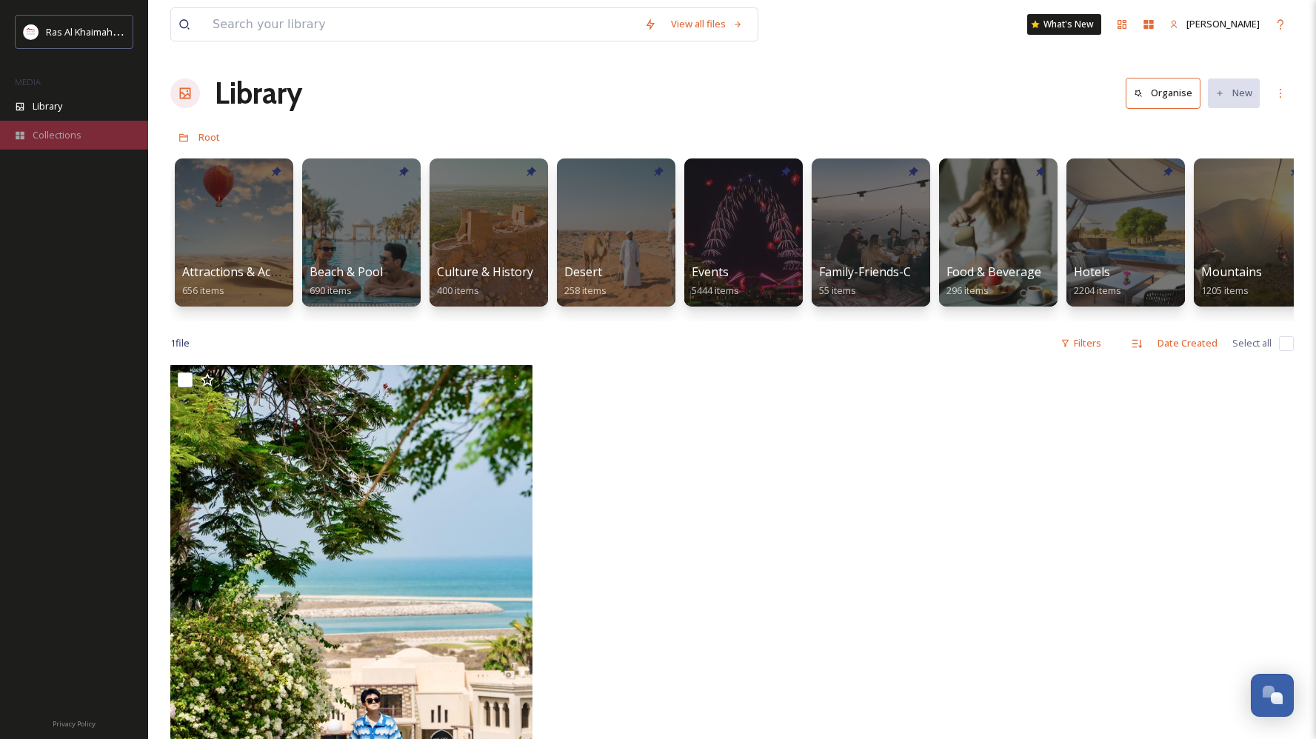
click at [23, 138] on icon at bounding box center [20, 135] width 10 height 10
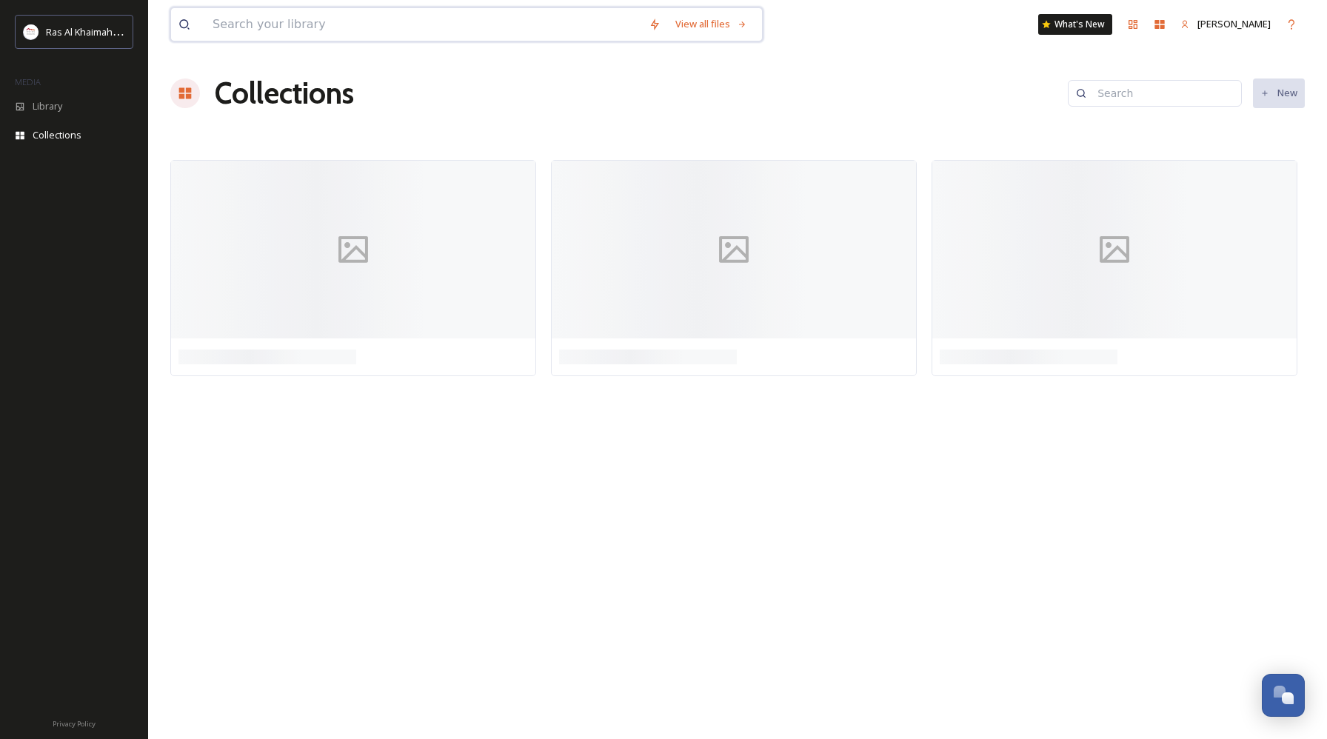
click at [261, 25] on input at bounding box center [423, 24] width 436 height 33
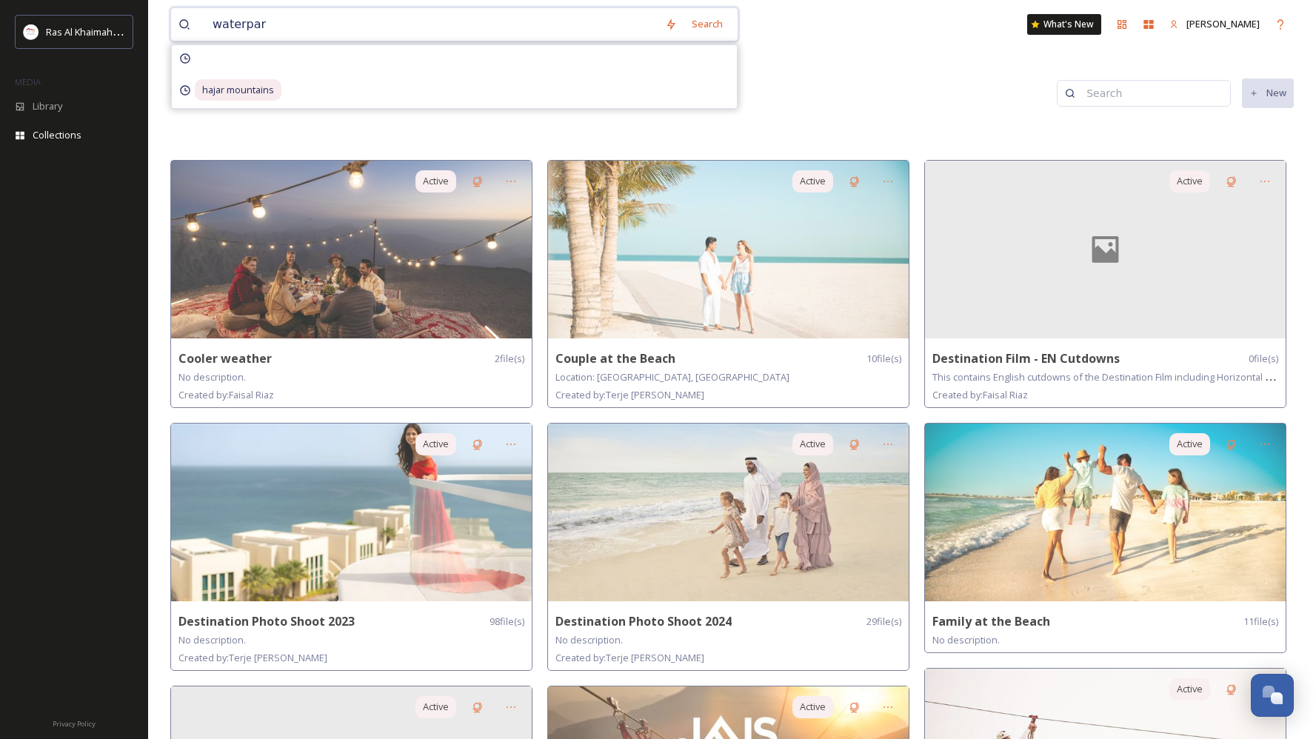
type input "waterpark"
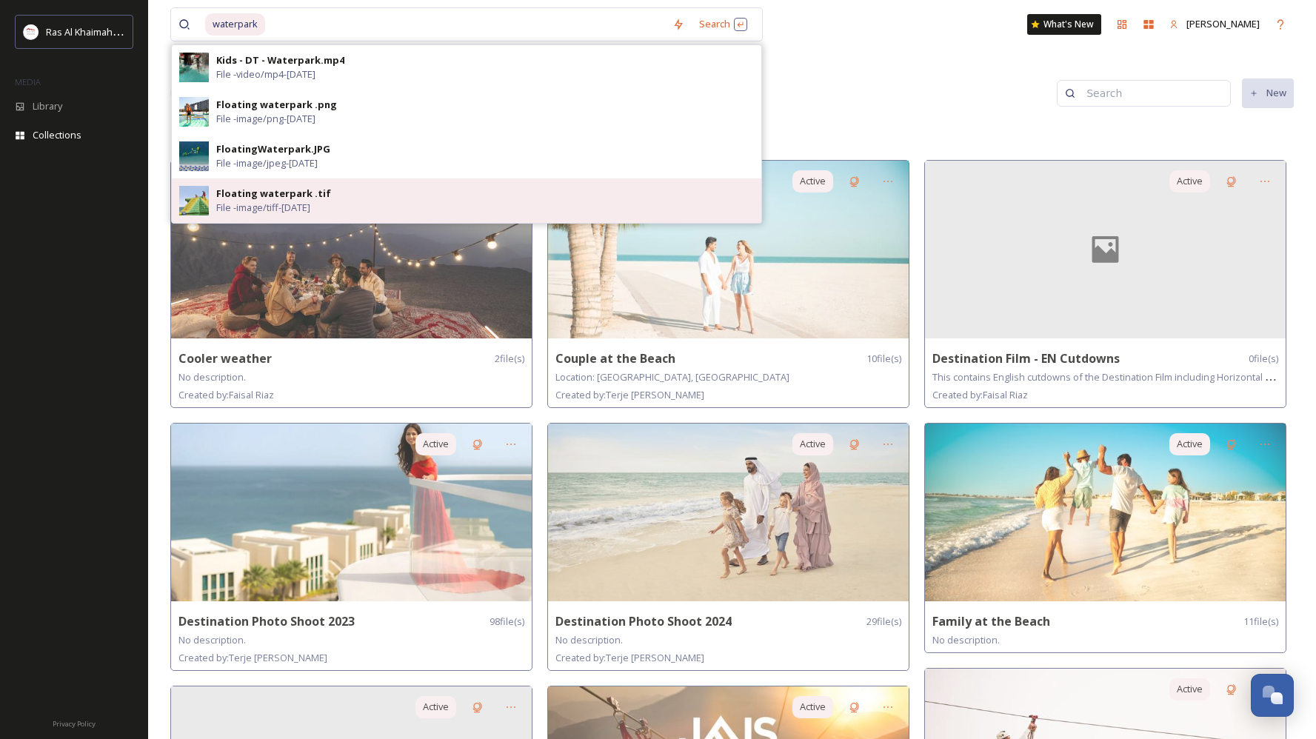
click at [270, 207] on span "File - image/tiff - [DATE]" at bounding box center [263, 208] width 94 height 14
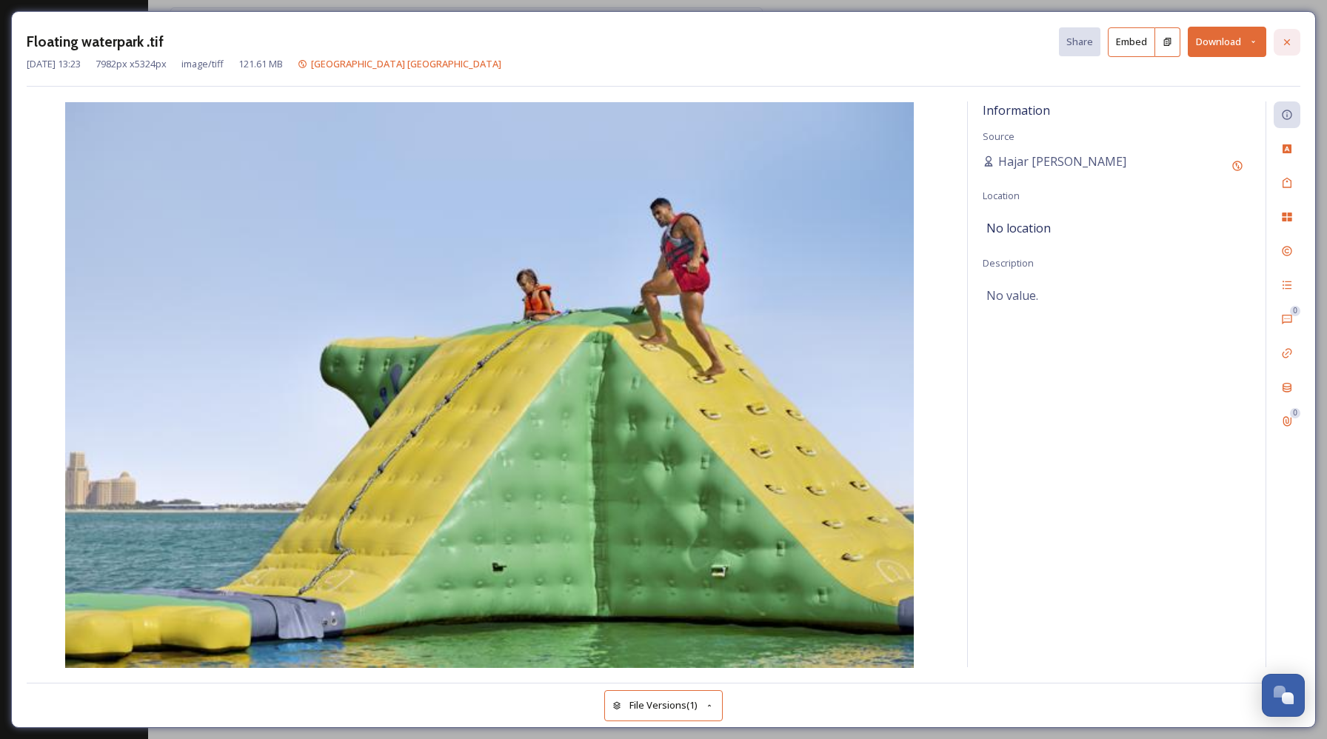
click at [1287, 41] on icon at bounding box center [1287, 42] width 6 height 6
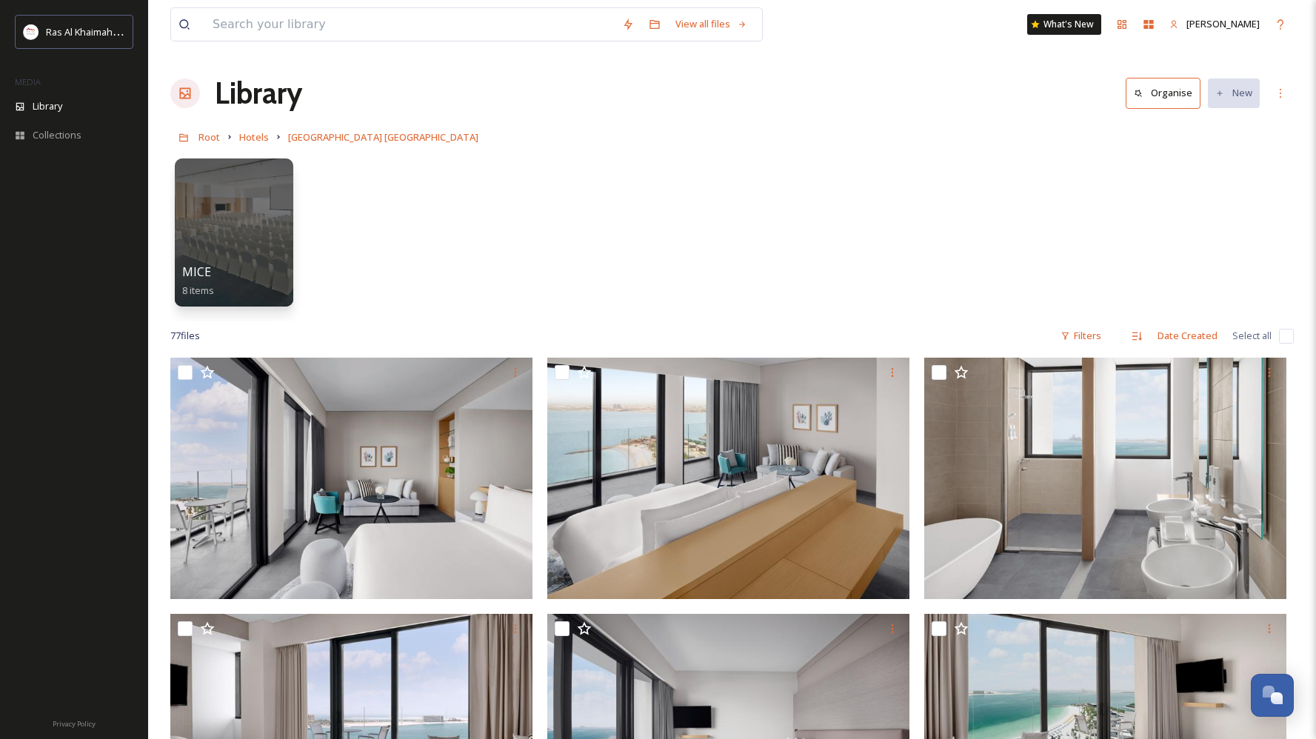
click at [219, 139] on div "Root Hotels [GEOGRAPHIC_DATA] [GEOGRAPHIC_DATA]" at bounding box center [731, 137] width 1123 height 28
click at [207, 139] on span "Root" at bounding box center [208, 136] width 21 height 13
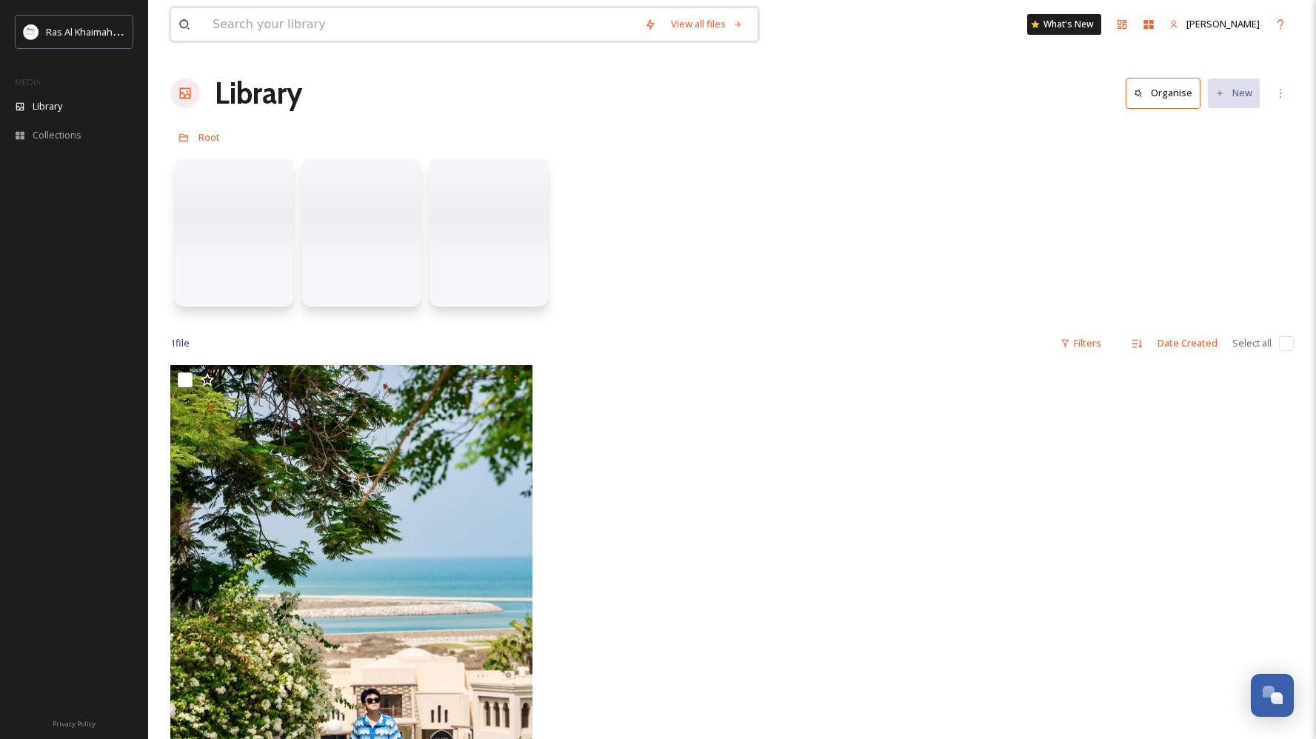
click at [292, 28] on input at bounding box center [421, 24] width 432 height 33
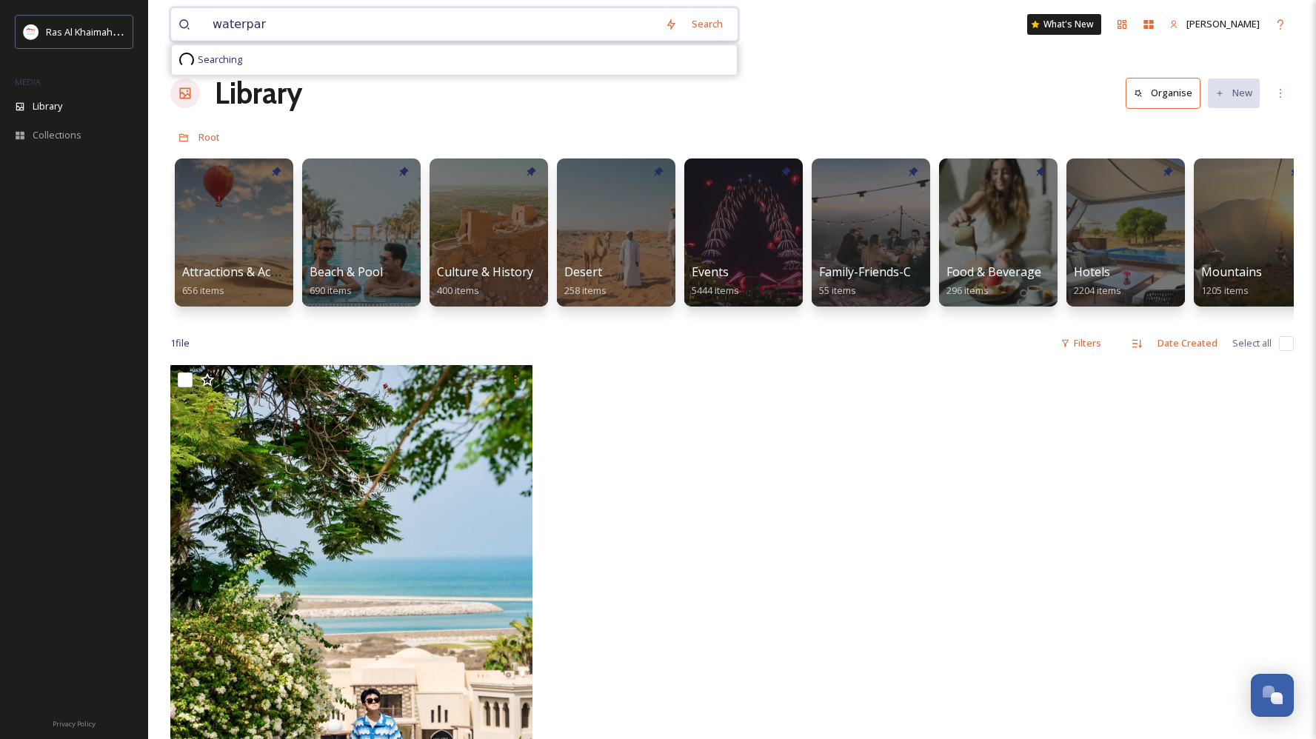
type input "waterpark"
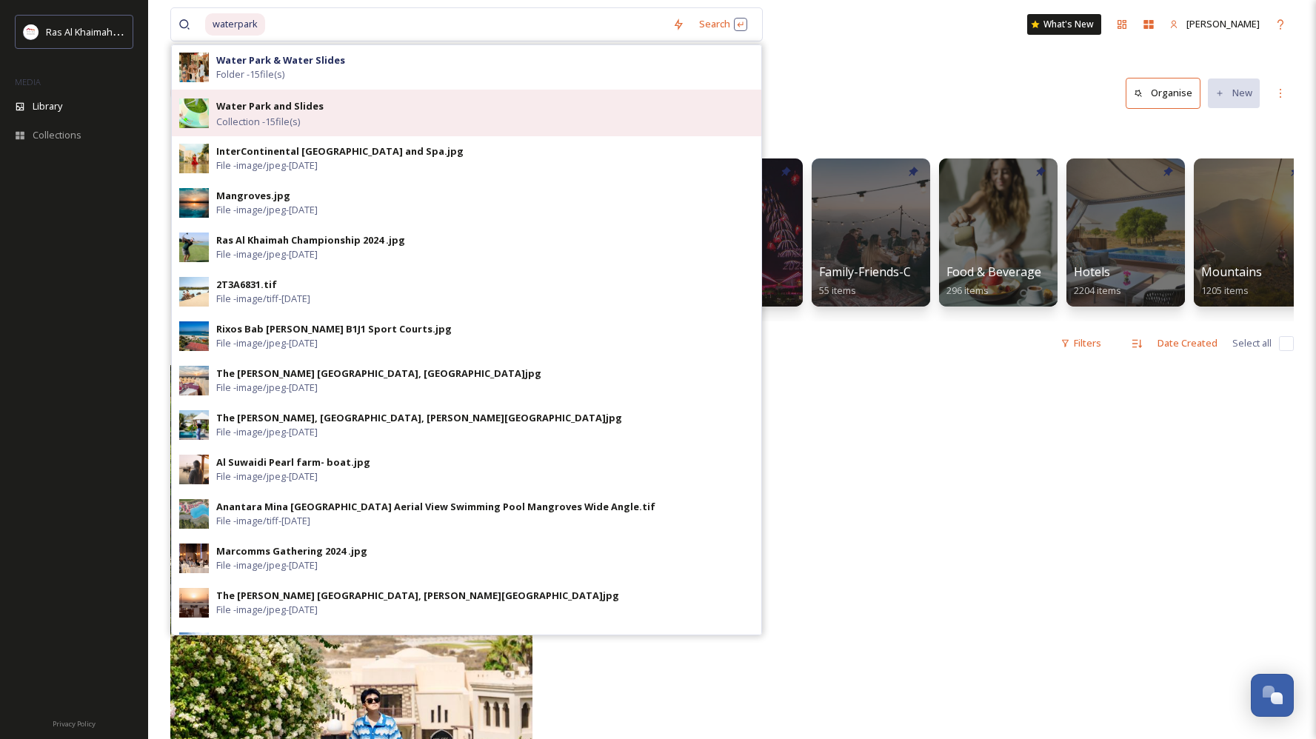
click at [273, 111] on strong "Water Park and Slides" at bounding box center [269, 105] width 107 height 13
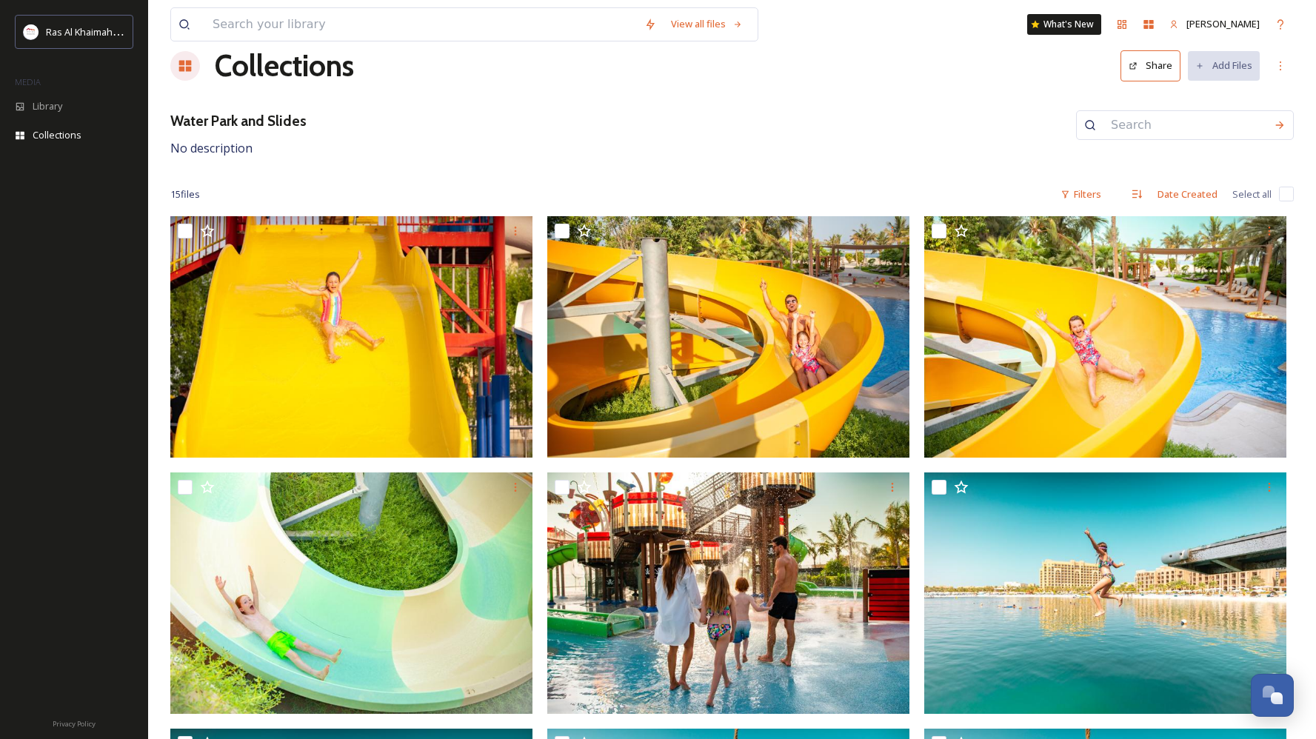
scroll to position [24, 0]
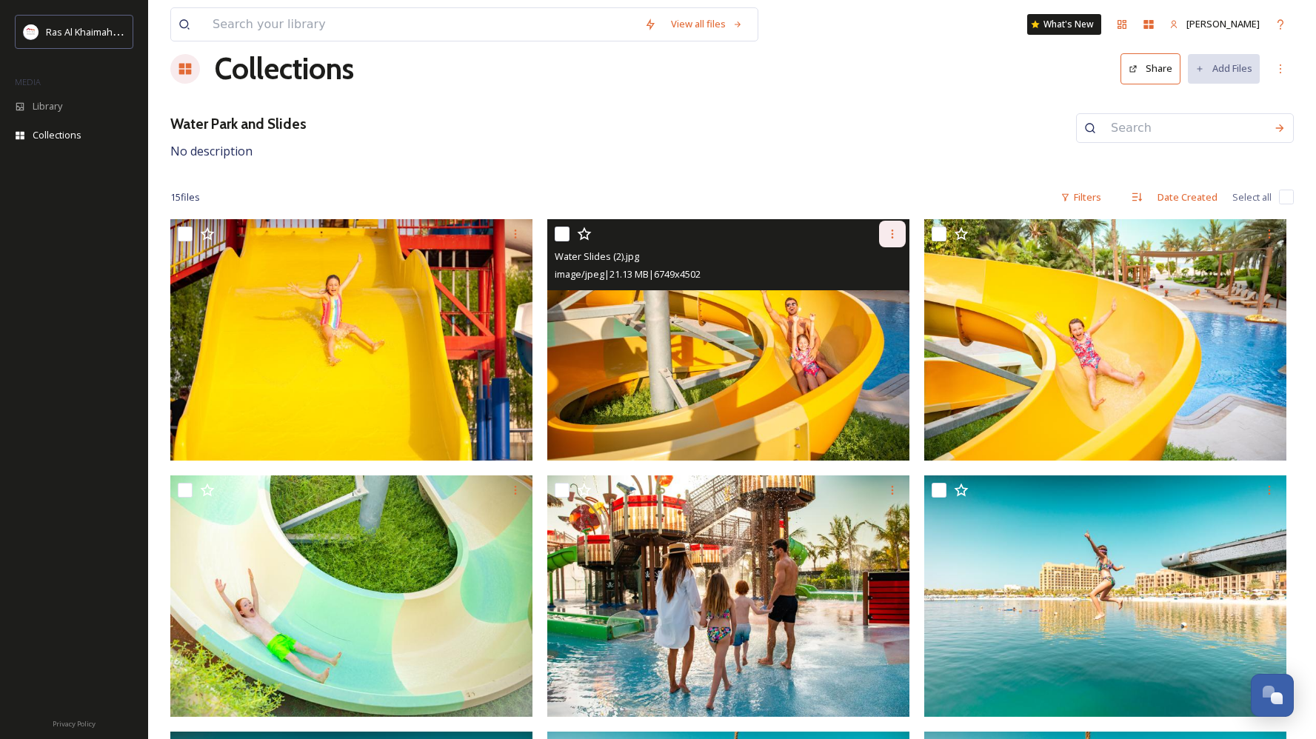
click at [898, 238] on icon at bounding box center [892, 234] width 12 height 12
click at [876, 298] on span "Download" at bounding box center [874, 295] width 45 height 14
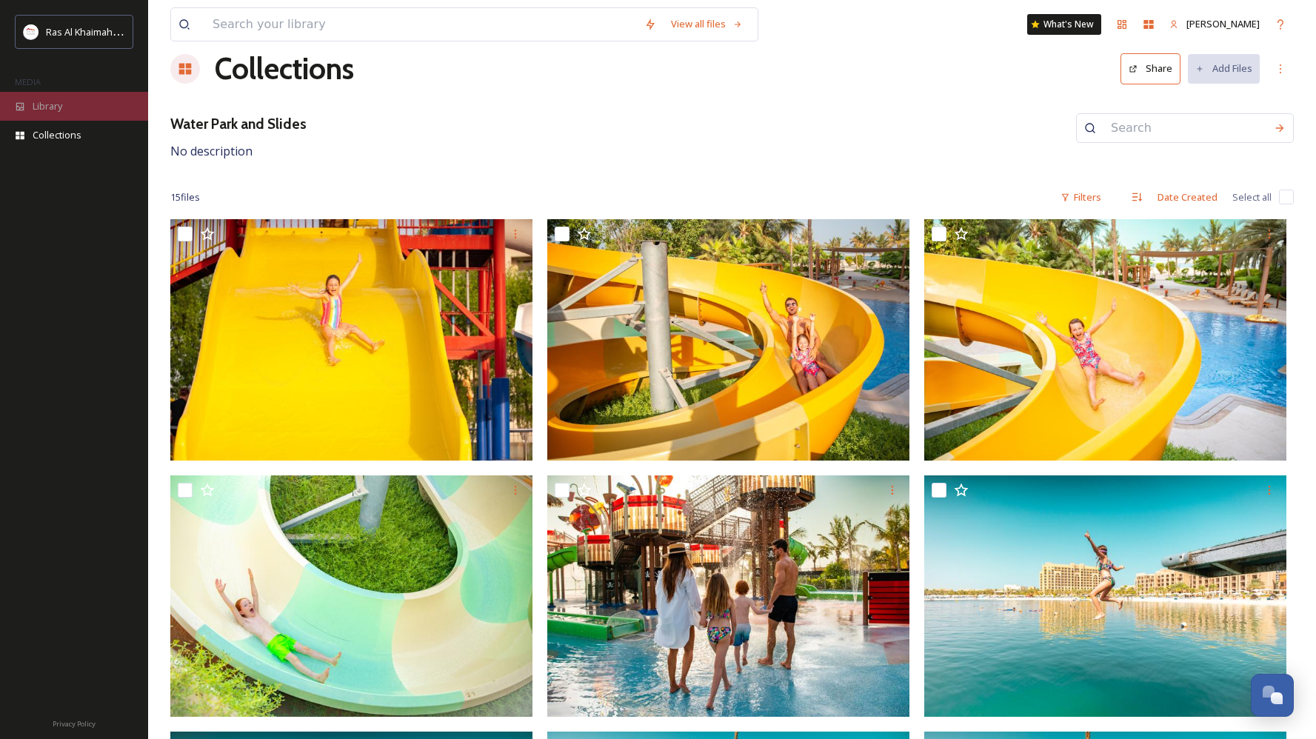
click at [109, 104] on div "Library" at bounding box center [74, 106] width 148 height 29
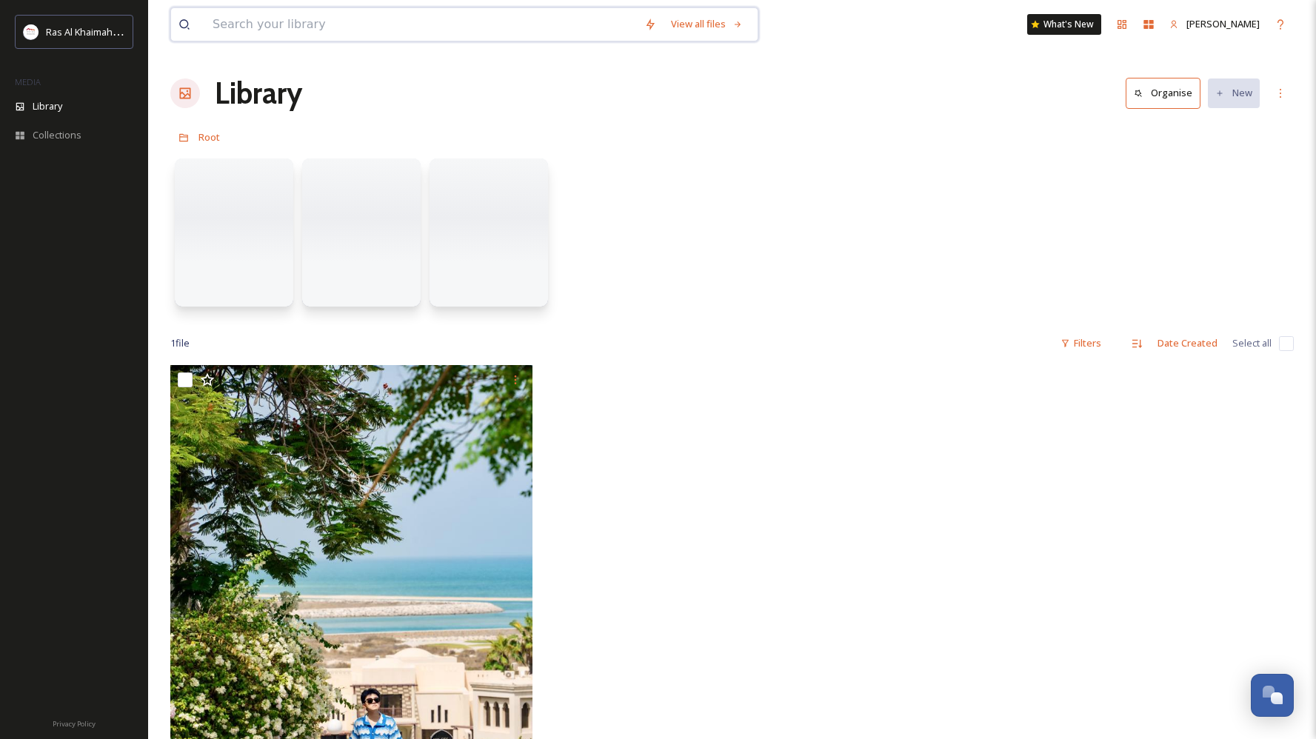
click at [253, 26] on input at bounding box center [421, 24] width 432 height 33
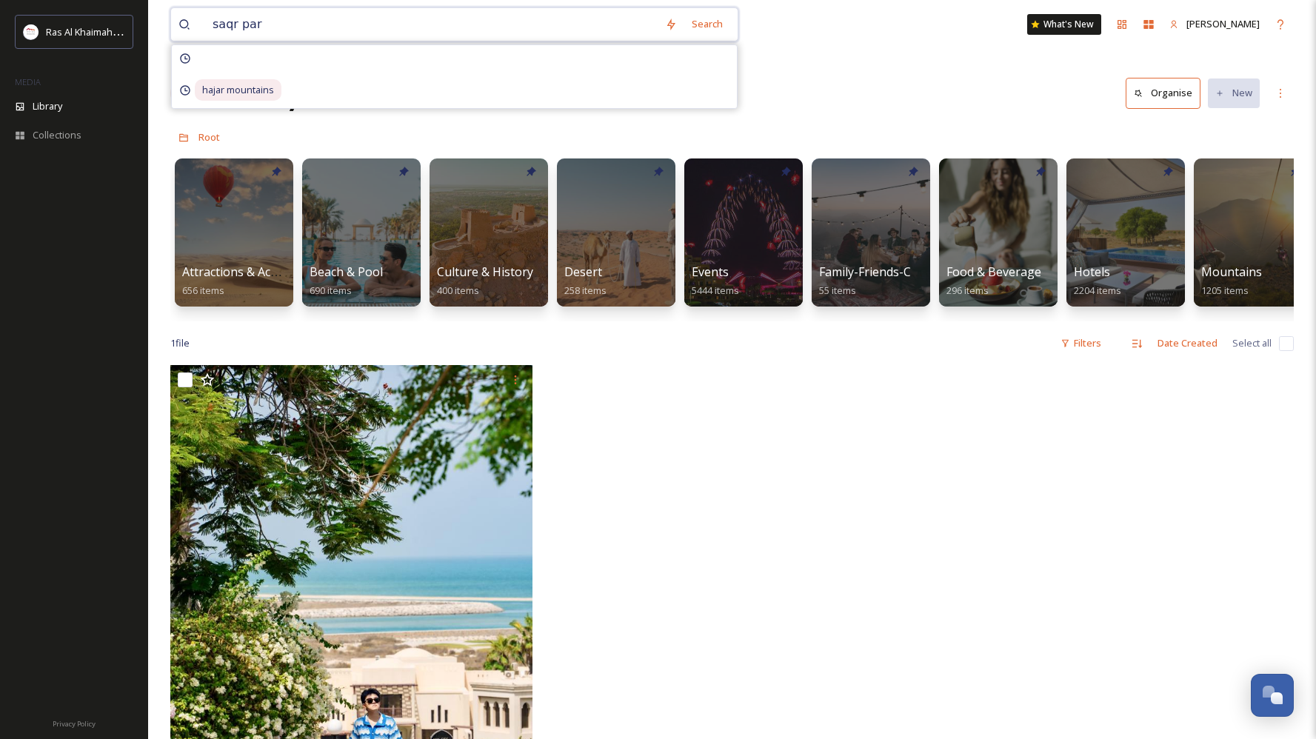
type input "saqr park"
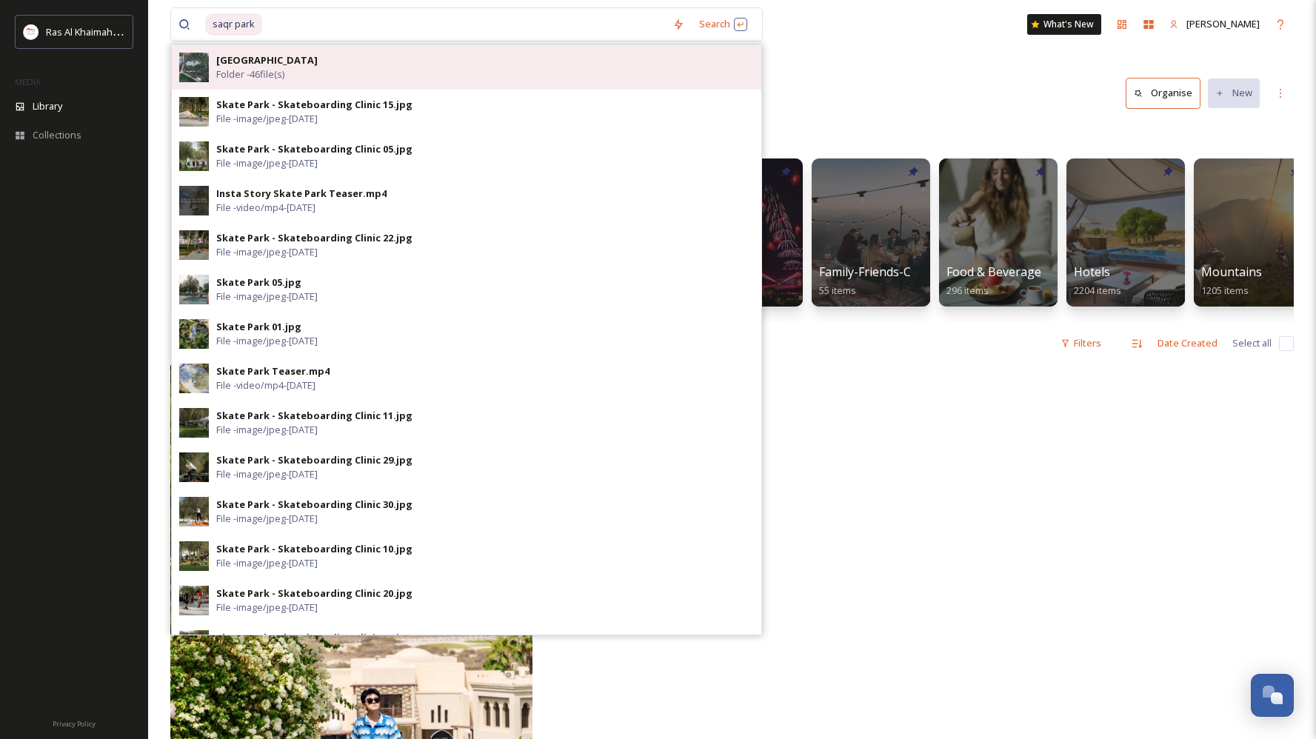
click at [245, 64] on strong "[GEOGRAPHIC_DATA]" at bounding box center [266, 59] width 101 height 13
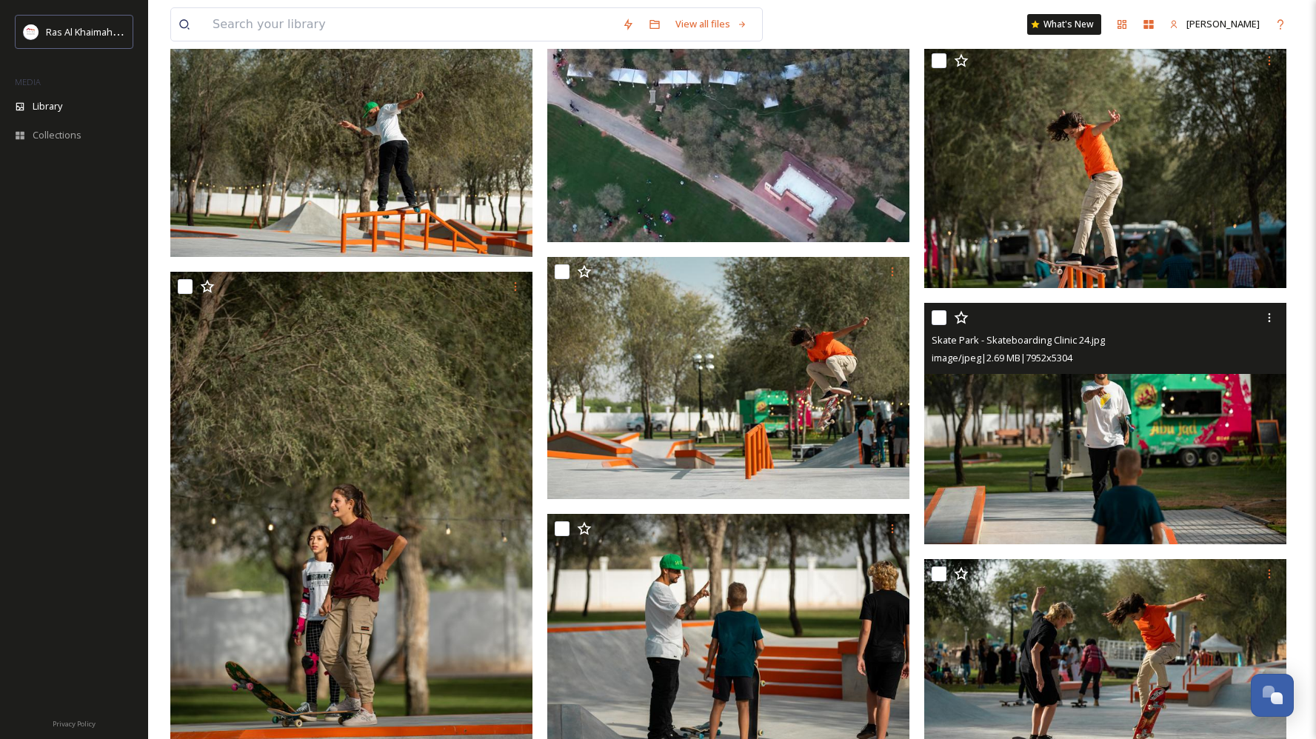
scroll to position [412, 0]
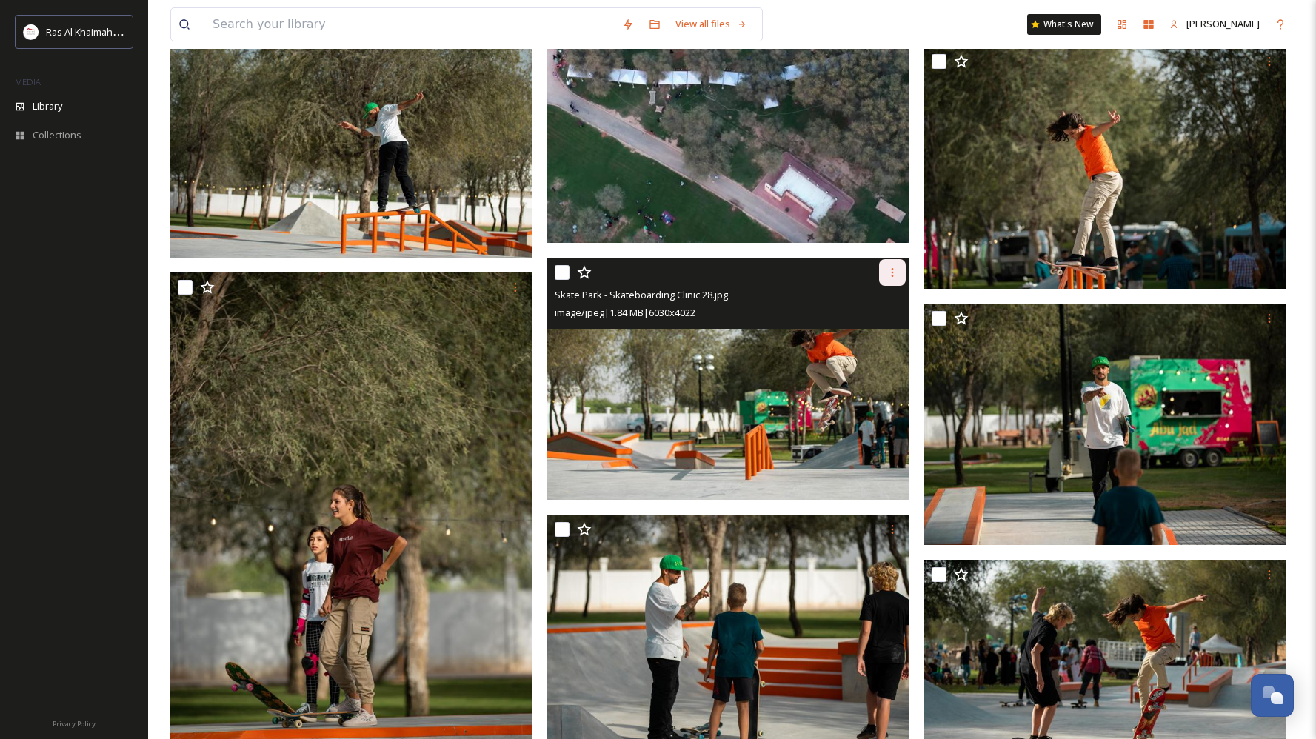
click at [894, 266] on div at bounding box center [892, 272] width 27 height 27
click at [884, 333] on span "Download" at bounding box center [874, 334] width 45 height 14
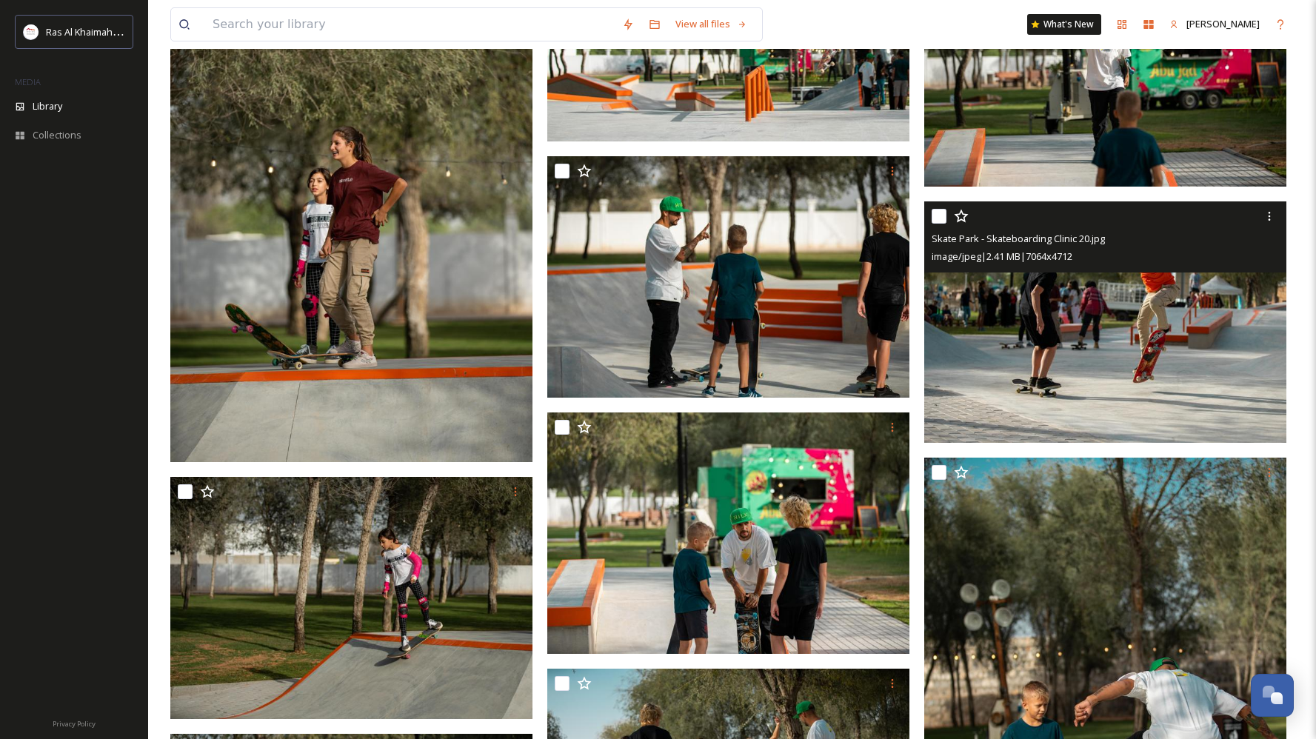
scroll to position [756, 0]
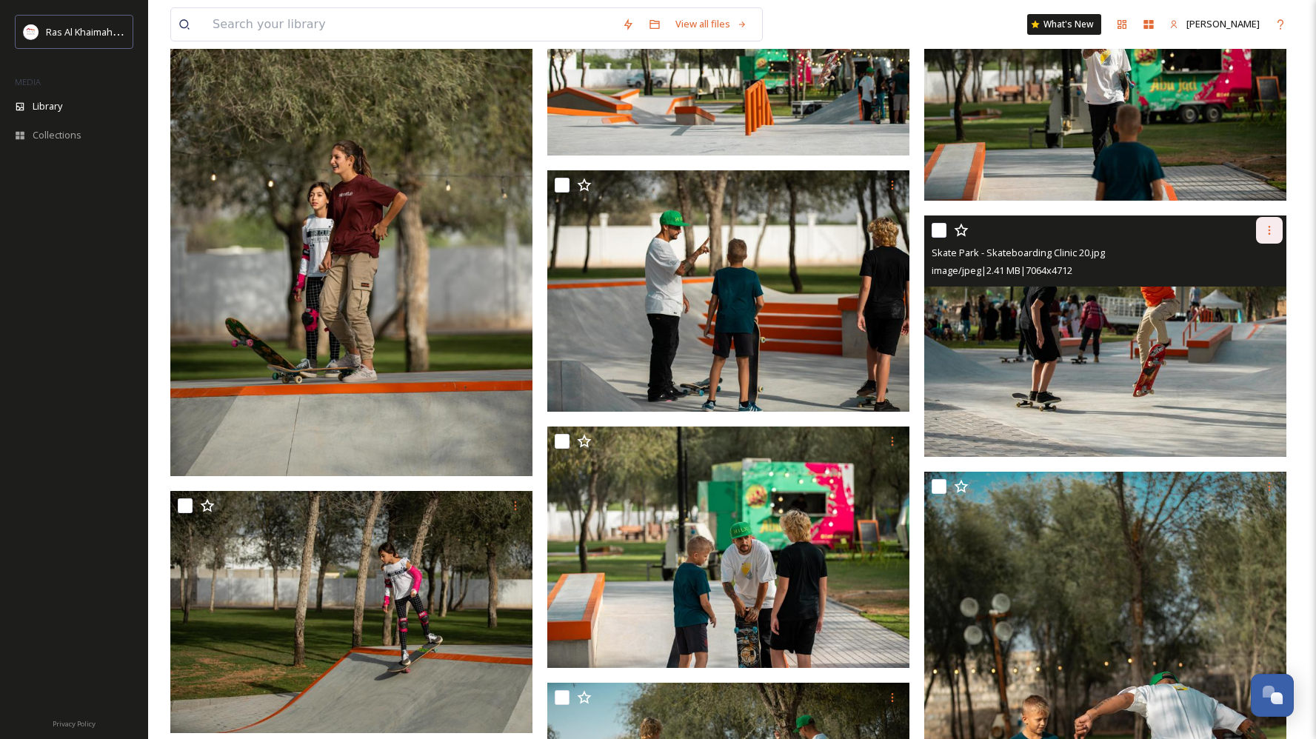
click at [1260, 230] on div at bounding box center [1269, 230] width 27 height 27
click at [1251, 286] on span "Download" at bounding box center [1251, 291] width 45 height 14
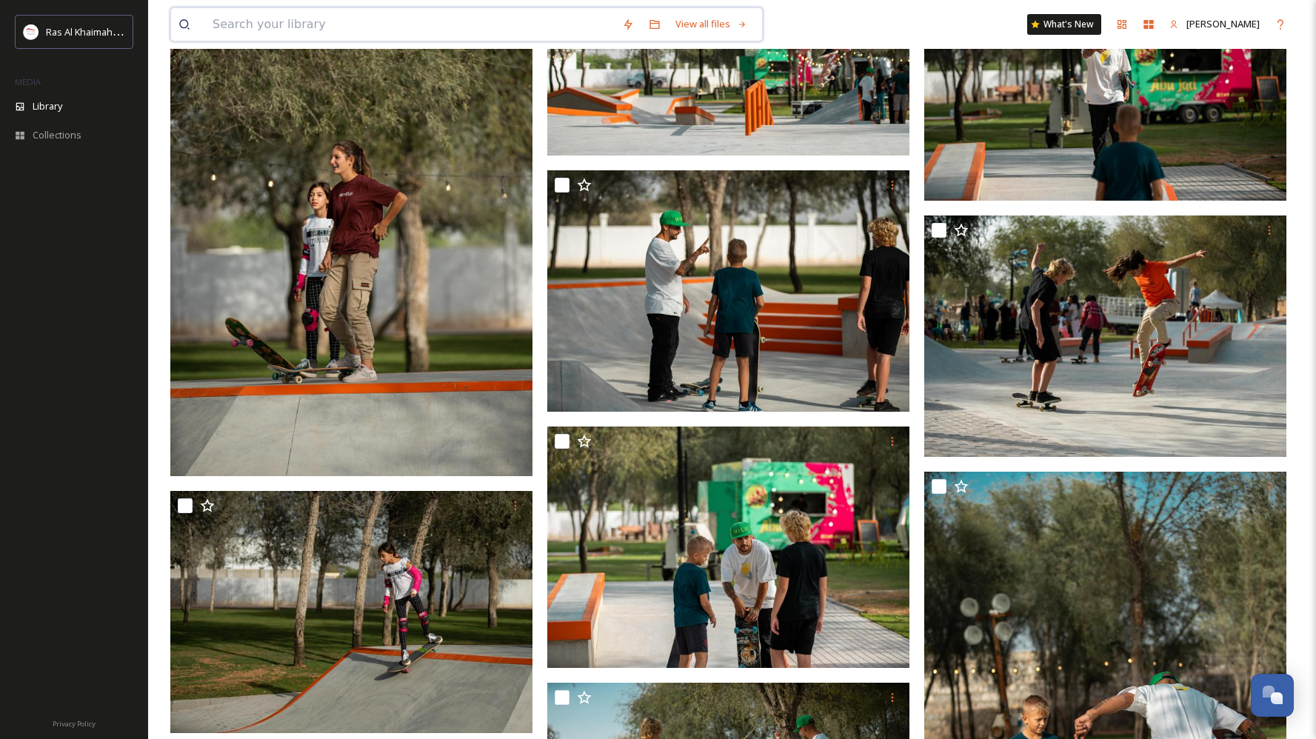
click at [298, 35] on input at bounding box center [410, 24] width 410 height 33
click at [900, 26] on div "saqr Search What's New [PERSON_NAME]" at bounding box center [731, 24] width 1123 height 49
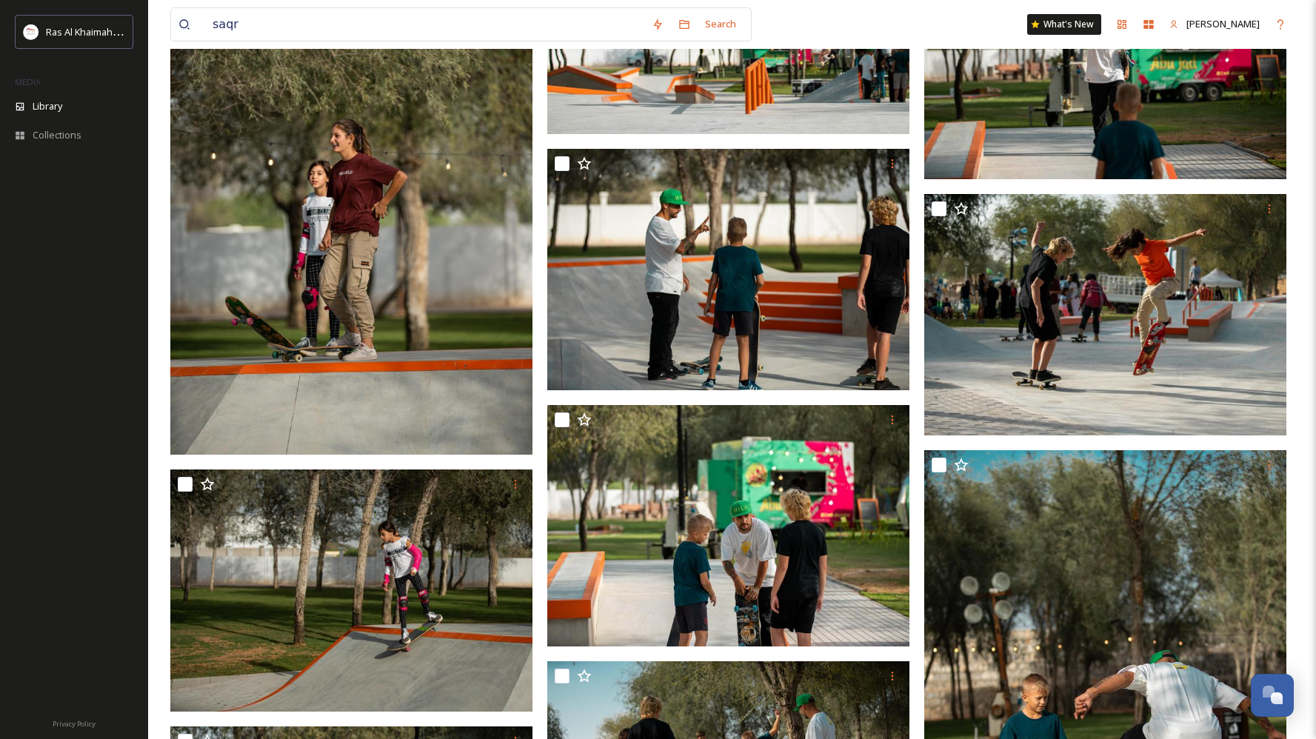
scroll to position [969, 0]
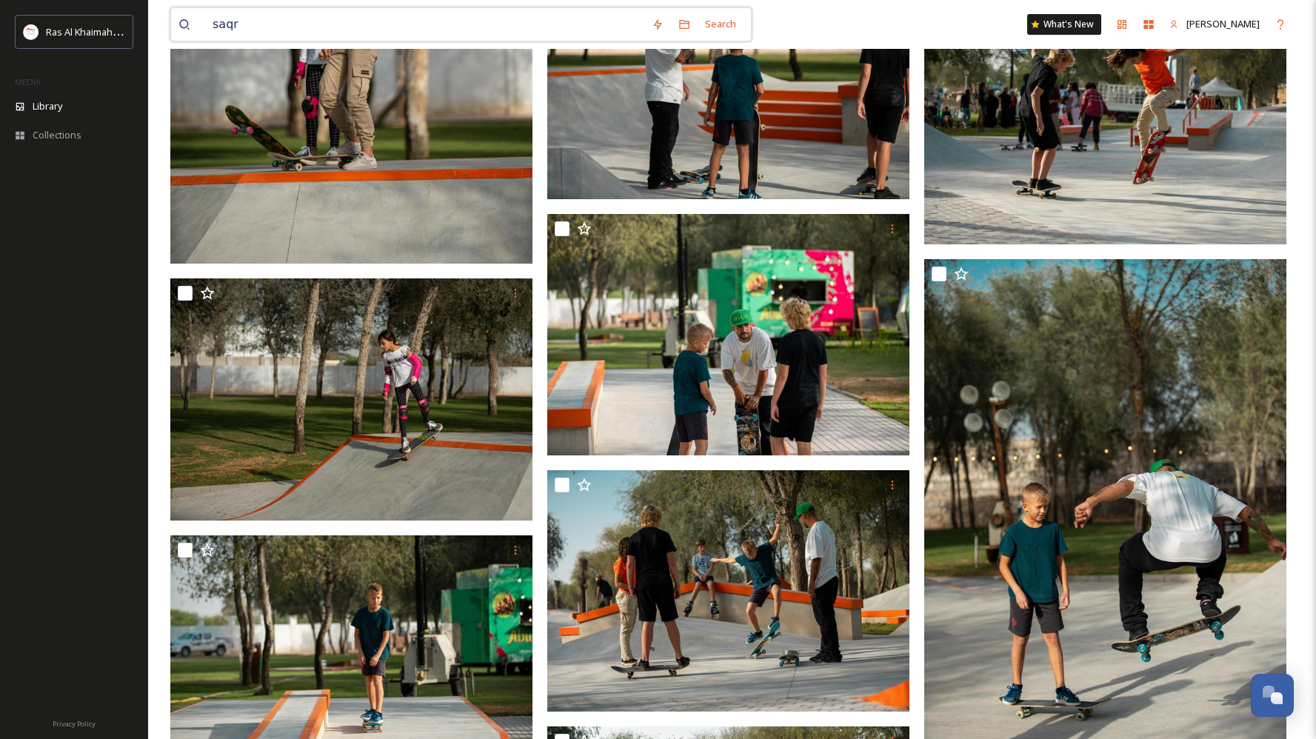
drag, startPoint x: 210, startPoint y: 21, endPoint x: 340, endPoint y: 27, distance: 130.5
click at [340, 28] on input "saqr" at bounding box center [424, 24] width 439 height 33
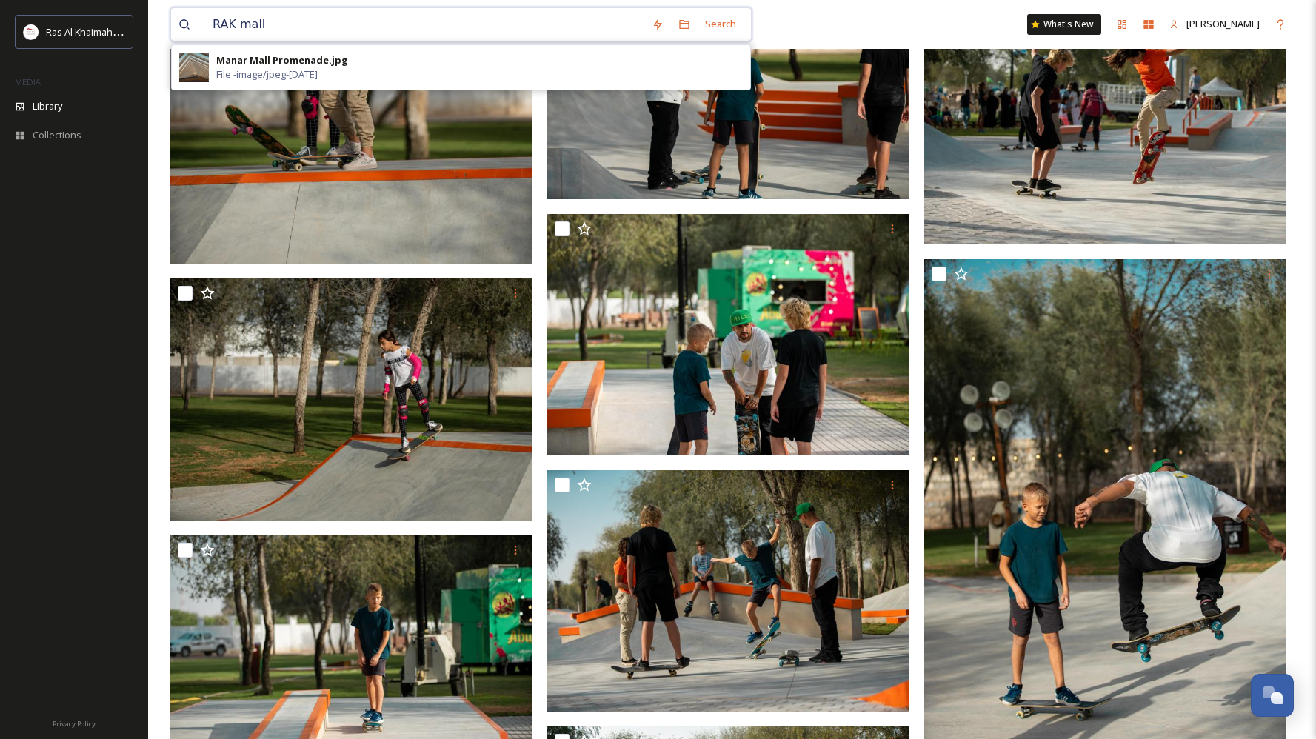
drag, startPoint x: 212, startPoint y: 22, endPoint x: 348, endPoint y: 22, distance: 136.3
click at [348, 22] on input "RAK mall" at bounding box center [424, 24] width 439 height 33
type input "[PERSON_NAME] mall"
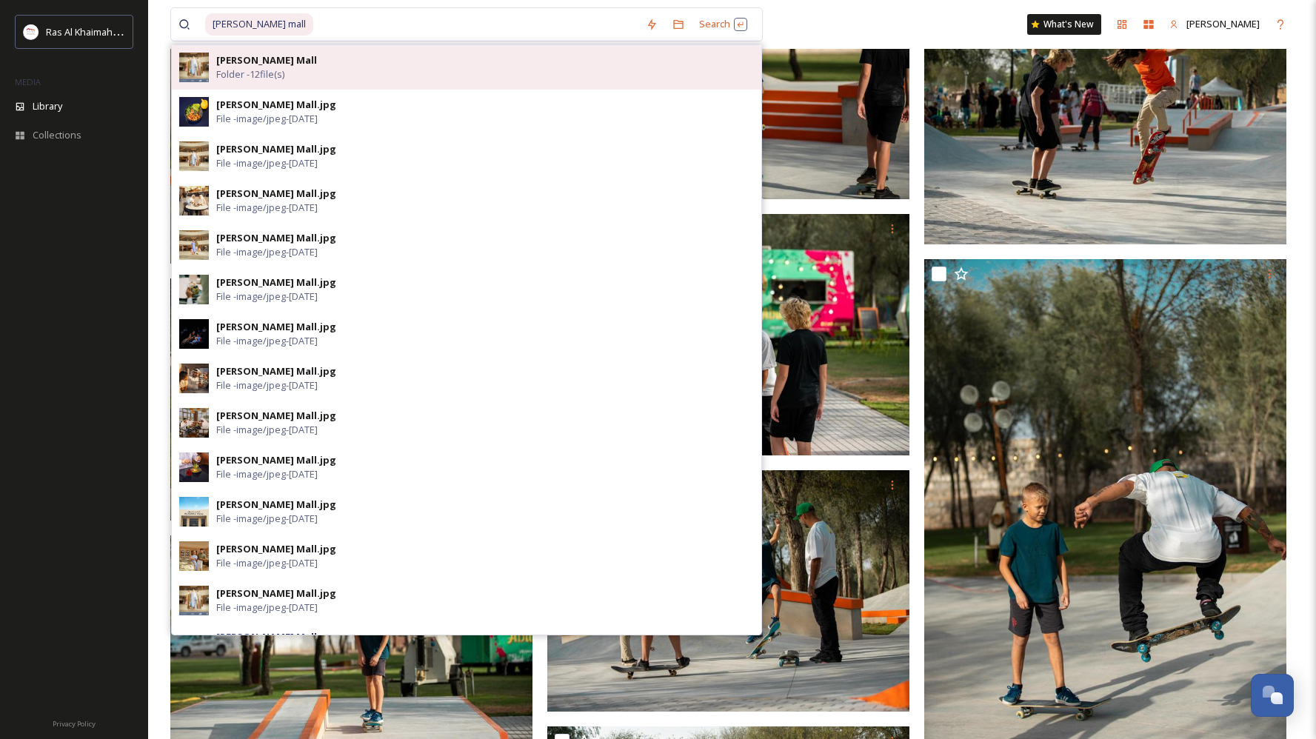
click at [284, 69] on span "Folder - 12 file(s)" at bounding box center [250, 74] width 68 height 14
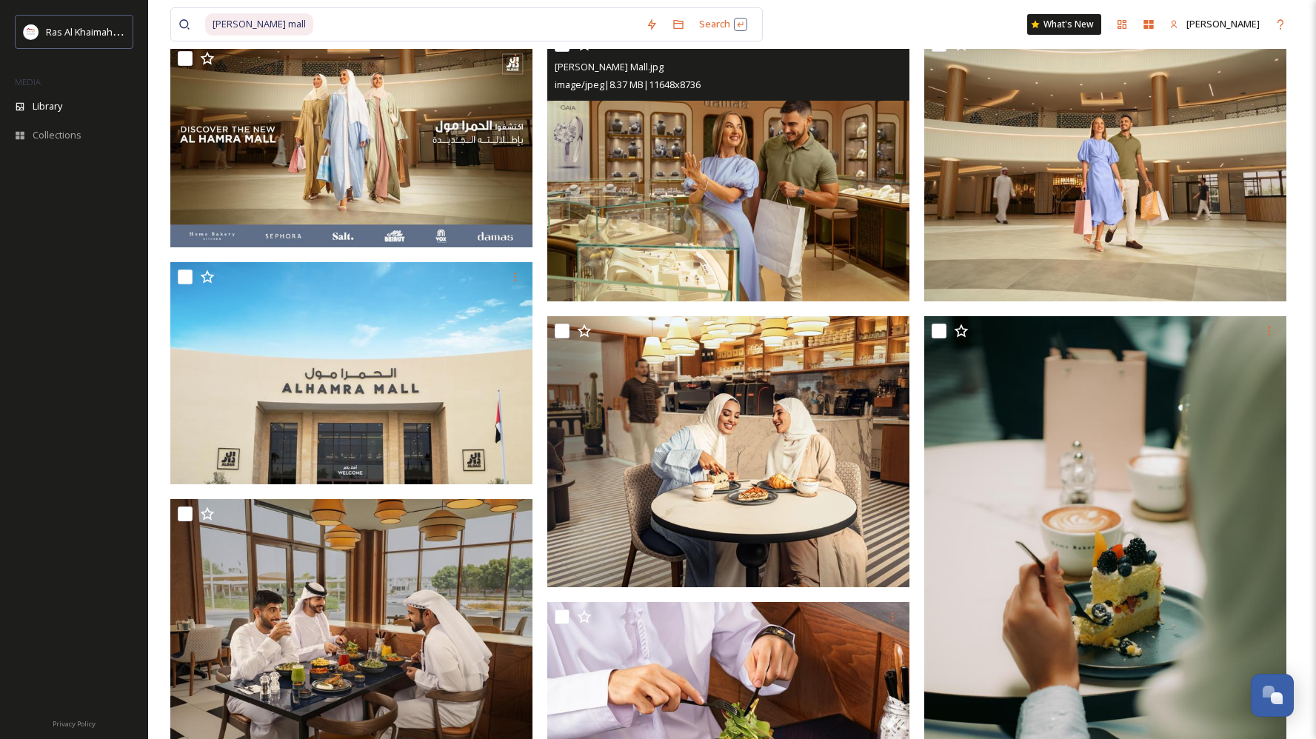
scroll to position [463, 0]
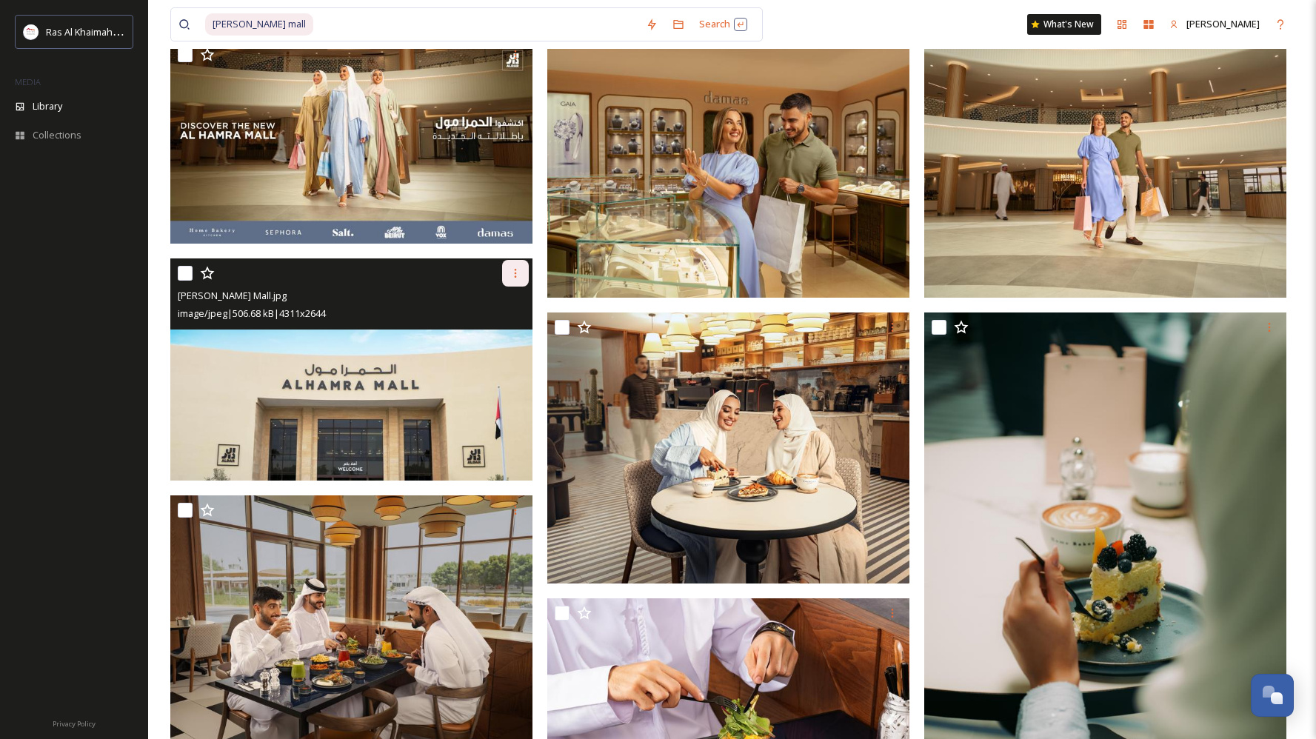
click at [520, 276] on icon at bounding box center [516, 273] width 12 height 12
click at [521, 338] on div "Download" at bounding box center [498, 334] width 60 height 29
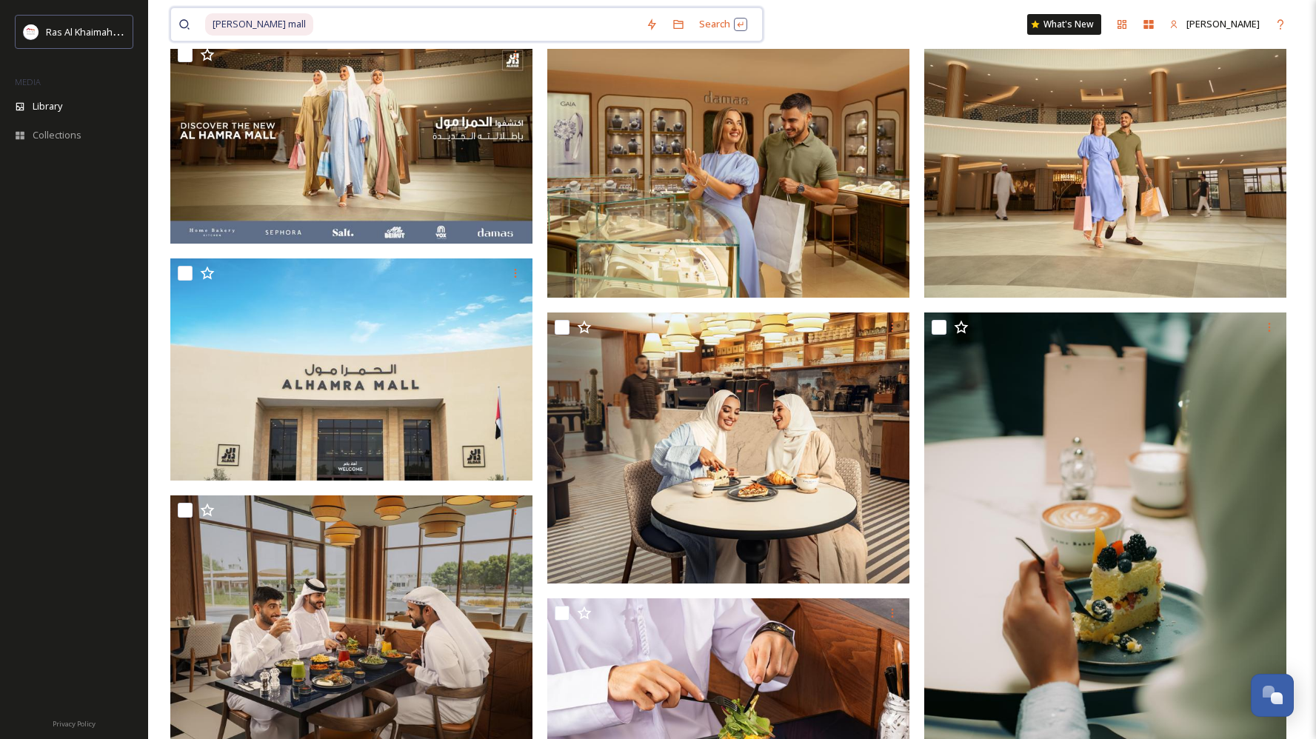
click at [315, 21] on input at bounding box center [477, 24] width 324 height 33
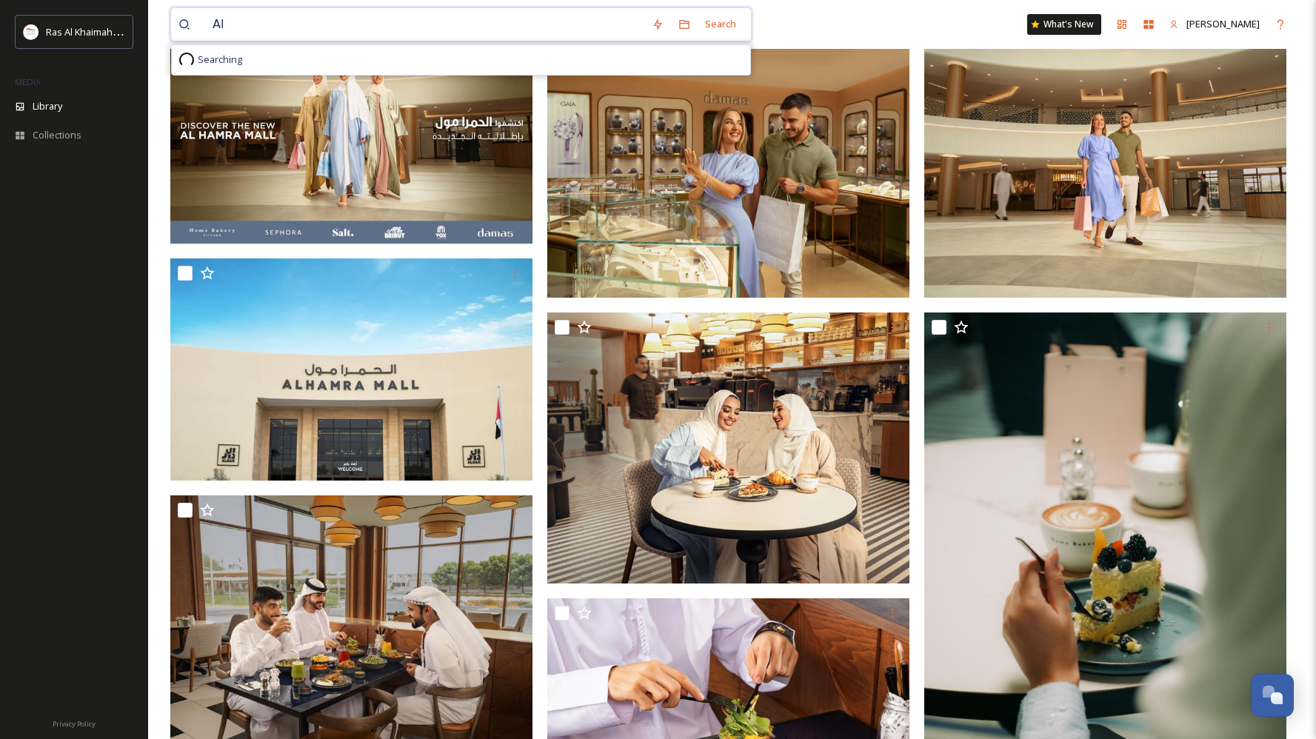
type input "A"
type input "zip line"
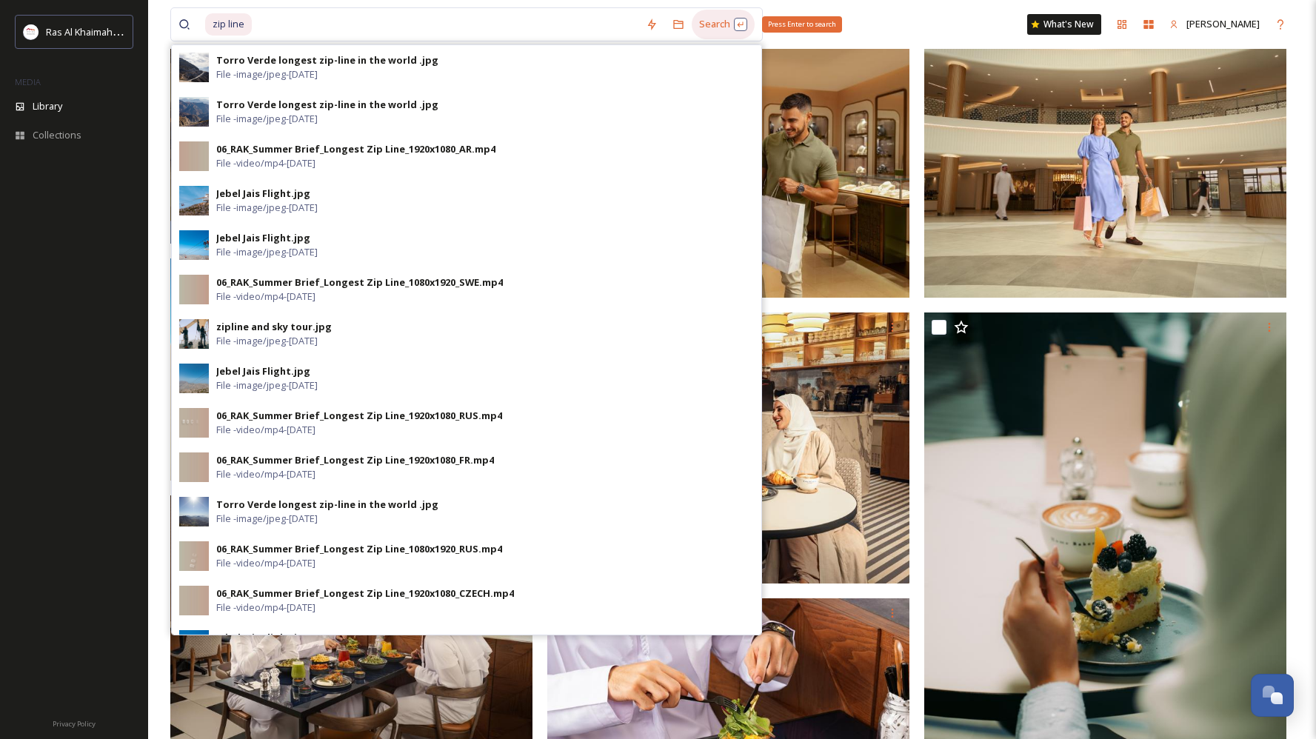
click at [722, 23] on div "Search Press Enter to search" at bounding box center [723, 24] width 63 height 29
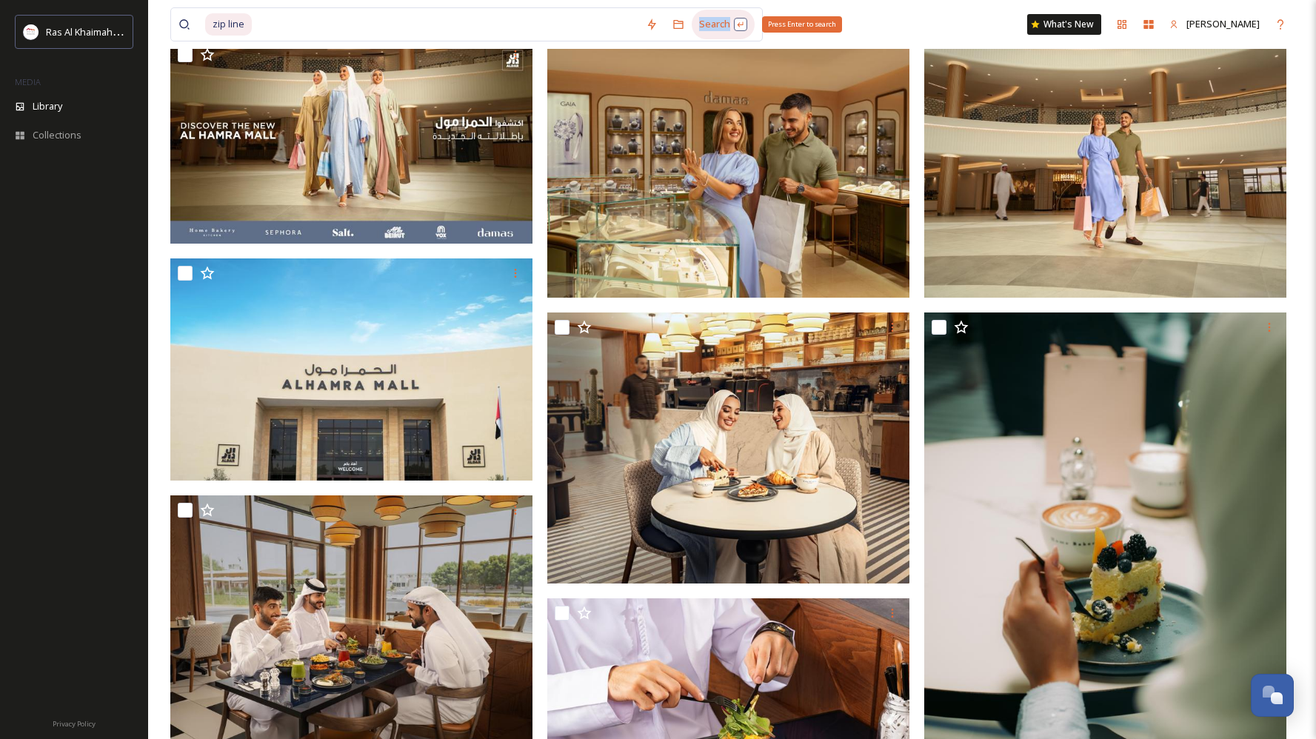
click at [722, 23] on div "Search Press Enter to search" at bounding box center [723, 24] width 63 height 29
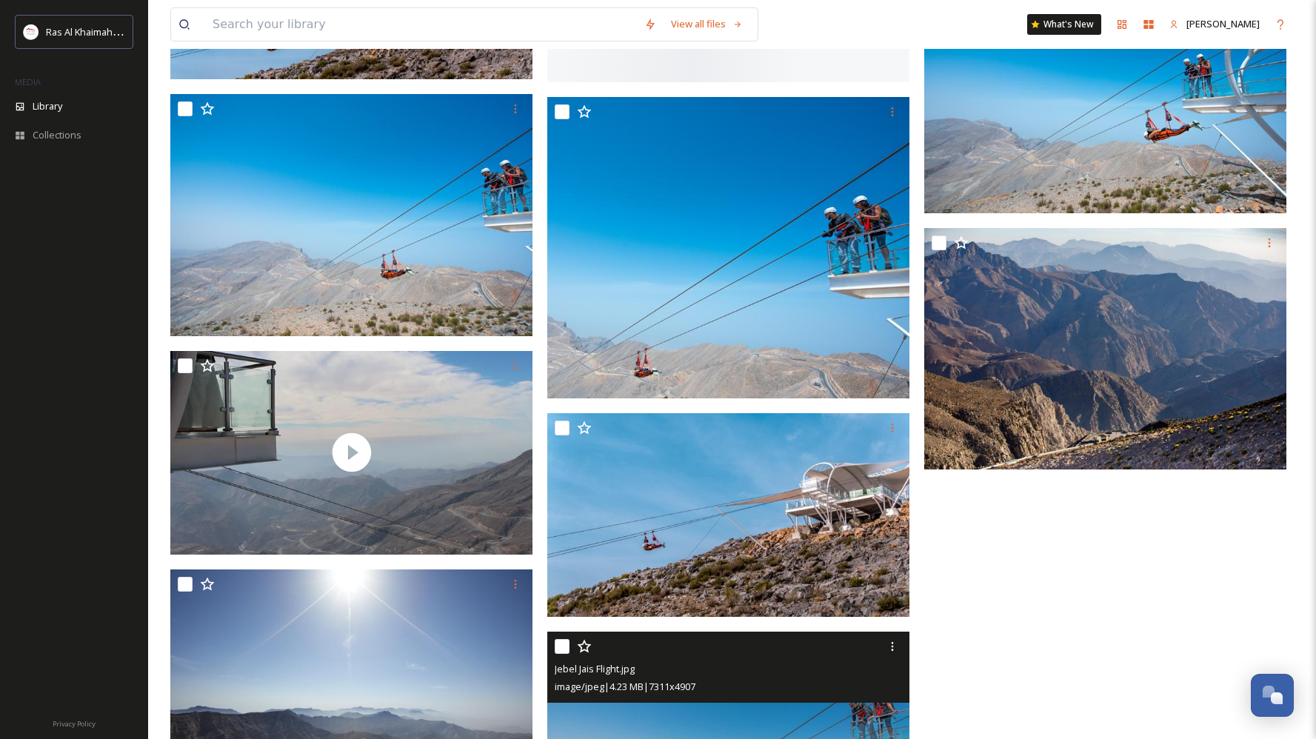
scroll to position [2497, 0]
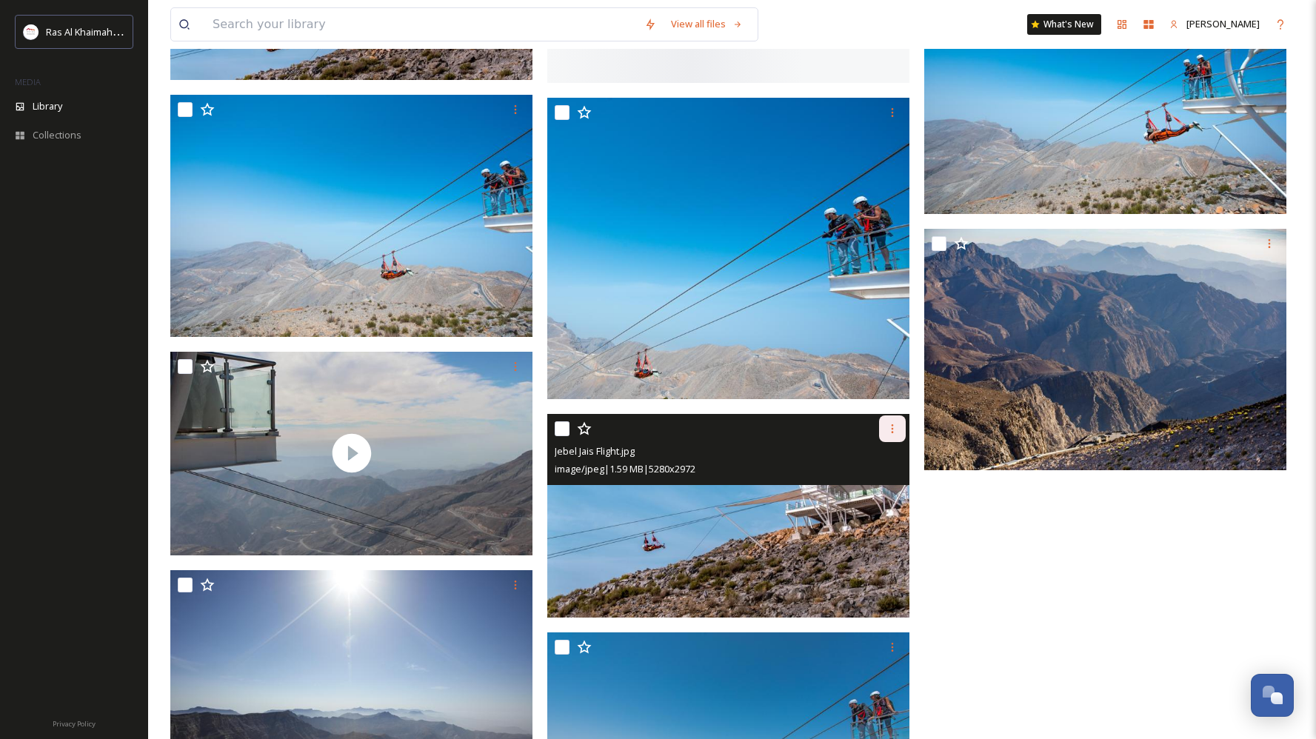
click at [896, 438] on div at bounding box center [892, 428] width 27 height 27
click at [892, 485] on span "Download" at bounding box center [874, 490] width 45 height 14
